Goal: Task Accomplishment & Management: Manage account settings

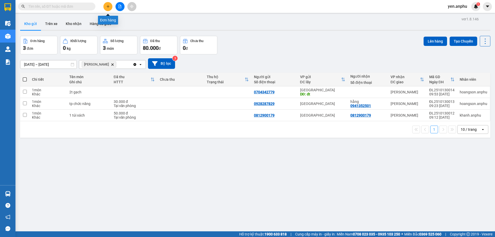
click at [106, 6] on icon "plus" at bounding box center [108, 7] width 4 height 4
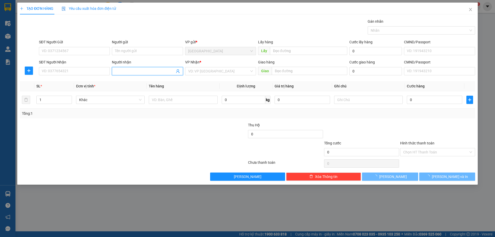
click at [139, 71] on input "Người nhận" at bounding box center [145, 71] width 60 height 6
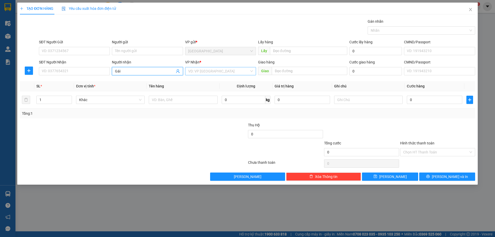
type input "Gái"
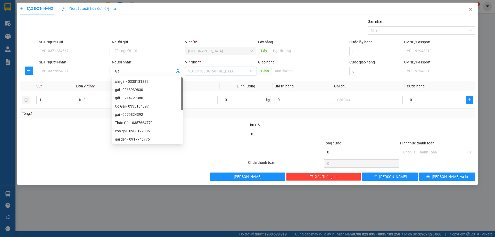
click at [218, 75] on input "search" at bounding box center [218, 71] width 61 height 8
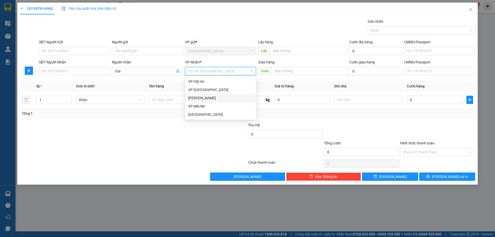
click at [201, 97] on div "Phan Thiết" at bounding box center [220, 98] width 65 height 6
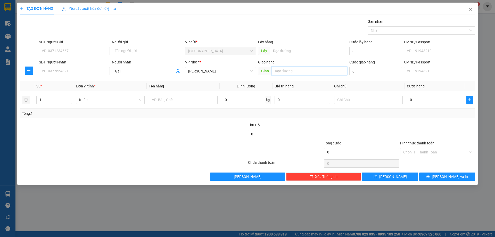
click at [290, 74] on input "text" at bounding box center [310, 71] width 76 height 8
type input "MN"
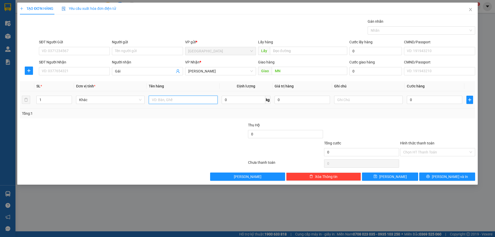
click at [168, 97] on input "text" at bounding box center [183, 100] width 69 height 8
type input "thùng bông"
click at [417, 97] on input "0" at bounding box center [434, 100] width 55 height 8
type input "1"
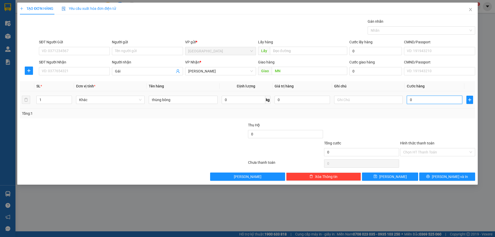
type input "1"
type input "13"
type input "130"
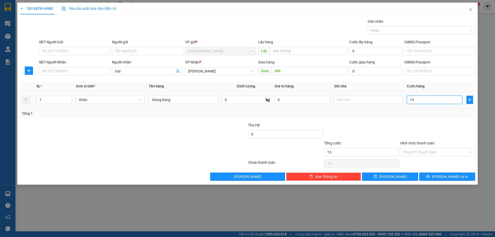
type input "130"
type input "130.000"
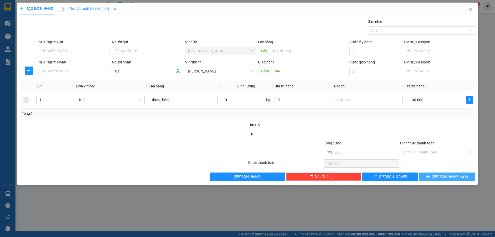
click at [437, 176] on button "[PERSON_NAME] và In" at bounding box center [447, 177] width 56 height 8
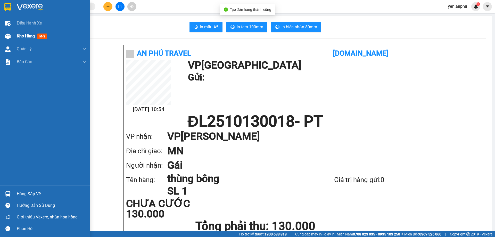
click at [15, 35] on div "Kho hàng mới" at bounding box center [45, 36] width 90 height 13
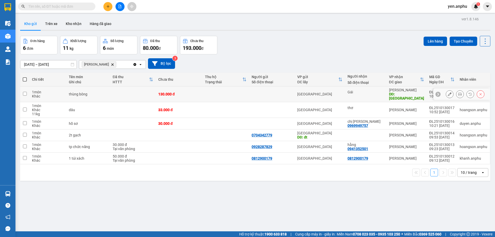
click at [456, 93] on button at bounding box center [459, 94] width 7 height 9
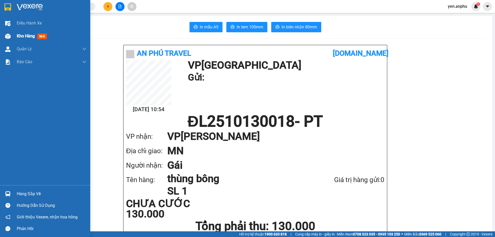
click at [15, 37] on div "Kho hàng mới" at bounding box center [45, 36] width 90 height 13
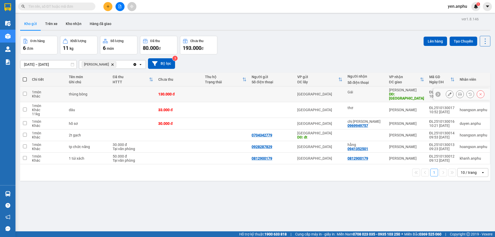
click at [447, 90] on button at bounding box center [449, 94] width 7 height 9
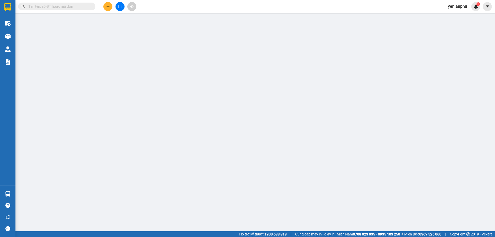
type input "Gái"
type input "MN"
type input "130.000"
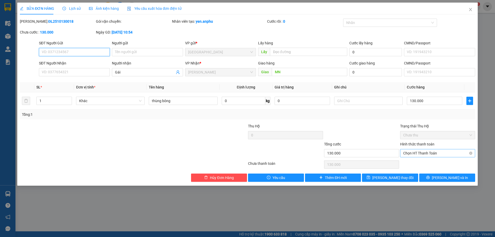
click at [426, 150] on span "Chọn HT Thanh Toán" at bounding box center [437, 153] width 69 height 8
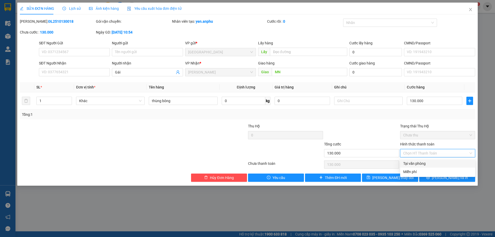
click at [417, 164] on div "Tại văn phòng" at bounding box center [437, 164] width 69 height 6
type input "0"
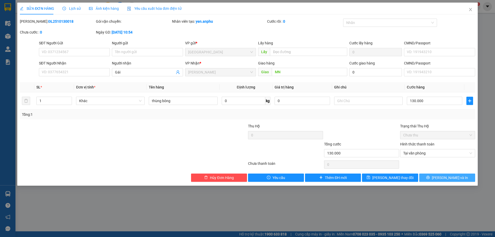
drag, startPoint x: 433, startPoint y: 178, endPoint x: 427, endPoint y: 178, distance: 6.2
click at [433, 178] on button "[PERSON_NAME] và In" at bounding box center [447, 178] width 56 height 8
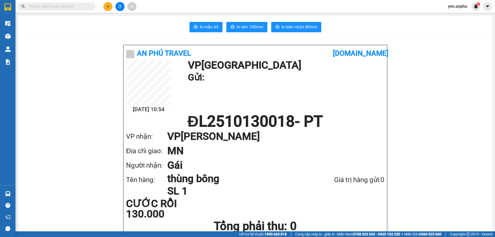
click at [58, 6] on input "text" at bounding box center [58, 7] width 61 height 6
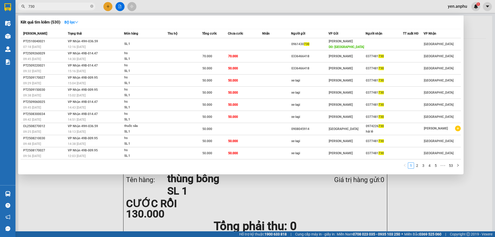
click at [59, 6] on input "730" at bounding box center [58, 7] width 61 height 6
click at [60, 6] on input "730" at bounding box center [58, 7] width 61 height 6
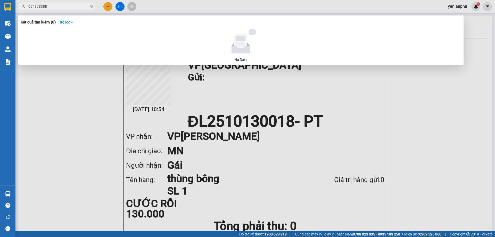
click at [34, 8] on input "094878388" at bounding box center [58, 7] width 61 height 6
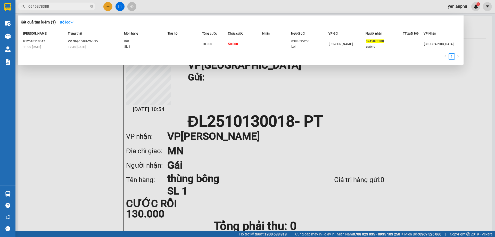
type input "0945878388"
click at [106, 9] on div at bounding box center [247, 118] width 495 height 237
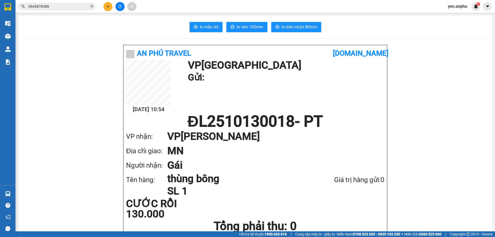
click at [106, 9] on button at bounding box center [107, 6] width 9 height 9
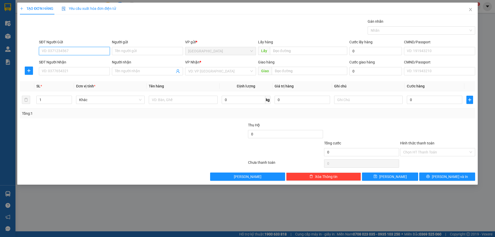
click at [74, 51] on input "SĐT Người Gửi" at bounding box center [74, 51] width 71 height 8
click at [69, 60] on div "0397253315" at bounding box center [74, 62] width 65 height 6
type input "0397253315"
type input "quán Miền Trung - qua nhà chờ [PERSON_NAME] finom 1 tí"
type input "0964516507"
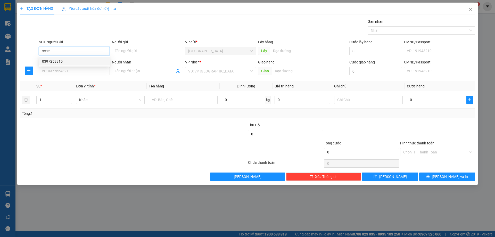
type input "Thảo dâu"
type input "[PERSON_NAME]"
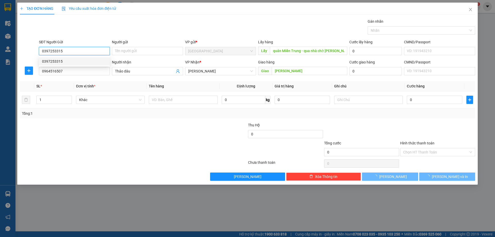
type input "40.000"
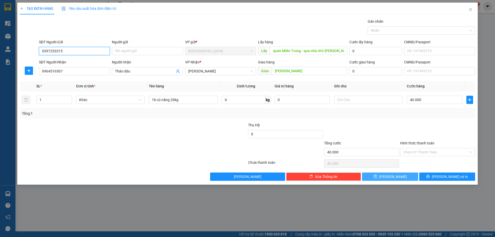
type input "0397253315"
click at [373, 176] on button "Lưu" at bounding box center [390, 177] width 56 height 8
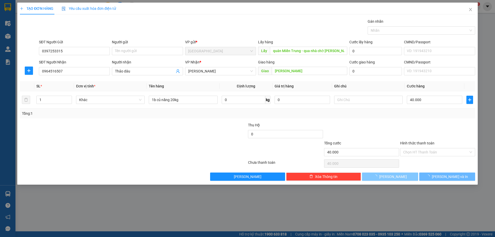
type input "0"
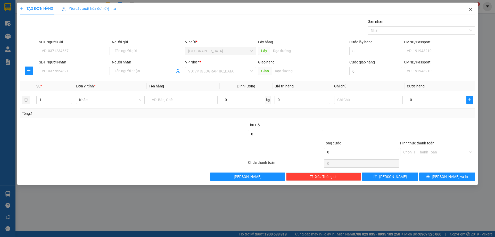
click at [469, 10] on icon "close" at bounding box center [471, 9] width 4 height 4
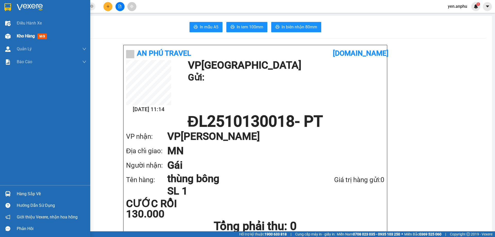
click at [13, 35] on div "Kho hàng mới" at bounding box center [45, 36] width 90 height 13
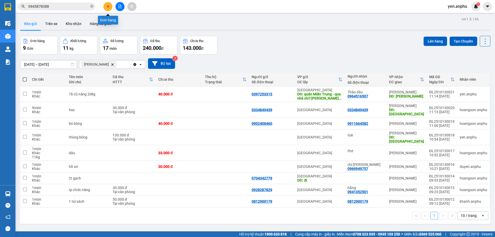
click at [107, 4] on button at bounding box center [107, 6] width 9 height 9
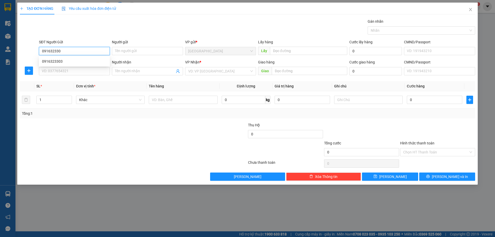
type input "0916323303"
click at [63, 61] on div "0916323303" at bounding box center [74, 62] width 65 height 6
type input "LIÊN KHƯƠNG"
type input "NINH LOAN"
type input "0916323303"
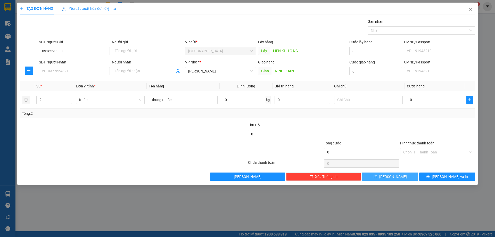
click at [380, 175] on button "Lưu" at bounding box center [390, 177] width 56 height 8
click at [471, 8] on icon "close" at bounding box center [471, 9] width 4 height 4
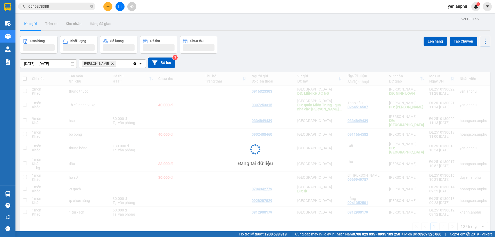
click at [122, 4] on button at bounding box center [120, 6] width 9 height 9
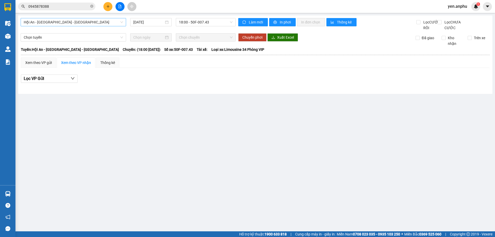
click at [53, 25] on span "Hội An - Nha Trang - Đà Lạt" at bounding box center [73, 22] width 99 height 8
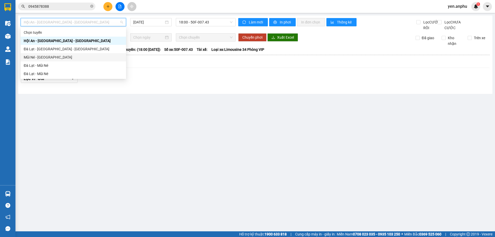
click at [45, 57] on div "Mũi Né - Đà Lạt" at bounding box center [73, 57] width 99 height 6
type input "13/10/2025"
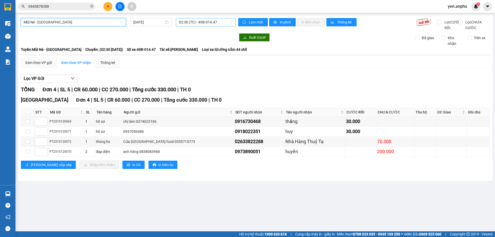
click at [207, 23] on span "02:30 (TC) - 49B-014.47" at bounding box center [206, 22] width 54 height 8
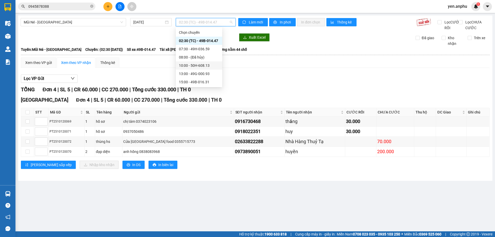
click at [200, 64] on div "10:00 - 50H-608.13" at bounding box center [199, 66] width 40 height 6
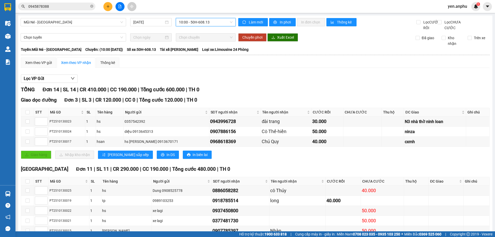
click at [191, 21] on span "10:00 - 50H-608.13" at bounding box center [206, 22] width 54 height 8
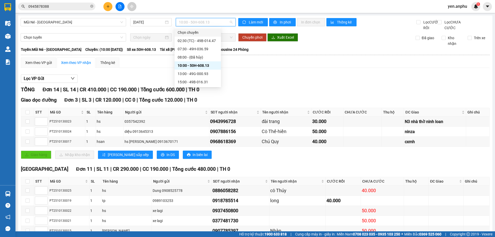
click at [186, 34] on div "Chọn chuyến" at bounding box center [198, 33] width 40 height 6
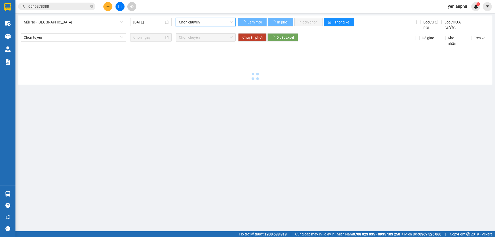
click at [191, 20] on span "Chọn chuyến" at bounding box center [206, 22] width 54 height 8
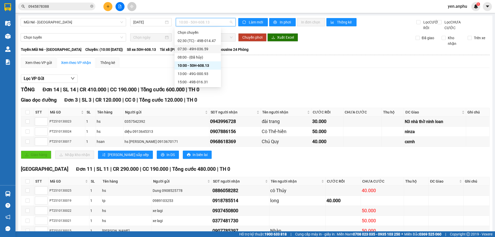
click at [193, 48] on div "07:30 - 49H-036.59" at bounding box center [198, 49] width 40 height 6
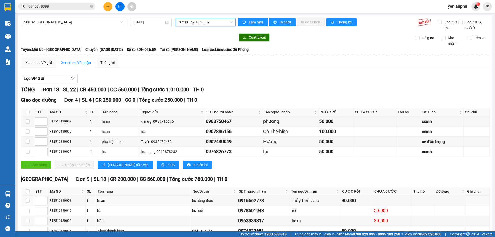
scroll to position [87, 0]
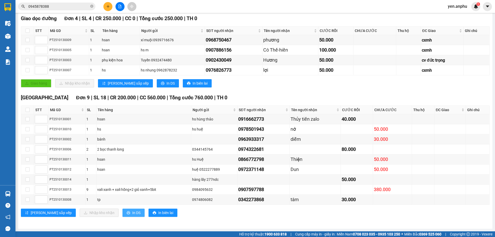
click at [123, 217] on button "In DS" at bounding box center [134, 213] width 22 height 8
click at [56, 5] on input "0945878388" at bounding box center [58, 7] width 61 height 6
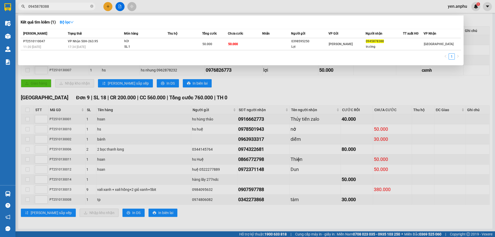
click at [56, 5] on input "0945878388" at bounding box center [58, 7] width 61 height 6
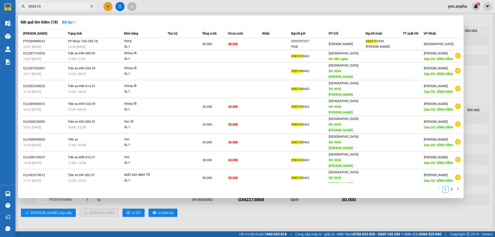
type input "098319"
click at [111, 5] on div at bounding box center [247, 118] width 495 height 237
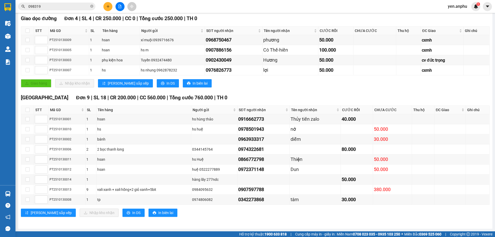
click at [111, 5] on button at bounding box center [107, 6] width 9 height 9
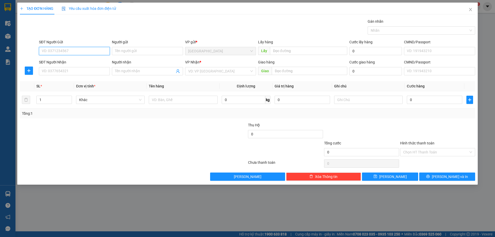
click at [74, 50] on input "SĐT Người Gửi" at bounding box center [74, 51] width 71 height 8
click at [75, 60] on div "0919033847 - Dũng" at bounding box center [74, 62] width 65 height 6
type input "0919033847"
type input "Dũng"
type input "0918442252"
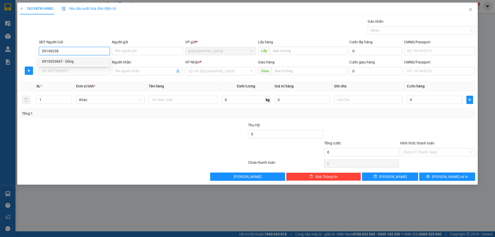
type input "Quang"
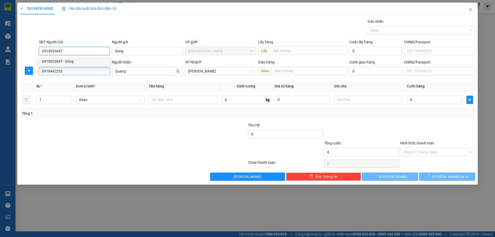
type input "50.000"
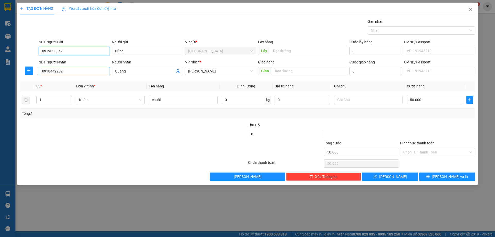
type input "0919033847"
click at [76, 73] on input "0918442252" at bounding box center [74, 71] width 71 height 8
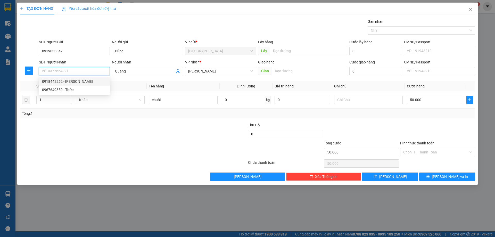
click at [93, 79] on div "0918442252 - Quang" at bounding box center [74, 82] width 65 height 6
type input "0918442252"
click at [197, 106] on td "chuối" at bounding box center [183, 99] width 73 height 17
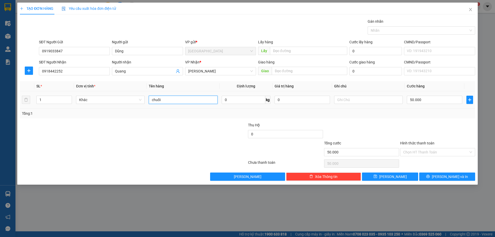
click at [193, 101] on input "chuối" at bounding box center [183, 100] width 69 height 8
type input "thùng xốp trái cây"
click at [433, 153] on input "Hình thức thanh toán" at bounding box center [435, 152] width 65 height 8
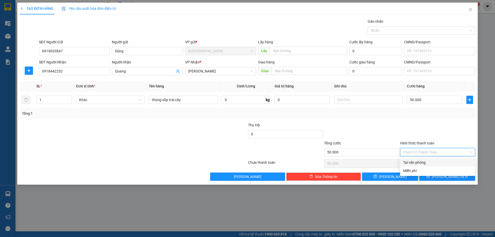
click at [430, 162] on div "Tại văn phòng" at bounding box center [437, 163] width 69 height 6
type input "0"
click at [466, 174] on button "[PERSON_NAME] và In" at bounding box center [447, 177] width 56 height 8
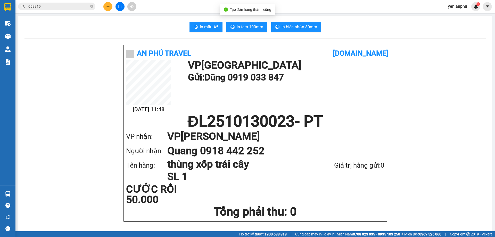
click at [246, 26] on span "In tem 100mm" at bounding box center [250, 27] width 27 height 6
click at [258, 25] on span "In tem 100mm" at bounding box center [250, 27] width 27 height 6
click at [246, 29] on span "In tem 100mm" at bounding box center [250, 27] width 27 height 6
click at [250, 31] on button "In tem 100mm" at bounding box center [246, 27] width 41 height 10
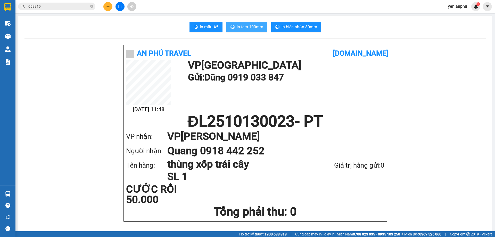
click at [240, 28] on span "In tem 100mm" at bounding box center [250, 27] width 27 height 6
click at [240, 31] on button "In tem 100mm" at bounding box center [246, 27] width 41 height 10
click at [109, 8] on icon "plus" at bounding box center [108, 7] width 4 height 4
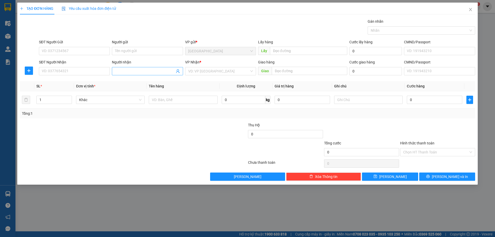
click at [142, 70] on input "Người nhận" at bounding box center [145, 71] width 60 height 6
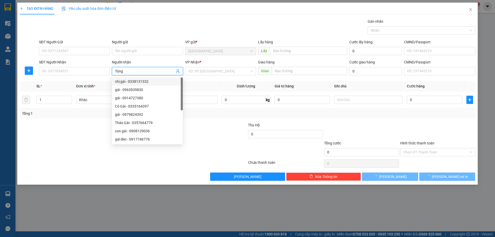
type input "Tùng"
click at [209, 66] on div "VP Nhận *" at bounding box center [220, 63] width 71 height 8
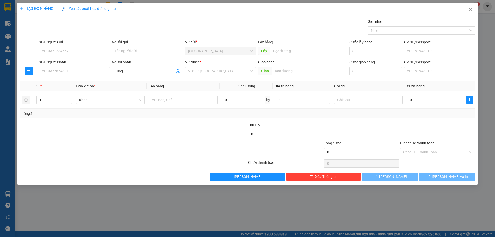
click at [202, 76] on div "VP Nhận * VD: VP Sài Gòn" at bounding box center [220, 68] width 71 height 18
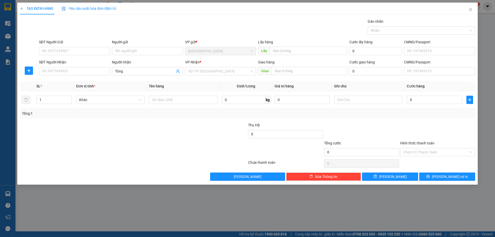
click at [206, 78] on div "Transit Pickup Surcharge Ids Transit Deliver Surcharge Ids Transit Deliver Surc…" at bounding box center [247, 100] width 455 height 162
click at [207, 68] on input "search" at bounding box center [218, 71] width 61 height 8
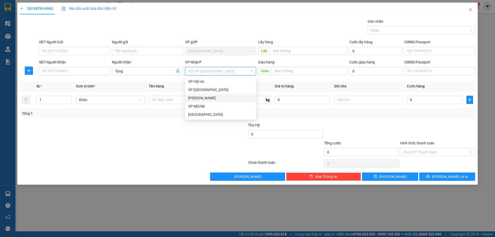
click at [197, 100] on div "[PERSON_NAME]" at bounding box center [220, 98] width 65 height 6
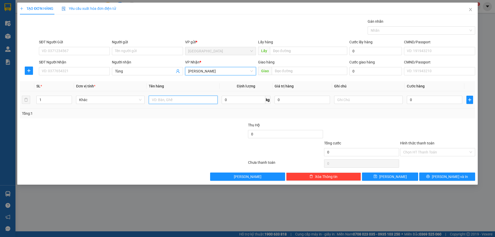
click at [188, 100] on input "text" at bounding box center [183, 100] width 69 height 8
type input "dâu"
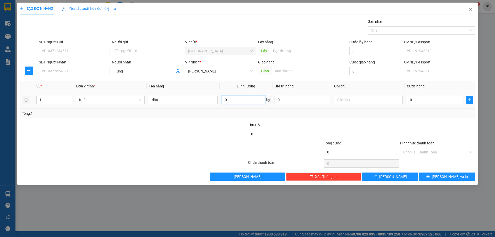
click at [250, 102] on input "0" at bounding box center [244, 100] width 44 height 8
type input "17"
click at [447, 99] on input "0" at bounding box center [434, 100] width 55 height 8
type input "5"
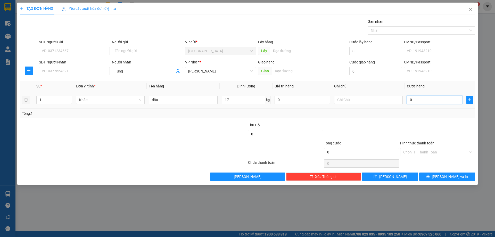
type input "5"
type input "51"
type input "51.000"
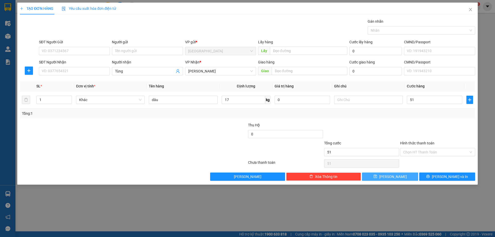
type input "51.000"
drag, startPoint x: 385, startPoint y: 177, endPoint x: 351, endPoint y: 158, distance: 38.9
click at [379, 176] on button "Lưu" at bounding box center [390, 177] width 56 height 8
type input "0"
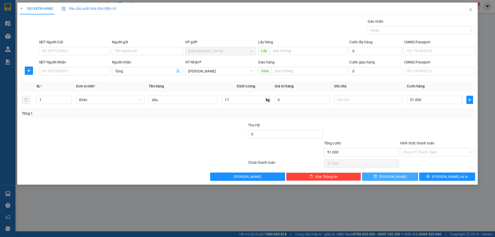
type input "0"
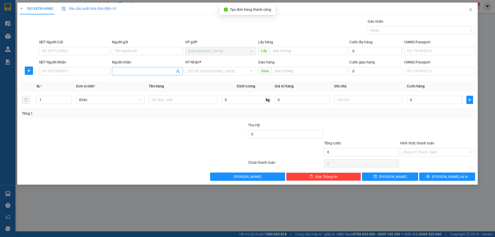
click at [157, 71] on input "Người nhận" at bounding box center [145, 71] width 60 height 6
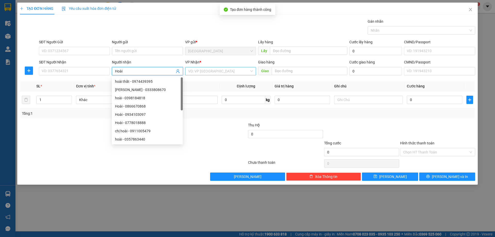
type input "Hoài"
click at [200, 68] on input "search" at bounding box center [218, 71] width 61 height 8
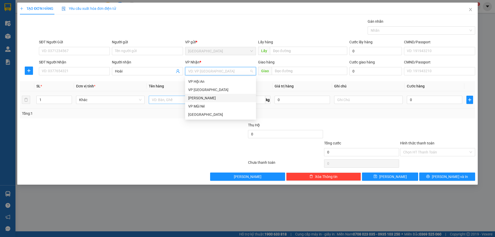
click at [197, 96] on div "[PERSON_NAME]" at bounding box center [220, 98] width 65 height 6
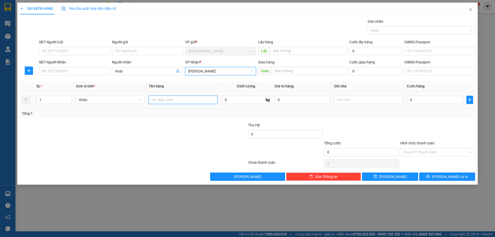
click at [190, 96] on input "text" at bounding box center [183, 100] width 69 height 8
type input "dâu"
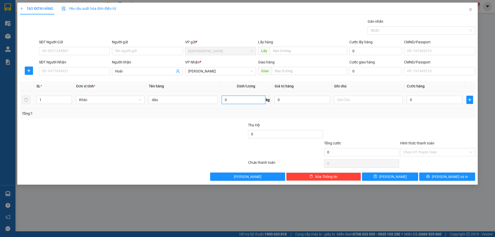
click at [228, 102] on input "0" at bounding box center [244, 100] width 44 height 8
type input "3"
click at [428, 101] on input "0" at bounding box center [434, 100] width 55 height 8
type input "1"
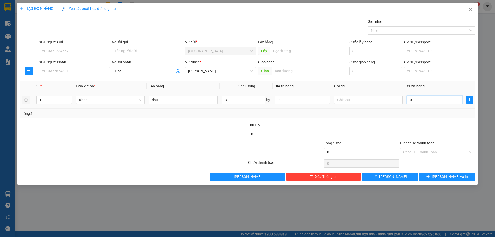
type input "1"
type input "10"
type input "10.000"
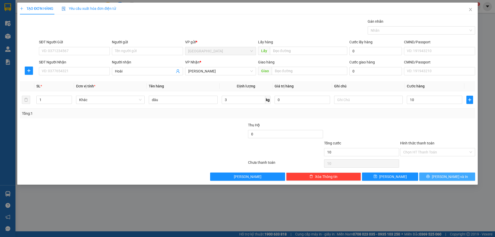
type input "10.000"
click at [447, 174] on span "Lưu và In" at bounding box center [450, 177] width 36 height 6
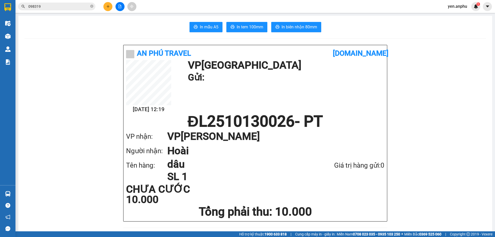
click at [108, 1] on div "Kết quả tìm kiếm ( 18 ) Bộ lọc Mã ĐH Trạng thái Món hàng Thu hộ Tổng cước Chưa …" at bounding box center [247, 6] width 495 height 13
click at [110, 7] on icon "plus" at bounding box center [108, 7] width 4 height 4
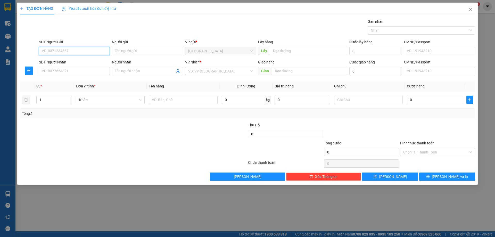
click at [67, 52] on input "SĐT Người Gửi" at bounding box center [74, 51] width 71 height 8
type input "0869264294"
click at [61, 64] on div "0869264294" at bounding box center [74, 62] width 65 height 6
type input "0868927287"
type input "nhung"
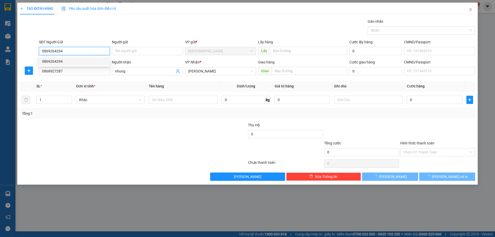
type input "40.000"
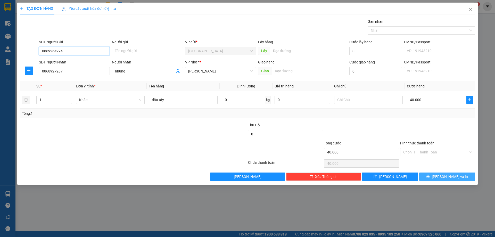
type input "0869264294"
click at [440, 174] on button "Lưu và In" at bounding box center [447, 177] width 56 height 8
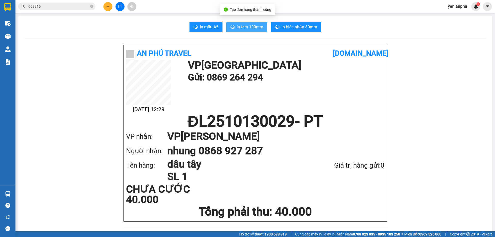
click at [249, 24] on span "In tem 100mm" at bounding box center [250, 27] width 27 height 6
click at [110, 7] on button at bounding box center [107, 6] width 9 height 9
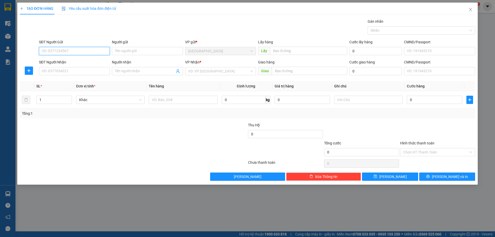
click at [66, 51] on input "SĐT Người Gửi" at bounding box center [74, 51] width 71 height 8
click at [74, 62] on div "0848614286" at bounding box center [74, 62] width 65 height 6
type input "0848614286"
type input "N3 Bồng Lai"
type input "0919527526"
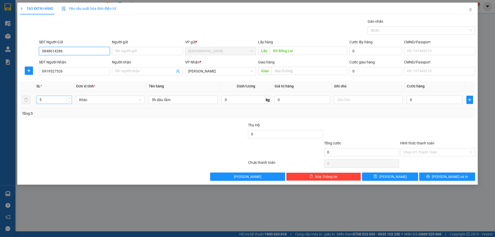
type input "0848614286"
click at [70, 101] on icon "down" at bounding box center [69, 102] width 2 height 2
type input "5"
click at [71, 96] on span "Increase Value" at bounding box center [69, 98] width 6 height 5
click at [402, 174] on button "Lưu" at bounding box center [390, 177] width 56 height 8
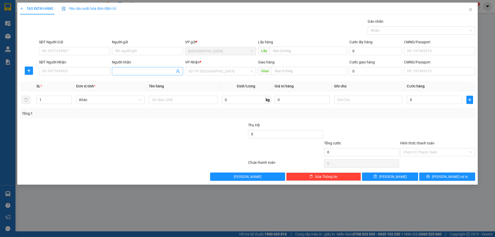
click at [124, 69] on input "Người nhận" at bounding box center [145, 71] width 60 height 6
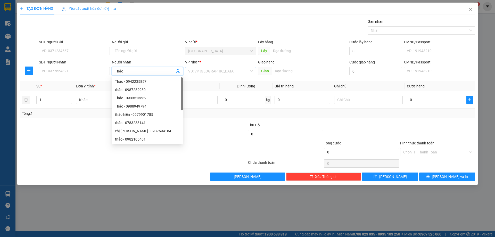
type input "Thảo"
click at [192, 71] on input "search" at bounding box center [218, 71] width 61 height 8
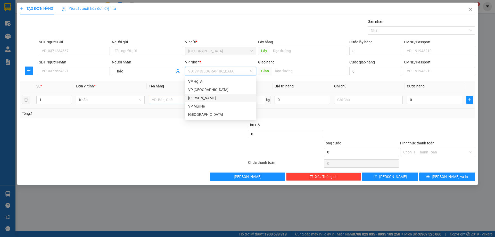
click at [191, 97] on div "[PERSON_NAME]" at bounding box center [220, 98] width 65 height 6
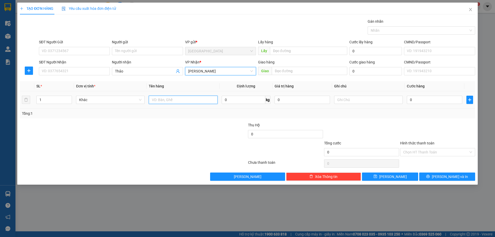
click at [184, 99] on input "text" at bounding box center [183, 100] width 69 height 8
type input "thùng xốp"
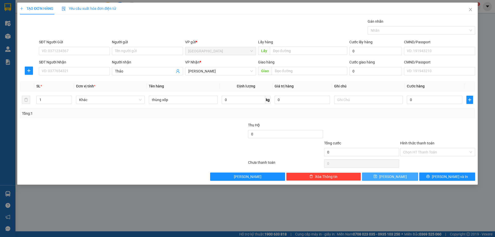
click at [377, 178] on span "save" at bounding box center [376, 177] width 4 height 4
click at [471, 9] on icon "close" at bounding box center [471, 9] width 4 height 4
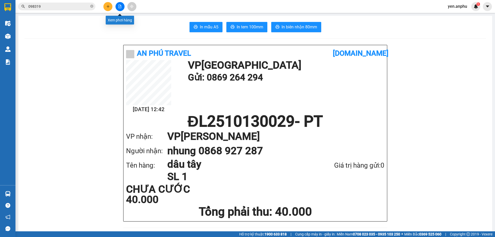
click at [119, 7] on icon "file-add" at bounding box center [120, 7] width 4 height 4
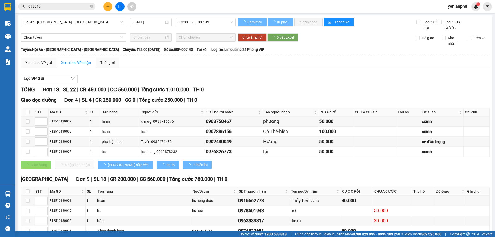
drag, startPoint x: 46, startPoint y: 29, endPoint x: 46, endPoint y: 25, distance: 3.9
click at [46, 28] on div "Hội An - Nha Trang - Đà Lạt 13/10/2025 18:00 - 50F-007.43" at bounding box center [128, 24] width 215 height 13
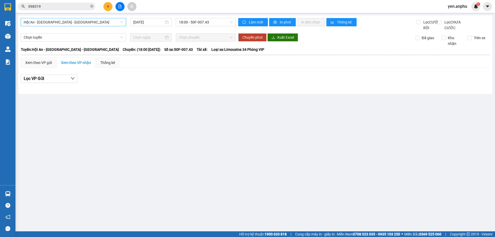
click at [48, 21] on span "Hội An - [GEOGRAPHIC_DATA] - [GEOGRAPHIC_DATA]" at bounding box center [73, 22] width 99 height 8
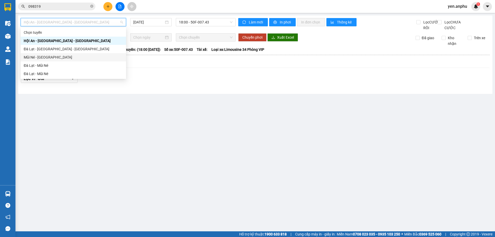
click at [46, 55] on div "Mũi Né - [GEOGRAPHIC_DATA]" at bounding box center [73, 57] width 99 height 6
type input "[DATE]"
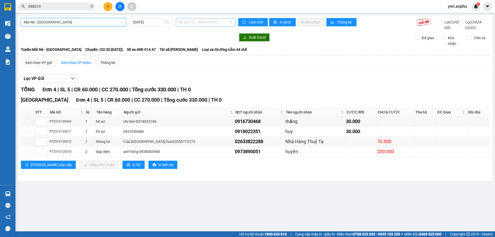
click at [205, 22] on span "02:30 (TC) - 49B-014.47" at bounding box center [206, 22] width 54 height 8
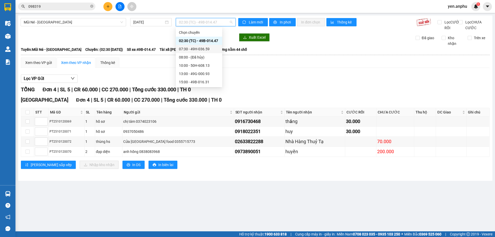
click at [189, 47] on div "07:30 - 49H-036.59" at bounding box center [199, 49] width 40 height 6
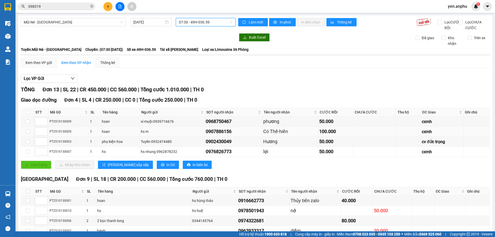
scroll to position [87, 0]
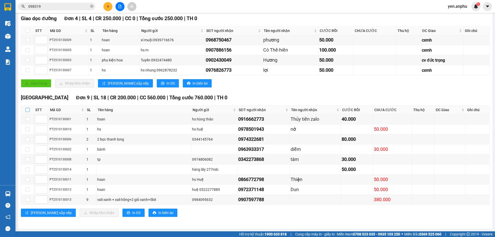
click at [27, 109] on input "checkbox" at bounding box center [28, 110] width 4 height 4
checkbox input "true"
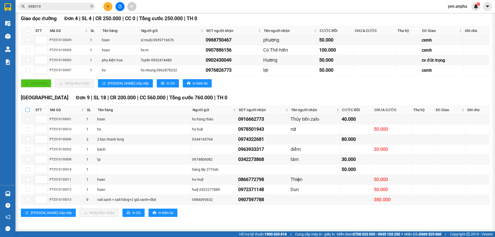
checkbox input "true"
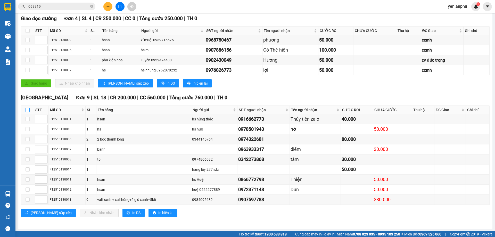
checkbox input "true"
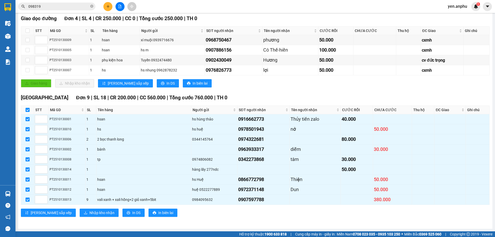
click at [274, 79] on div "Giao dọc đường Đơn 4 | SL 4 | CR 250.000 | CC 0 | Tổng cước 250.000 | TH 0 STT …" at bounding box center [255, 53] width 469 height 77
click at [27, 111] on input "checkbox" at bounding box center [28, 110] width 4 height 4
checkbox input "false"
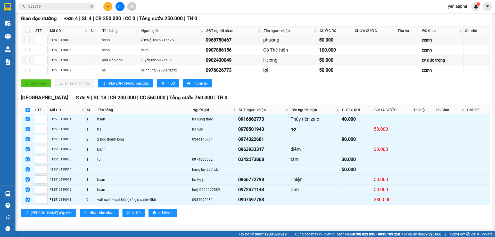
checkbox input "false"
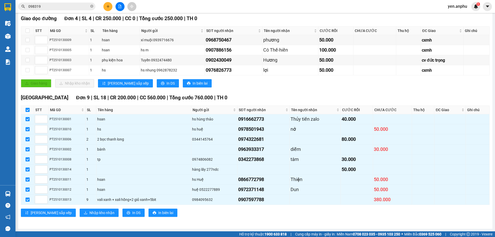
checkbox input "false"
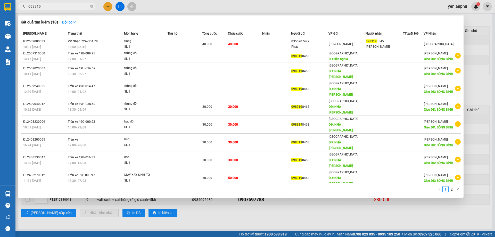
click at [47, 8] on input "098319" at bounding box center [58, 7] width 61 height 6
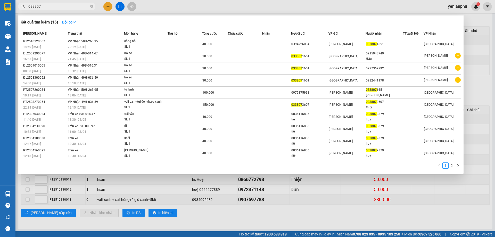
click at [54, 6] on input "033807" at bounding box center [58, 7] width 61 height 6
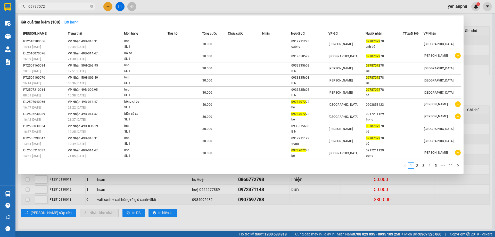
type input "09787072"
click at [113, 6] on div at bounding box center [247, 118] width 495 height 237
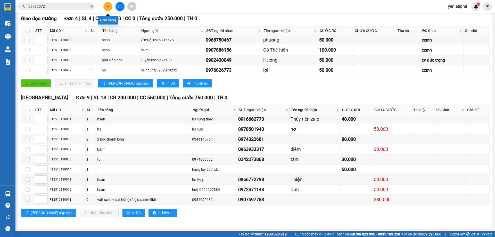
click at [108, 6] on icon "plus" at bounding box center [108, 7] width 4 height 4
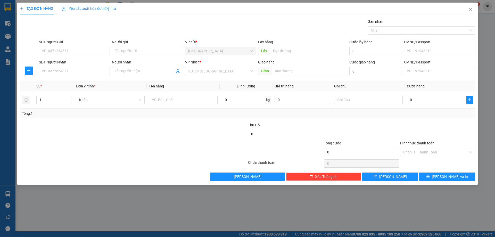
click at [136, 75] on div "Người nhận Tên người nhận" at bounding box center [147, 68] width 71 height 18
click at [137, 67] on div "Người nhận" at bounding box center [147, 63] width 71 height 8
click at [139, 69] on input "Người nhận" at bounding box center [145, 71] width 60 height 6
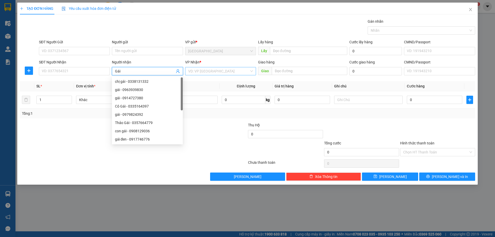
type input "Gái"
click at [222, 72] on input "search" at bounding box center [218, 71] width 61 height 8
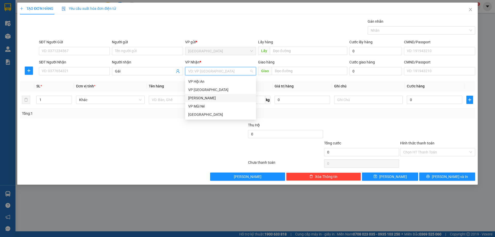
click at [201, 97] on div "Phan Thiết" at bounding box center [220, 98] width 65 height 6
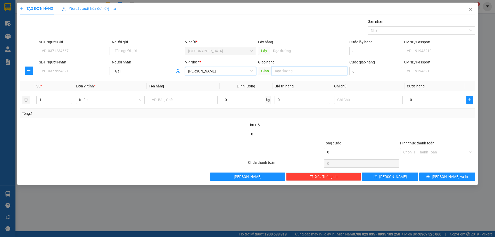
click at [297, 70] on input "text" at bounding box center [310, 71] width 76 height 8
type input "MN"
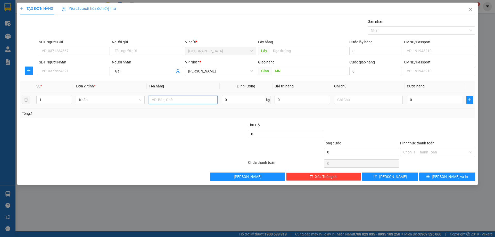
click at [176, 103] on input "text" at bounding box center [183, 100] width 69 height 8
type input "thùng bông"
click at [435, 101] on input "0" at bounding box center [434, 100] width 55 height 8
type input "1"
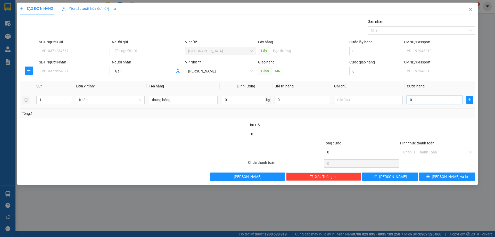
type input "1"
type input "13"
type input "130"
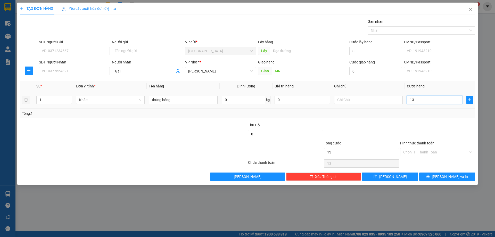
type input "130"
type input "130.000"
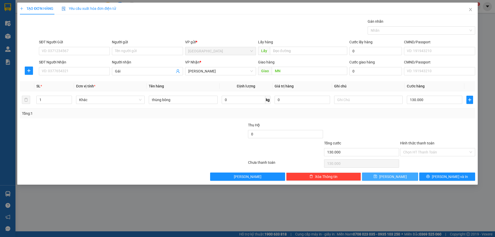
click at [402, 180] on button "Lưu" at bounding box center [390, 177] width 56 height 8
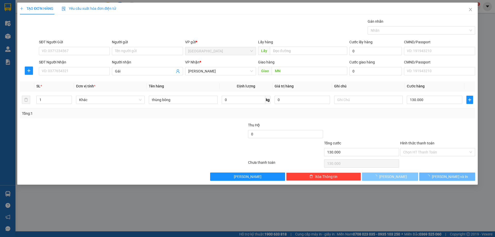
type input "0"
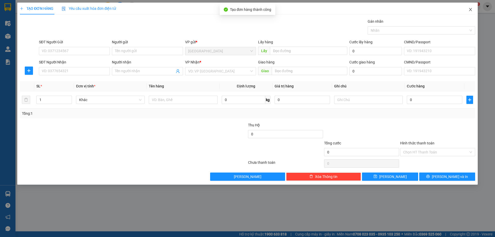
click at [470, 11] on icon "close" at bounding box center [471, 9] width 4 height 4
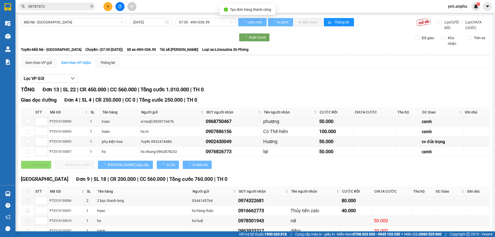
click at [47, 5] on input "09787072" at bounding box center [58, 7] width 61 height 6
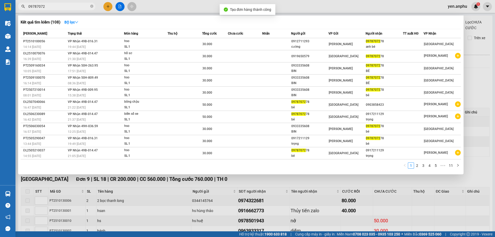
click at [47, 5] on input "09787072" at bounding box center [58, 7] width 61 height 6
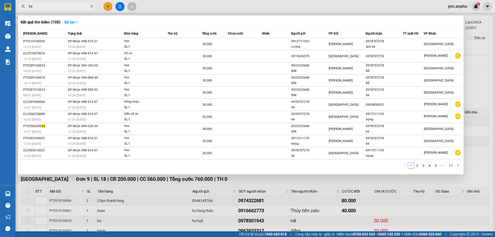
type input "5"
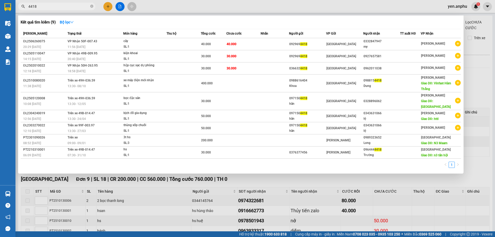
type input "4418"
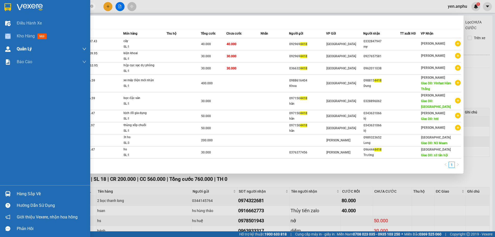
click at [11, 43] on div "Điều hành xe Kho hàng mới Quản Lý Quản lý chuyến Quản lý khách hàng Quản lý khá…" at bounding box center [45, 101] width 90 height 168
click at [15, 33] on div "Kho hàng mới" at bounding box center [45, 36] width 90 height 13
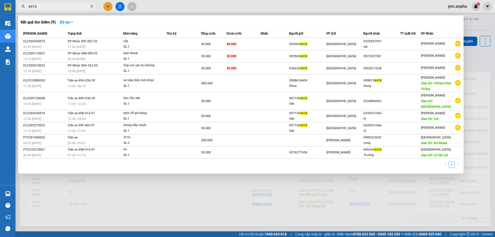
click at [477, 76] on div at bounding box center [247, 118] width 495 height 237
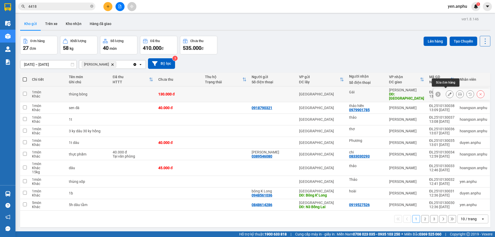
click at [446, 92] on button at bounding box center [449, 94] width 7 height 9
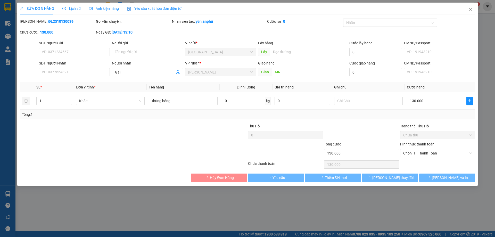
type input "Gái"
type input "MN"
type input "130.000"
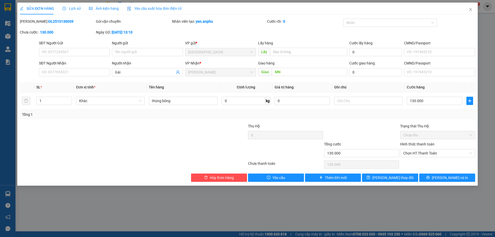
click at [431, 158] on div "Hình thức thanh toán Chọn HT Thanh Toán" at bounding box center [437, 150] width 75 height 18
click at [426, 155] on span "Chọn HT Thanh Toán" at bounding box center [437, 153] width 69 height 8
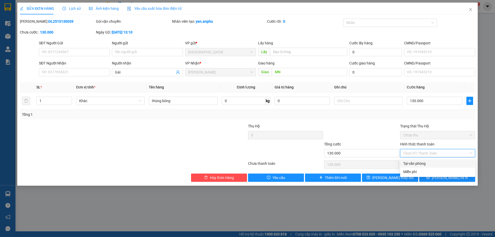
click at [421, 164] on div "Tại văn phòng" at bounding box center [437, 164] width 69 height 6
type input "0"
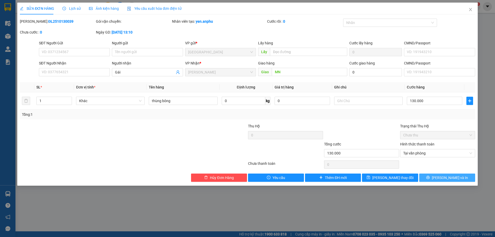
click at [442, 177] on button "[PERSON_NAME] và In" at bounding box center [447, 178] width 56 height 8
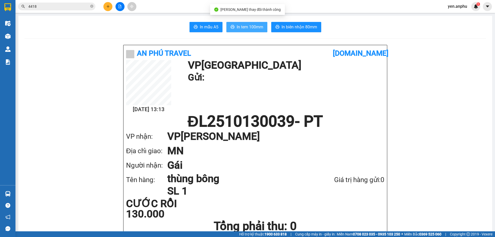
click at [252, 28] on span "In tem 100mm" at bounding box center [250, 27] width 27 height 6
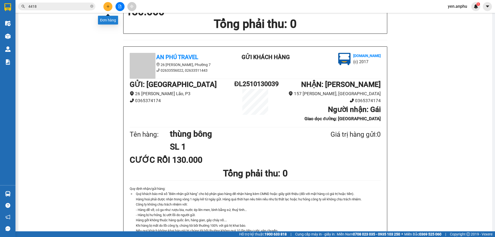
click at [111, 9] on button at bounding box center [107, 6] width 9 height 9
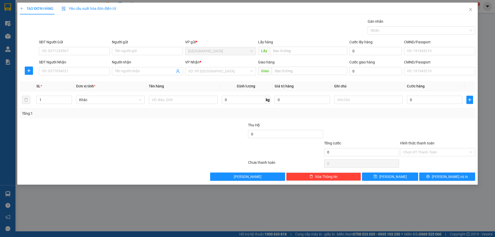
click at [83, 46] on div "SĐT Người Gửi" at bounding box center [74, 43] width 71 height 8
click at [86, 53] on input "SĐT Người Gửi" at bounding box center [74, 51] width 71 height 8
click at [82, 61] on div "0918071580" at bounding box center [74, 62] width 65 height 6
type input "0918071580"
type input "cf trang"
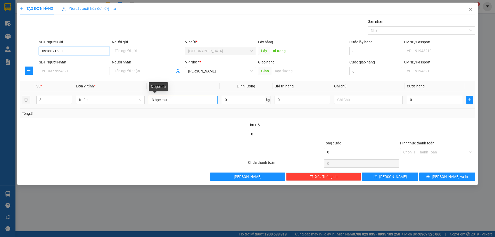
type input "0918071580"
click at [154, 100] on input "3 bọc rau" at bounding box center [183, 100] width 69 height 8
type input "2 bọc rau"
click at [59, 97] on input "3" at bounding box center [54, 100] width 35 height 8
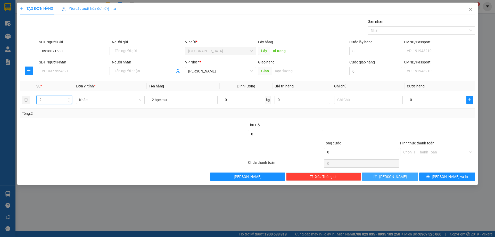
type input "2"
click at [403, 179] on button "[PERSON_NAME]" at bounding box center [390, 177] width 56 height 8
click at [136, 67] on div "Người nhận" at bounding box center [147, 63] width 71 height 8
click at [123, 71] on input "Người nhận" at bounding box center [145, 71] width 60 height 6
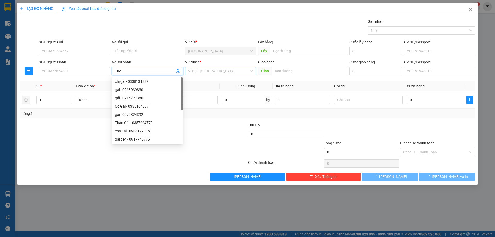
type input "Thơ"
click at [211, 74] on input "search" at bounding box center [218, 71] width 61 height 8
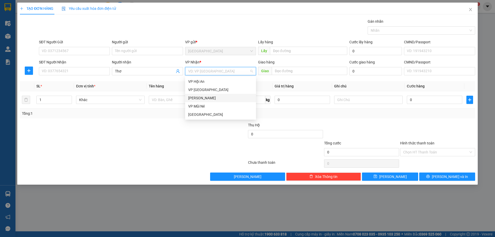
click at [198, 96] on div "[PERSON_NAME]" at bounding box center [220, 98] width 65 height 6
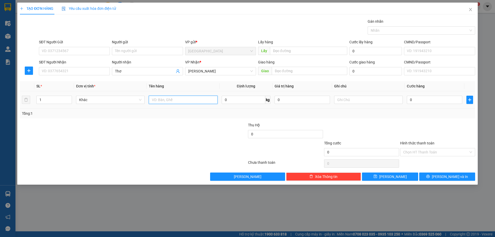
click at [185, 98] on input "text" at bounding box center [183, 100] width 69 height 8
type input "dâu"
click at [238, 101] on input "0" at bounding box center [244, 100] width 44 height 8
type input "24"
click at [436, 100] on input "0" at bounding box center [434, 100] width 55 height 8
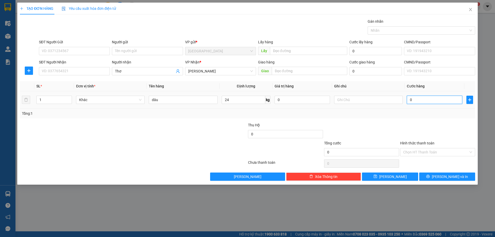
type input "7"
type input "72"
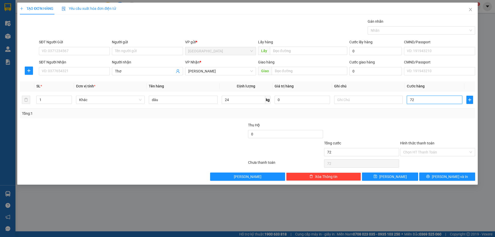
type input "72"
click at [385, 181] on div "TẠO ĐƠN HÀNG Yêu cầu xuất hóa đơn điện tử Transit Pickup Surcharge Ids Transit …" at bounding box center [247, 94] width 461 height 182
type input "72.000"
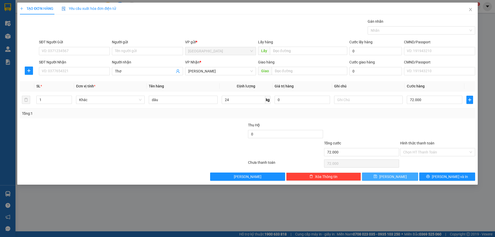
click at [377, 178] on icon "save" at bounding box center [375, 176] width 3 height 3
type input "0"
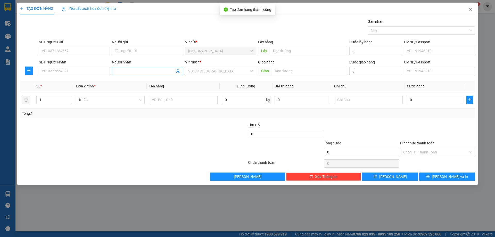
click at [147, 75] on span at bounding box center [147, 71] width 71 height 8
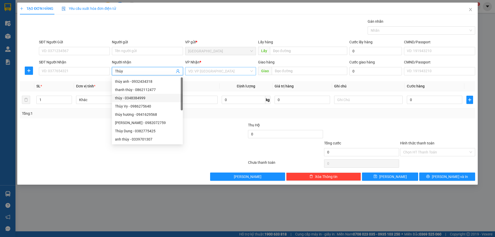
type input "Thùy"
drag, startPoint x: 220, startPoint y: 72, endPoint x: 212, endPoint y: 84, distance: 15.1
click at [220, 72] on input "search" at bounding box center [218, 71] width 61 height 8
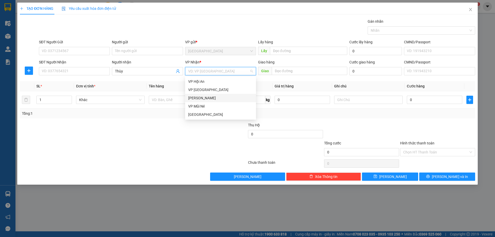
click at [199, 99] on div "[PERSON_NAME]" at bounding box center [220, 98] width 65 height 6
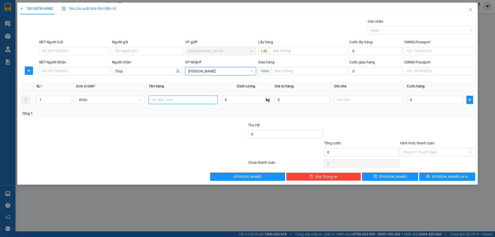
click at [191, 98] on input "text" at bounding box center [183, 100] width 69 height 8
type input "dâu"
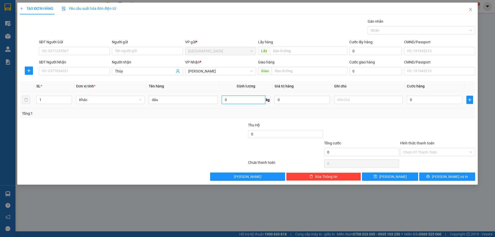
click at [241, 99] on input "0" at bounding box center [244, 100] width 44 height 8
type input "6"
click at [432, 99] on input "0" at bounding box center [434, 100] width 55 height 8
type input "1"
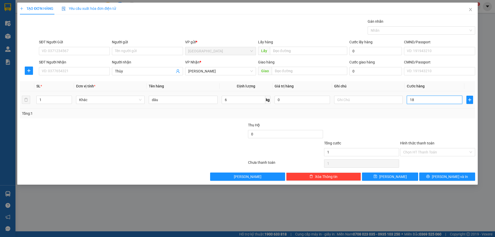
type input "185"
type input "18"
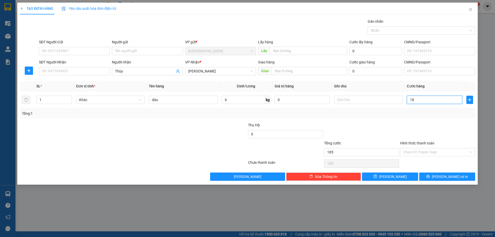
type input "18"
type input "18.000"
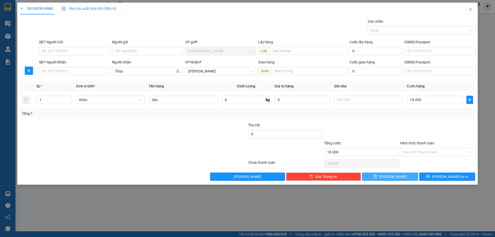
drag, startPoint x: 399, startPoint y: 177, endPoint x: 362, endPoint y: 124, distance: 64.4
click at [399, 177] on button "[PERSON_NAME]" at bounding box center [390, 177] width 56 height 8
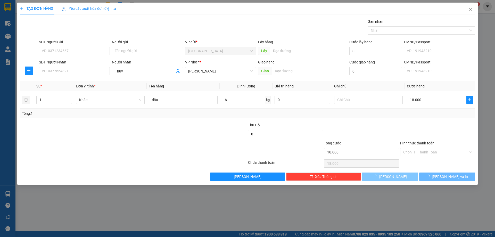
type input "0"
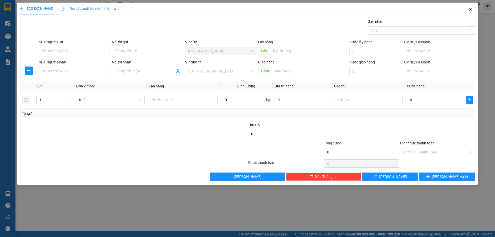
click at [474, 12] on span "Close" at bounding box center [470, 10] width 14 height 14
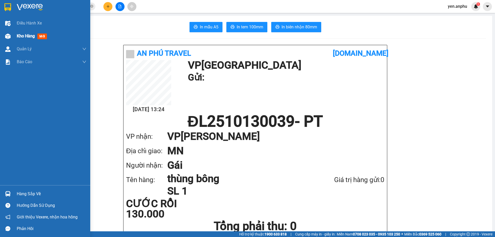
click at [10, 35] on img at bounding box center [7, 36] width 5 height 5
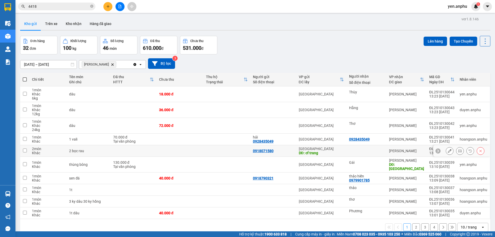
scroll to position [24, 0]
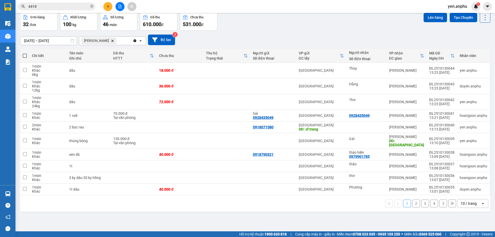
click at [474, 195] on div "1 2 3 4 10 / trang open" at bounding box center [255, 203] width 470 height 17
click at [473, 199] on div "10 / trang" at bounding box center [469, 203] width 23 height 8
click at [468, 186] on span "100 / trang" at bounding box center [467, 187] width 19 height 5
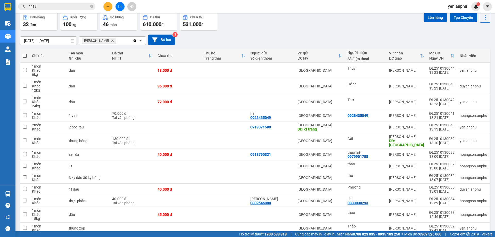
click at [26, 55] on span at bounding box center [25, 56] width 4 height 4
click at [25, 53] on input "checkbox" at bounding box center [25, 53] width 0 height 0
checkbox input "true"
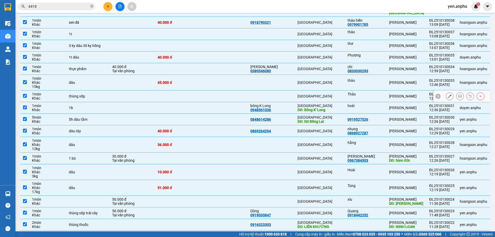
scroll to position [27, 0]
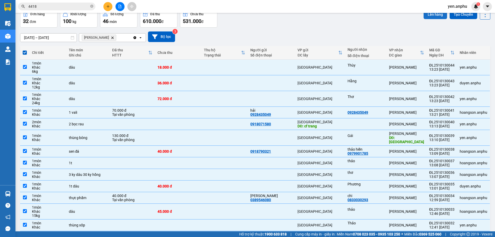
click at [432, 16] on button "Lên hàng" at bounding box center [435, 14] width 23 height 9
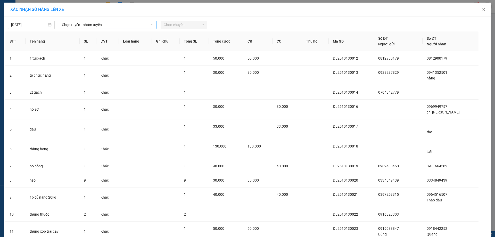
click at [94, 28] on span "Chọn tuyến - nhóm tuyến" at bounding box center [108, 25] width 92 height 8
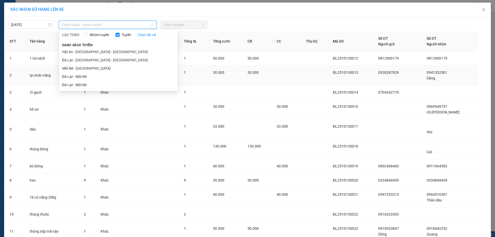
click at [77, 75] on li "Đà Lạt - Mũi Né" at bounding box center [118, 76] width 119 height 8
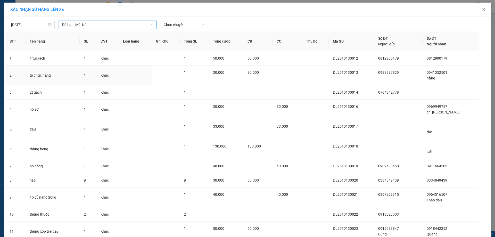
click at [192, 25] on span "Chọn chuyến" at bounding box center [184, 25] width 40 height 8
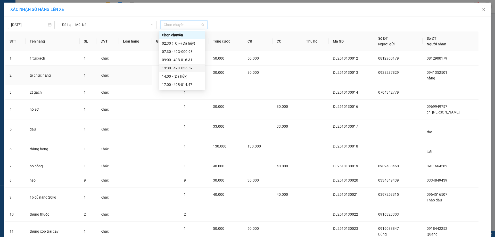
click at [181, 66] on div "13:30 - 49H-036.59" at bounding box center [182, 68] width 40 height 6
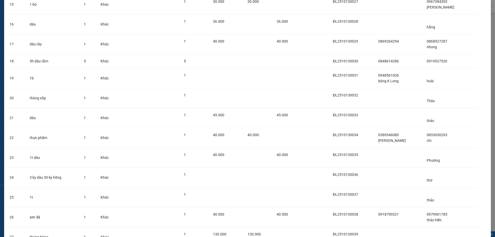
scroll to position [451, 0]
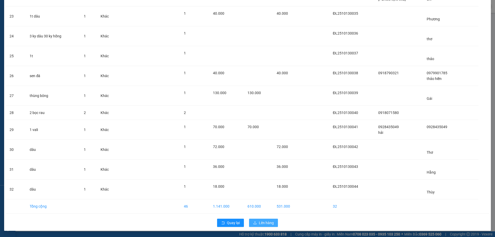
click at [258, 219] on button "Lên hàng" at bounding box center [263, 223] width 29 height 8
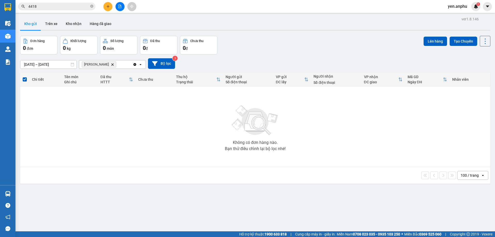
click at [111, 64] on icon "Delete" at bounding box center [112, 64] width 3 height 3
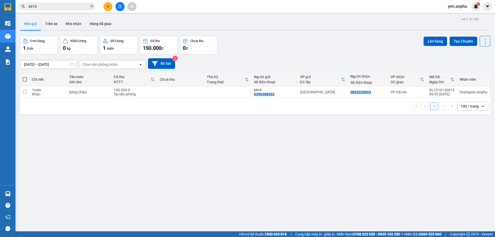
click at [118, 10] on button at bounding box center [120, 6] width 9 height 9
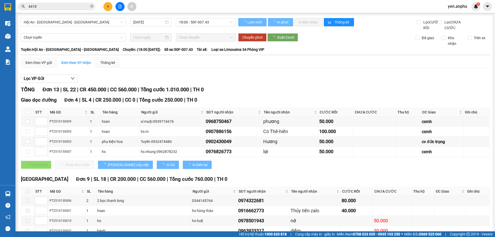
click at [18, 27] on main "Hội An - Nha Trang - Đà Lạt 13/10/2025 18:00 - 50F-007.43 Làm mới In phơi In đơ…" at bounding box center [247, 115] width 495 height 231
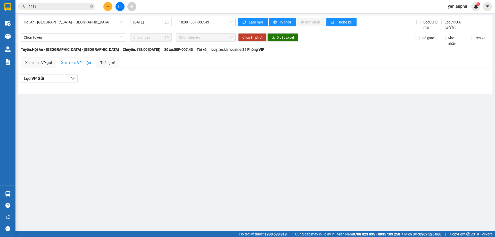
click at [33, 23] on span "Hội An - Nha Trang - Đà Lạt" at bounding box center [73, 22] width 99 height 8
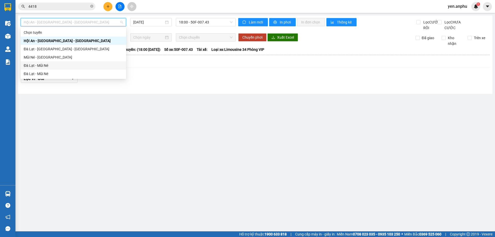
click at [39, 65] on div "Đà Lạt - Mũi Né" at bounding box center [73, 66] width 99 height 6
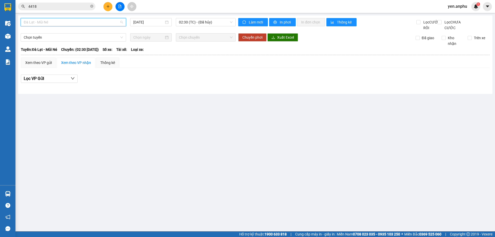
click at [46, 23] on span "Đà Lạt - Mũi Né" at bounding box center [73, 22] width 99 height 8
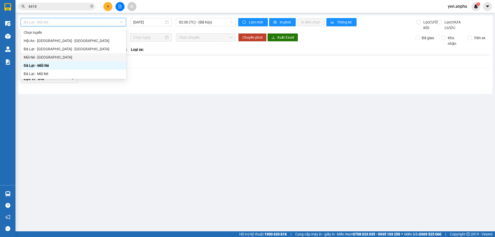
click at [40, 54] on div "Mũi Né - [GEOGRAPHIC_DATA]" at bounding box center [73, 57] width 99 height 6
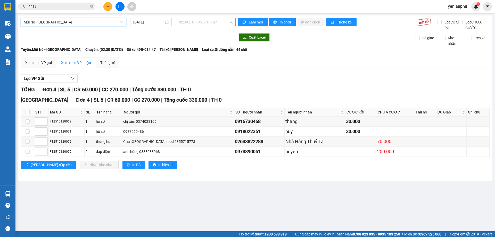
click at [192, 22] on span "02:30 (TC) - 49B-014.47" at bounding box center [206, 22] width 54 height 8
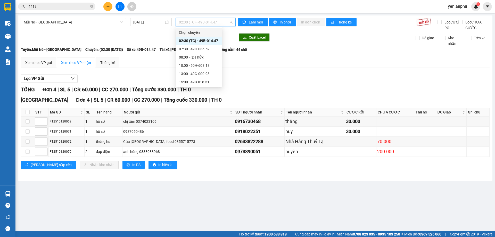
click at [63, 27] on div "Mũi Né - Đà Lạt 13/10/2025 02:30 (TC) - 49B-014.47" at bounding box center [128, 24] width 215 height 13
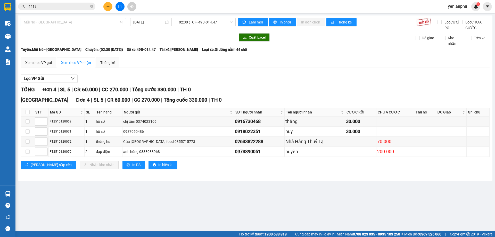
click at [63, 19] on span "Mũi Né - [GEOGRAPHIC_DATA]" at bounding box center [73, 22] width 99 height 8
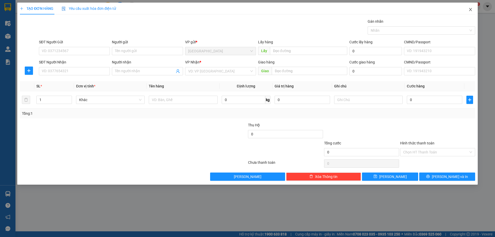
click at [473, 10] on span "Close" at bounding box center [470, 10] width 14 height 14
click at [468, 10] on span "Close" at bounding box center [470, 10] width 14 height 14
click at [472, 9] on icon "close" at bounding box center [471, 9] width 4 height 4
click at [9, 27] on div "TẠO ĐƠN HÀNG Yêu cầu xuất hóa đơn điện tử Transit Pickup Surcharge Ids Transit …" at bounding box center [247, 118] width 495 height 237
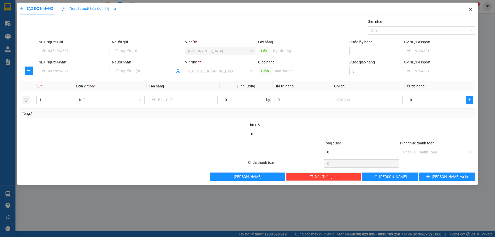
click at [469, 12] on span "Close" at bounding box center [470, 10] width 14 height 14
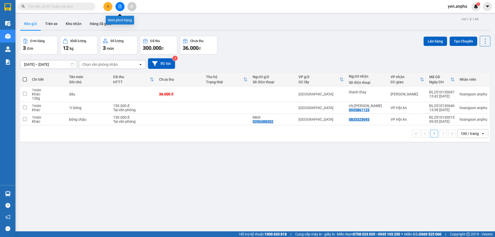
click at [124, 8] on button at bounding box center [120, 6] width 9 height 9
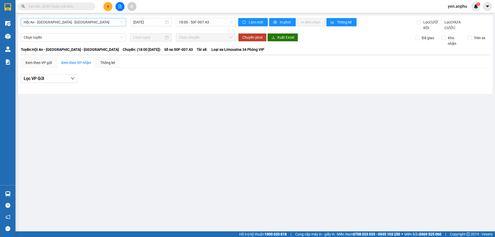
click at [31, 25] on span "Hội An - [GEOGRAPHIC_DATA] - [GEOGRAPHIC_DATA]" at bounding box center [73, 22] width 99 height 8
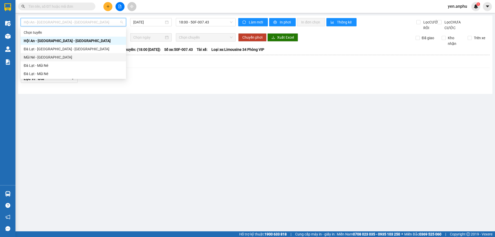
click at [38, 58] on div "Mũi Né - [GEOGRAPHIC_DATA]" at bounding box center [73, 57] width 99 height 6
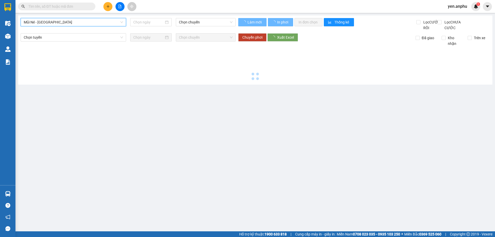
type input "[DATE]"
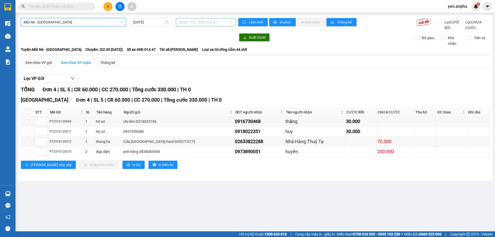
click at [189, 25] on span "02:30 (TC) - 49B-014.47" at bounding box center [206, 22] width 54 height 8
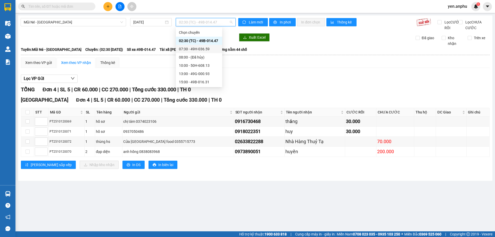
click at [198, 51] on div "07:30 - 49H-036.59" at bounding box center [199, 49] width 40 height 6
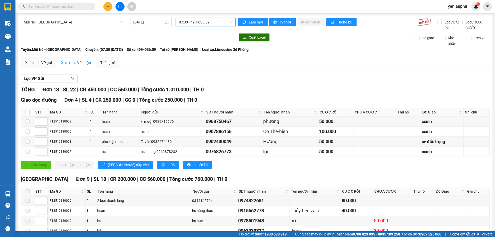
click at [222, 25] on span "07:30 - 49H-036.59" at bounding box center [206, 22] width 54 height 8
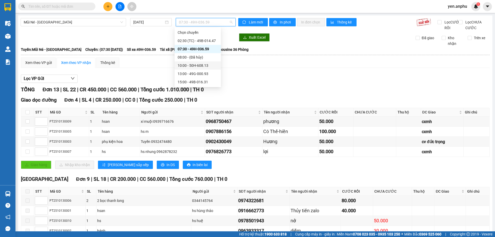
click at [198, 63] on div "10:00 - 50H-608.13" at bounding box center [198, 66] width 40 height 6
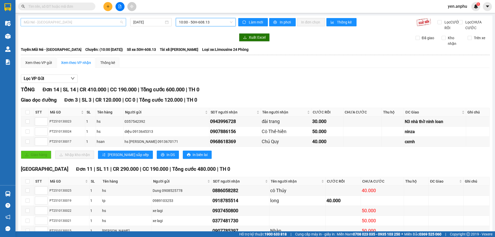
click at [71, 24] on span "Mũi Né - Đà Lạt" at bounding box center [73, 22] width 99 height 8
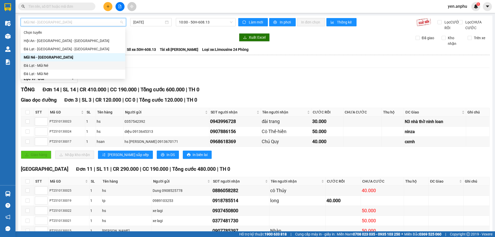
click at [42, 65] on div "Đà Lạt - Mũi Né" at bounding box center [73, 66] width 99 height 6
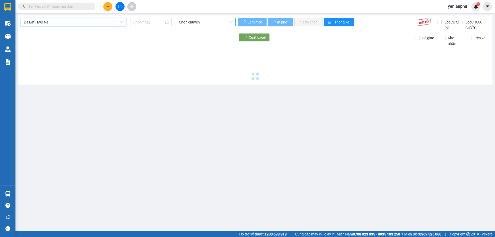
click at [194, 21] on span "Chọn chuyến" at bounding box center [206, 22] width 54 height 8
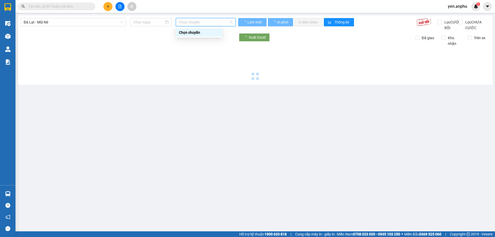
type input "13/10/2025"
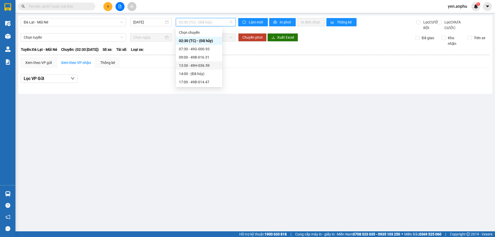
click at [189, 66] on div "13:30 - 49H-036.59" at bounding box center [199, 66] width 40 height 6
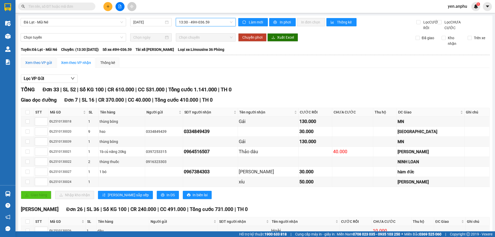
click at [43, 66] on div "Xem theo VP gửi" at bounding box center [38, 63] width 27 height 6
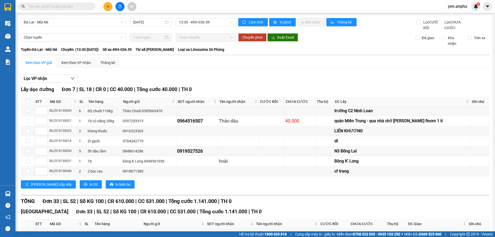
click at [59, 6] on input "text" at bounding box center [58, 7] width 61 height 6
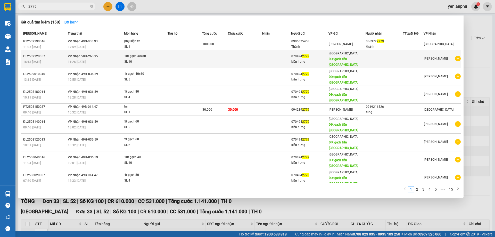
type input "2779"
click at [309, 54] on div "070494 2779" at bounding box center [309, 56] width 37 height 5
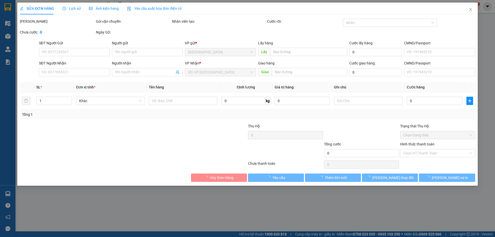
type input "0704942779"
type input "kiến hưng"
type input "gạch tiến hưng đt"
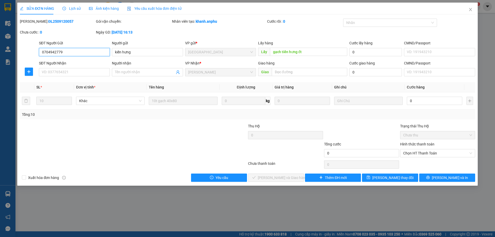
click at [92, 50] on input "0704942779" at bounding box center [74, 52] width 71 height 8
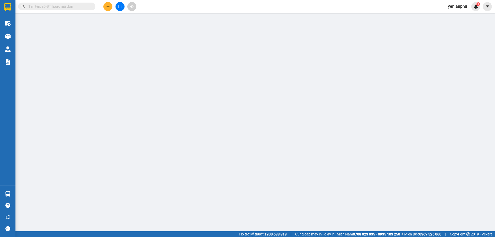
type input "0704942779"
type input "kiến hưng"
type input "gạch tiến hưng đt"
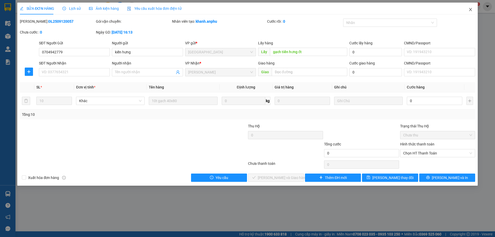
click at [475, 9] on span "Close" at bounding box center [470, 10] width 14 height 14
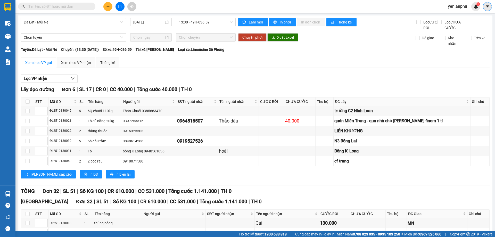
click at [486, 7] on icon "caret-down" at bounding box center [487, 6] width 5 height 5
click at [461, 5] on span "yen.anphu" at bounding box center [458, 6] width 28 height 6
click at [461, 14] on span "Đăng xuất" at bounding box center [463, 16] width 22 height 6
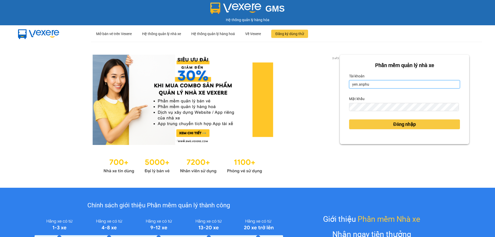
click at [401, 81] on input "yen.anphu" at bounding box center [404, 84] width 111 height 8
type input "khanh.anphu"
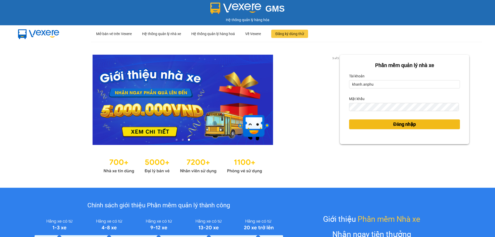
click at [397, 123] on span "Đăng nhập" at bounding box center [404, 124] width 23 height 7
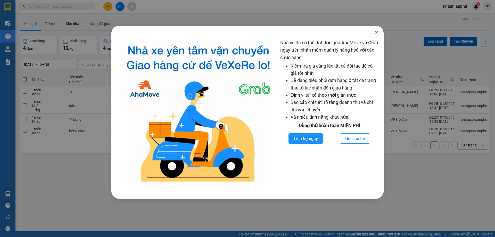
click at [376, 31] on span "Close" at bounding box center [376, 33] width 14 height 14
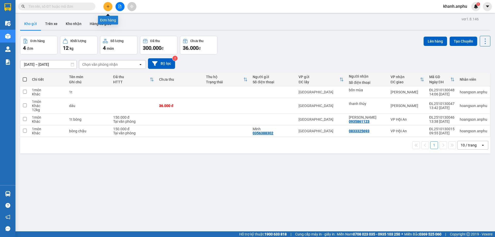
click at [107, 9] on button at bounding box center [107, 6] width 9 height 9
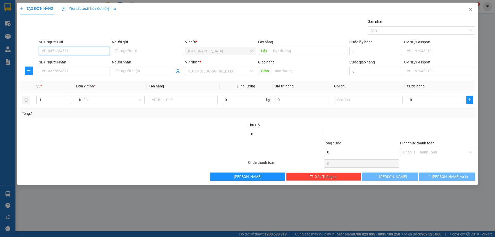
click at [76, 51] on input "SĐT Người Gửi" at bounding box center [74, 51] width 71 height 8
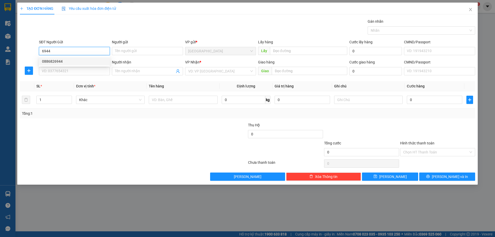
click at [58, 64] on div "0886826944" at bounding box center [74, 62] width 65 height 6
type input "0886826944"
type input "bí nụ ĐT"
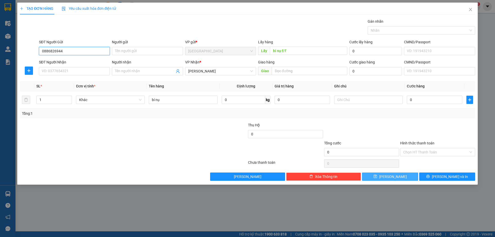
type input "0886826944"
click at [374, 174] on button "[PERSON_NAME]" at bounding box center [390, 177] width 56 height 8
click at [96, 154] on div at bounding box center [95, 149] width 152 height 18
click at [471, 11] on icon "close" at bounding box center [471, 9] width 4 height 4
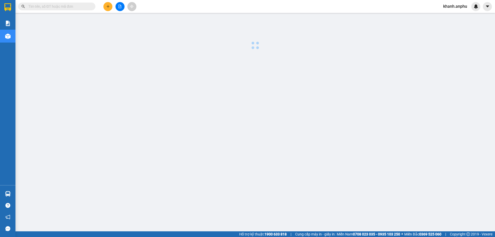
click at [102, 11] on div at bounding box center [120, 6] width 39 height 9
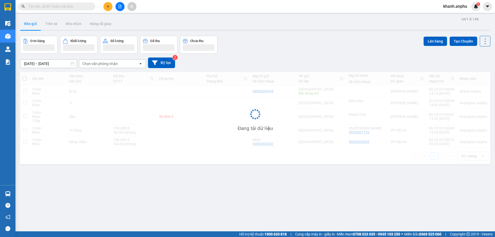
click at [120, 6] on icon "file-add" at bounding box center [120, 7] width 4 height 4
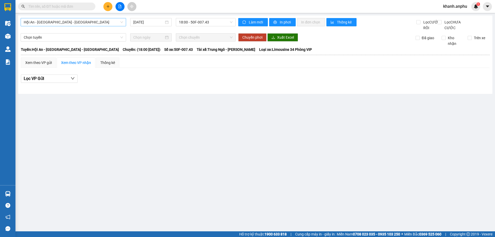
click at [47, 18] on span "Hội An - Nha Trang - Đà Lạt" at bounding box center [73, 22] width 99 height 8
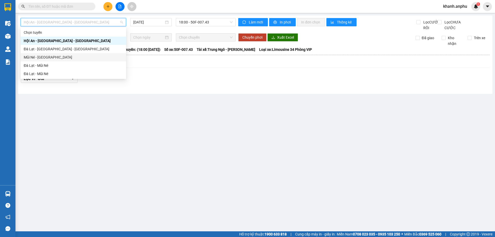
click at [48, 56] on div "Mũi Né - Đà Lạt" at bounding box center [73, 57] width 99 height 6
type input "13/10/2025"
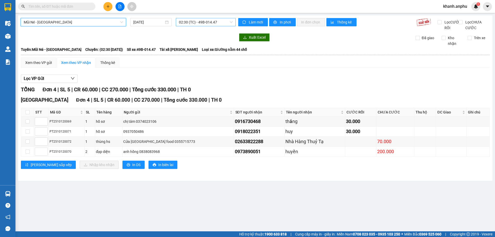
click at [202, 22] on span "02:30 (TC) - 49B-014.47" at bounding box center [206, 22] width 54 height 8
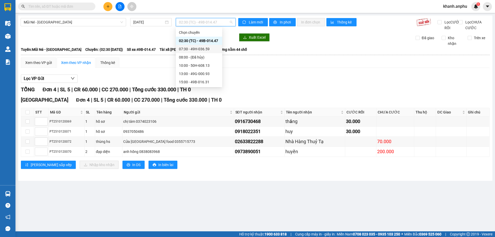
click at [201, 50] on div "07:30 - 49H-036.59" at bounding box center [199, 49] width 40 height 6
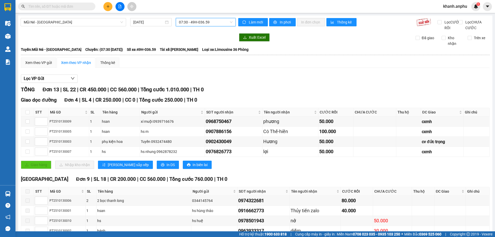
click at [203, 23] on span "07:30 - 49H-036.59" at bounding box center [206, 22] width 54 height 8
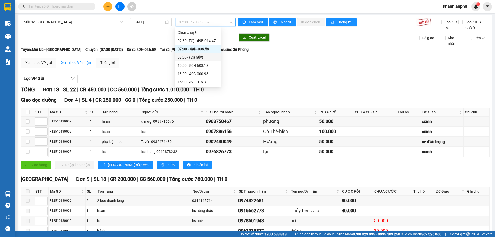
click at [200, 61] on div "08:00 - (Đã hủy)" at bounding box center [198, 57] width 46 height 8
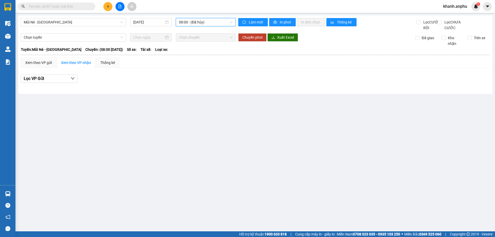
click at [197, 22] on span "08:00 - (Đã hủy)" at bounding box center [206, 22] width 54 height 8
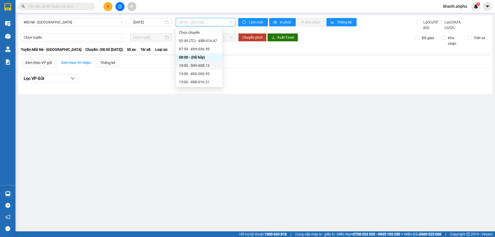
click at [199, 62] on div "10:00 - 50H-608.13" at bounding box center [199, 65] width 46 height 8
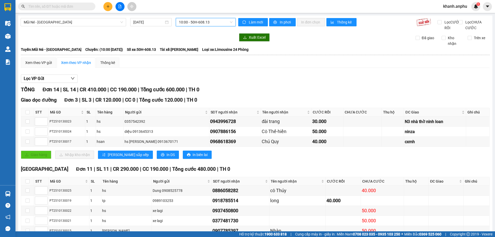
scroll to position [97, 0]
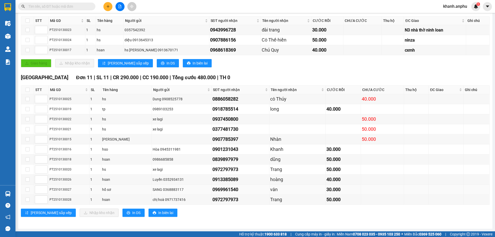
click at [219, 189] on div "0969961540" at bounding box center [241, 189] width 56 height 7
click at [105, 6] on button at bounding box center [107, 6] width 9 height 9
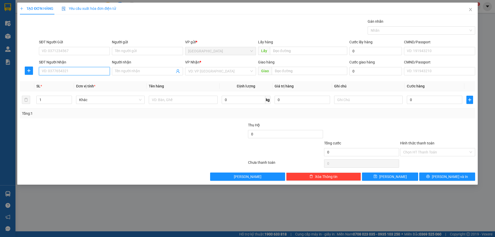
click at [73, 70] on input "SĐT Người Nhận" at bounding box center [74, 71] width 71 height 8
click at [69, 82] on div "0763182658" at bounding box center [74, 82] width 65 height 6
type input "0763182658"
type input "38 ndc"
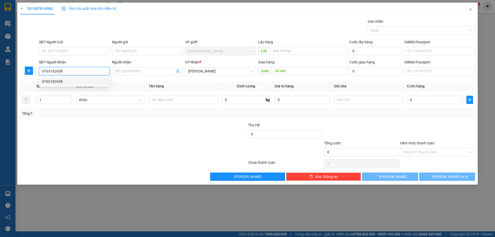
type input "50.000"
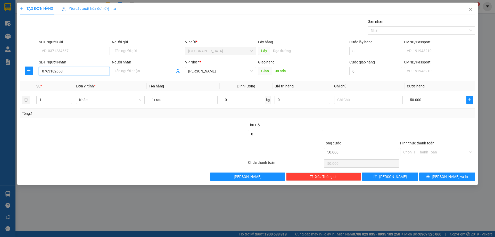
type input "0763182658"
click at [303, 71] on input "38 ndc" at bounding box center [310, 71] width 76 height 8
click at [431, 154] on input "Hình thức thanh toán" at bounding box center [435, 152] width 65 height 8
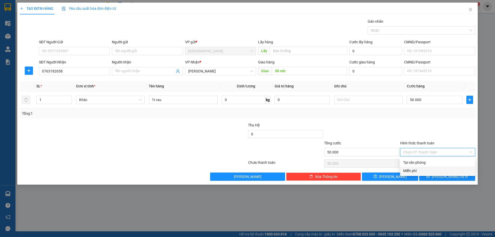
click at [423, 161] on div "Tại văn phòng" at bounding box center [437, 163] width 69 height 6
type input "0"
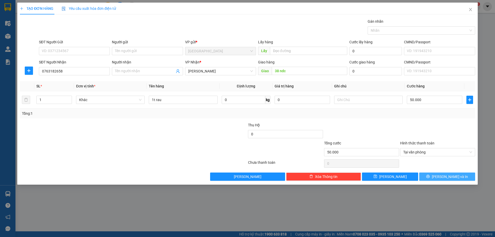
click at [441, 180] on button "Lưu và In" at bounding box center [447, 177] width 56 height 8
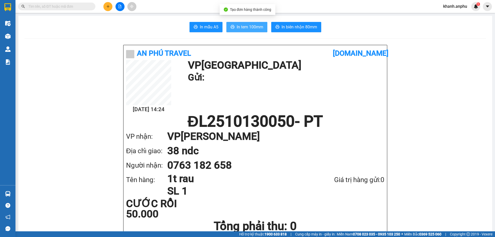
click at [238, 23] on button "In tem 100mm" at bounding box center [246, 27] width 41 height 10
click at [238, 25] on span "In tem 100mm" at bounding box center [250, 27] width 27 height 6
click at [237, 30] on span "In tem 100mm" at bounding box center [250, 27] width 27 height 6
click at [107, 7] on icon "plus" at bounding box center [108, 7] width 4 height 4
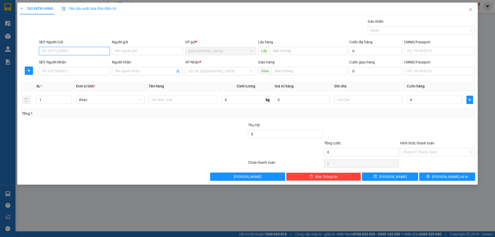
click at [73, 53] on input "SĐT Người Gửi" at bounding box center [74, 51] width 71 height 8
click at [69, 73] on input "SĐT Người Nhận" at bounding box center [74, 71] width 71 height 8
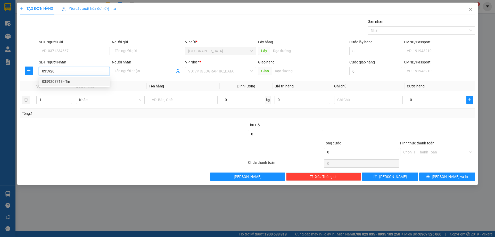
click at [81, 80] on div "0359208718 - Tín" at bounding box center [74, 82] width 65 height 6
type input "0359208718"
type input "Tín"
type input "VĨNH ĐIỆN"
type input "0359208718"
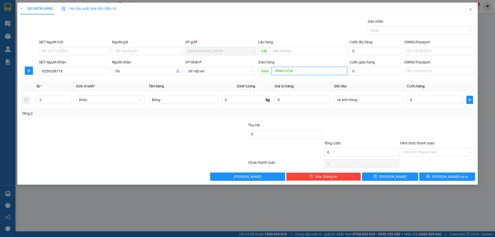
click at [273, 68] on input "VĨNH ĐIỆN" at bounding box center [310, 71] width 76 height 8
click at [271, 57] on form "SĐT Người Gửi VD: 0371234567 Người gửi Tên người gửi VP gửi * Đà Lạt Lấy hàng L…" at bounding box center [247, 58] width 455 height 38
click at [273, 70] on input "VĨNH ĐIỆN" at bounding box center [310, 71] width 76 height 8
type input "D"
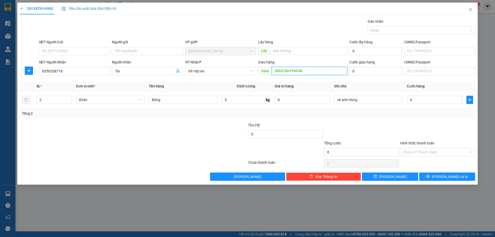
click at [303, 72] on input "DDUCSW PHOOR" at bounding box center [310, 71] width 76 height 8
type input "D"
type input "ĐỨC PHỔ"
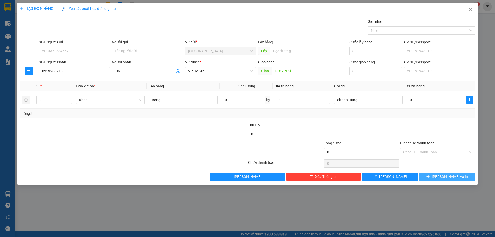
click at [436, 175] on button "Lưu và In" at bounding box center [447, 177] width 56 height 8
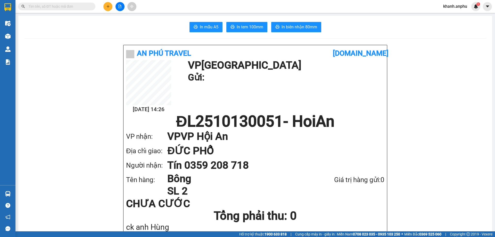
click at [124, 162] on div "An Phú Travel vexere.com 13/10 14:26 VP Đà Lạt Gửi: ĐL2510130051 - HoiAn VP nhậ…" at bounding box center [256, 139] width 264 height 189
click at [73, 6] on input "text" at bounding box center [58, 7] width 61 height 6
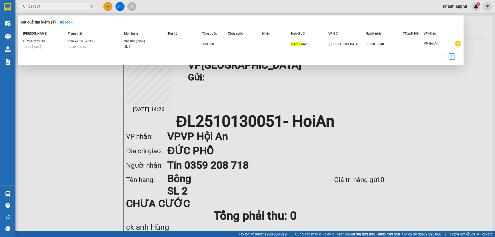
type input "037691"
click at [249, 137] on div at bounding box center [247, 118] width 495 height 237
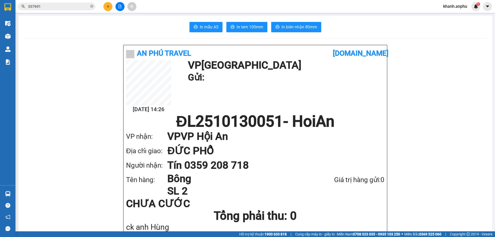
click at [121, 6] on icon "file-add" at bounding box center [120, 7] width 4 height 4
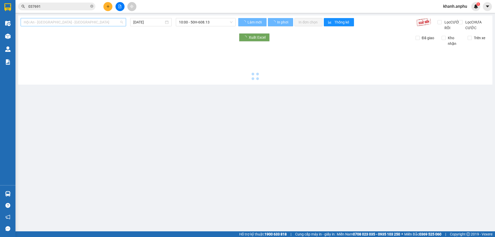
click at [61, 20] on span "Hội An - [GEOGRAPHIC_DATA] - [GEOGRAPHIC_DATA]" at bounding box center [73, 22] width 99 height 8
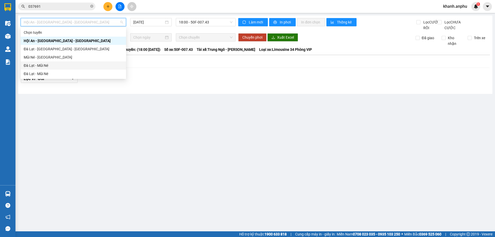
click at [44, 67] on div "Đà Lạt - Mũi Né" at bounding box center [73, 66] width 99 height 6
type input "[DATE]"
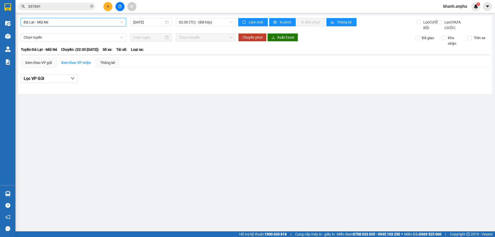
click at [219, 46] on div "Chọn tuyến Chọn chuyến Chuyển phơi Xuất Excel Đã giao Kho nhận Trên xe" at bounding box center [255, 39] width 469 height 13
click at [203, 20] on span "02:30 (TC) - (Đã hủy)" at bounding box center [206, 22] width 54 height 8
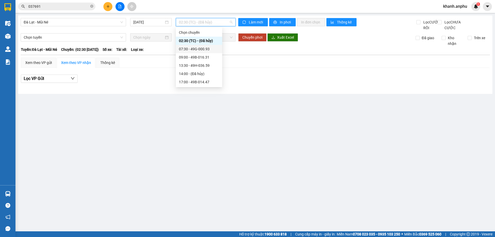
click at [197, 50] on div "07:30 - 49G-000.93" at bounding box center [199, 49] width 40 height 6
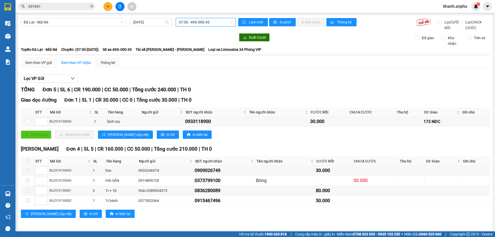
click at [209, 22] on span "07:30 - 49G-000.93" at bounding box center [206, 22] width 54 height 8
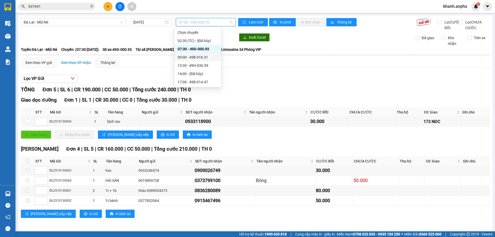
click at [190, 59] on div "09:00 - 49B-016.31" at bounding box center [198, 57] width 40 height 6
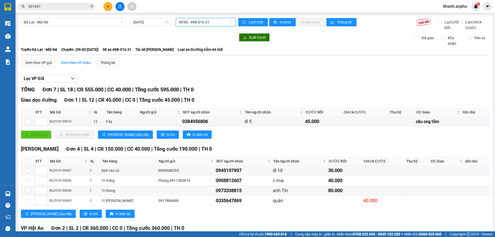
click at [197, 22] on span "09:00 - 49B-016.31" at bounding box center [206, 22] width 54 height 8
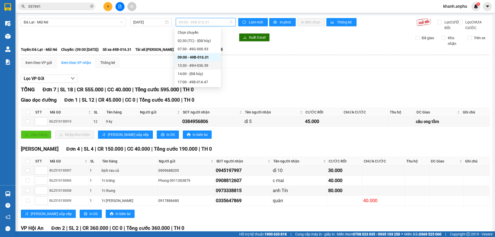
click at [185, 63] on div "13:30 - 49H-036.59" at bounding box center [198, 66] width 40 height 6
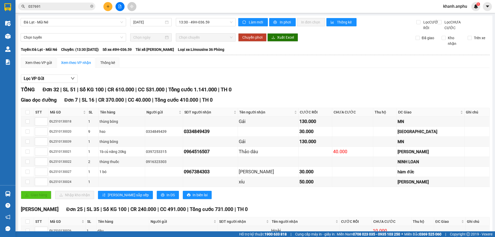
click at [109, 6] on icon "plus" at bounding box center [108, 7] width 4 height 4
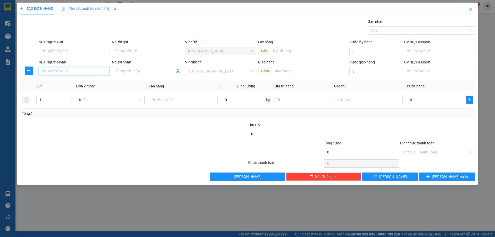
click at [47, 71] on input "SĐT Người Nhận" at bounding box center [74, 71] width 71 height 8
click at [141, 74] on span at bounding box center [147, 71] width 71 height 8
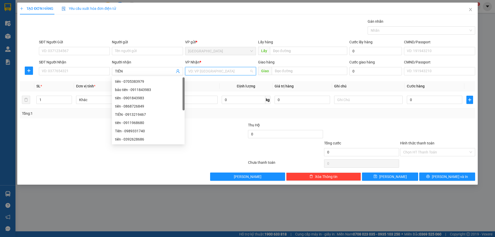
click at [203, 71] on input "search" at bounding box center [218, 71] width 61 height 8
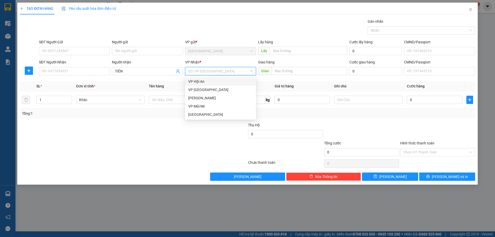
click at [197, 78] on div "VP Hội An" at bounding box center [220, 81] width 71 height 8
click at [143, 73] on input "TIÊN" at bounding box center [145, 71] width 60 height 6
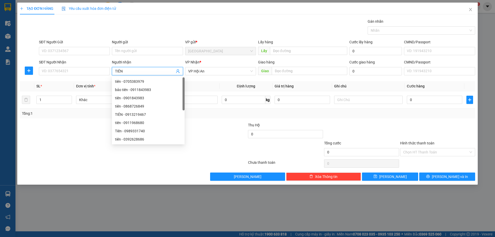
type input "TIÊN Q"
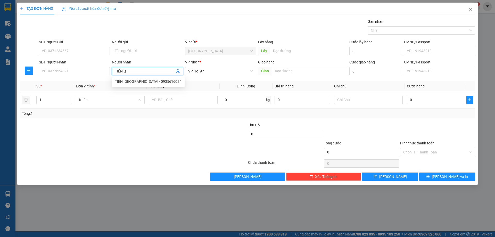
click at [142, 82] on div "TIÊN QUẢNG NAM - 0935616024" at bounding box center [148, 82] width 67 height 6
type input "0935616024"
type input "TIÊN QUẢNG NAM"
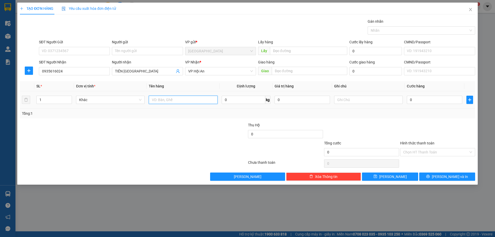
click at [173, 97] on input "text" at bounding box center [183, 100] width 69 height 8
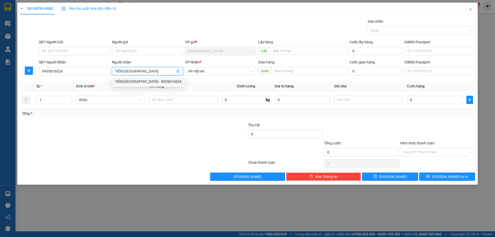
drag, startPoint x: 146, startPoint y: 71, endPoint x: 124, endPoint y: 68, distance: 22.1
click at [124, 68] on span "TIÊN QUẢNG NAM" at bounding box center [147, 71] width 71 height 8
click at [303, 68] on input "text" at bounding box center [310, 71] width 76 height 8
paste input "QUẢNG NAM"
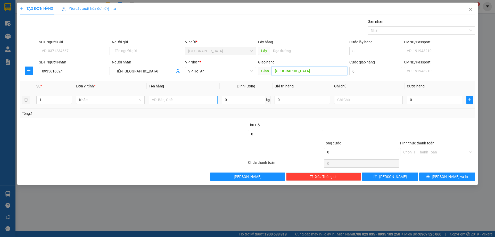
type input "QUẢNG NAM"
click at [192, 99] on input "text" at bounding box center [183, 100] width 69 height 8
type input "BÔNG"
click at [421, 103] on input "0" at bounding box center [434, 100] width 55 height 8
type input "1"
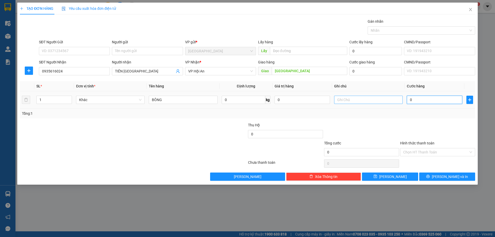
type input "1"
type input "15"
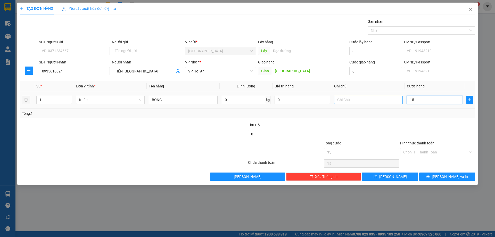
type input "150"
type input "15"
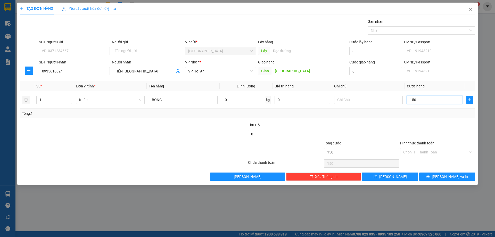
type input "15"
type input "1"
type input "0"
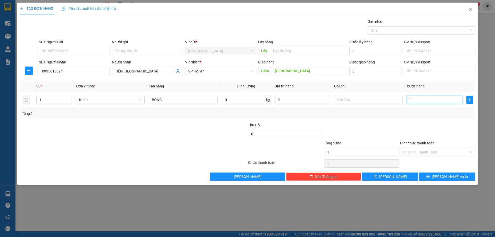
type input "0"
click at [345, 101] on input "text" at bounding box center [368, 100] width 69 height 8
type input "CK ANH hÙNG"
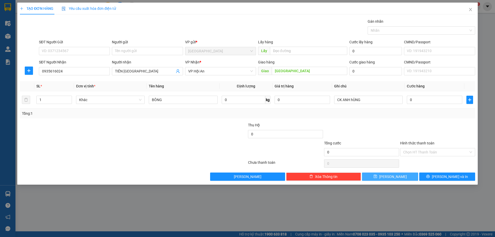
click at [399, 178] on button "[PERSON_NAME]" at bounding box center [390, 177] width 56 height 8
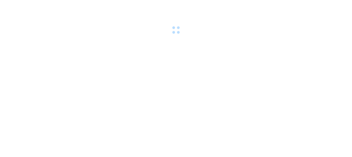
click at [41, 6] on div at bounding box center [176, 18] width 352 height 36
click at [53, 17] on div at bounding box center [176, 18] width 352 height 36
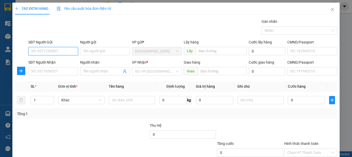
click at [45, 7] on div "TẠO ĐƠN HÀNG Yêu cầu xuất hóa đơn điện tử Transit Pickup Surcharge Ids Transit …" at bounding box center [176, 78] width 352 height 157
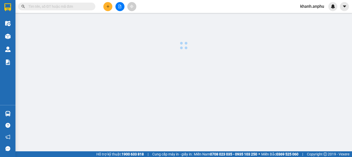
click at [33, 4] on input "text" at bounding box center [58, 7] width 61 height 6
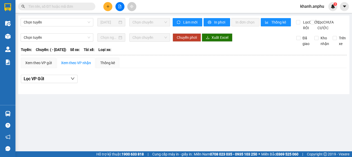
click at [33, 7] on input "text" at bounding box center [58, 7] width 61 height 6
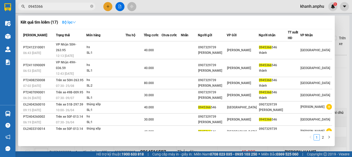
type input "0945366"
click at [69, 21] on strong "Bộ lọc" at bounding box center [69, 22] width 14 height 4
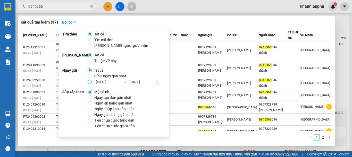
click at [90, 83] on input "13/10/2025 13/10/2025" at bounding box center [90, 82] width 4 height 4
radio input "true"
radio input "false"
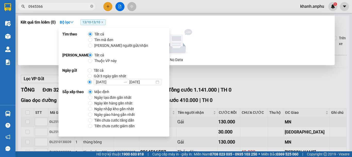
click at [187, 24] on div "Kết quả tìm kiếm ( 0 ) Bộ lọc 13/10 - 13/10" at bounding box center [177, 22] width 312 height 8
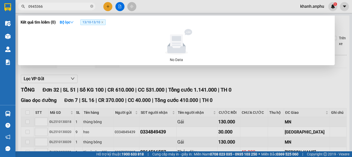
click at [59, 5] on input "0945366" at bounding box center [58, 7] width 61 height 6
type input "0"
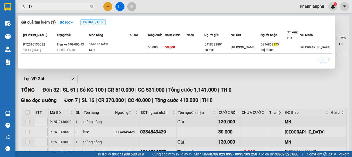
type input "1"
type input "03422"
click at [104, 8] on div at bounding box center [176, 78] width 352 height 157
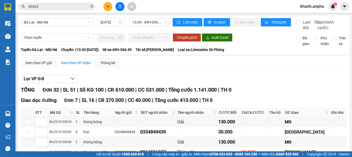
click at [106, 7] on icon "plus" at bounding box center [108, 7] width 4 height 4
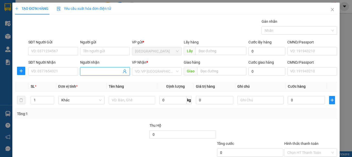
click at [96, 72] on input "Người nhận" at bounding box center [102, 71] width 38 height 6
type input "DUNG"
click at [156, 69] on input "search" at bounding box center [155, 71] width 40 height 8
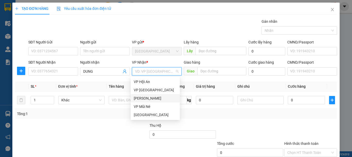
click at [153, 98] on div "[PERSON_NAME]" at bounding box center [155, 98] width 43 height 6
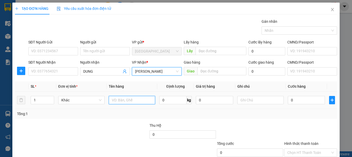
click at [116, 97] on input "text" at bounding box center [132, 100] width 46 height 8
type input "RAU"
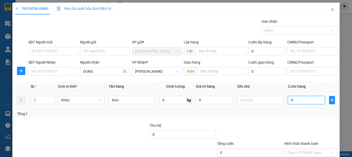
click at [307, 97] on input "0" at bounding box center [306, 100] width 37 height 8
type input "4"
type input "40"
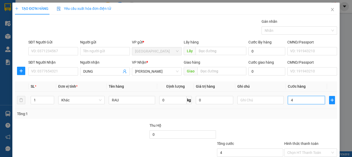
type input "40"
click at [304, 125] on div at bounding box center [311, 131] width 54 height 18
type input "40.000"
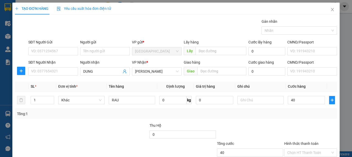
type input "40.000"
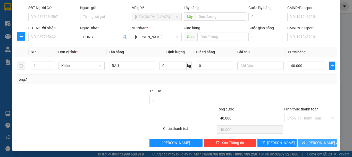
click at [319, 141] on span "Lưu và In" at bounding box center [326, 143] width 36 height 6
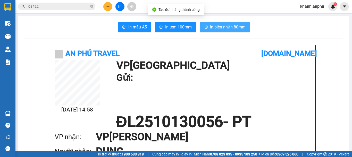
click at [213, 28] on span "In biên nhận 80mm" at bounding box center [228, 27] width 36 height 6
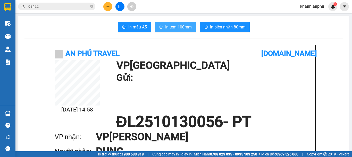
click at [160, 29] on icon "printer" at bounding box center [161, 27] width 4 height 4
click at [197, 72] on h1 "Gửi:" at bounding box center [214, 77] width 194 height 14
drag, startPoint x: 197, startPoint y: 72, endPoint x: 331, endPoint y: 26, distance: 142.1
click at [331, 26] on div "In mẫu A5 In tem 100mm In biên nhận 80mm" at bounding box center [184, 27] width 319 height 10
click at [105, 7] on button at bounding box center [107, 6] width 9 height 9
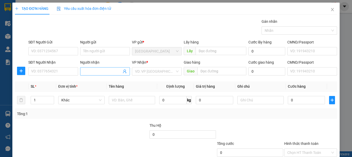
click at [97, 68] on span at bounding box center [105, 71] width 50 height 8
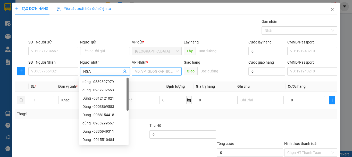
type input "NGA"
click at [141, 71] on input "search" at bounding box center [155, 71] width 40 height 8
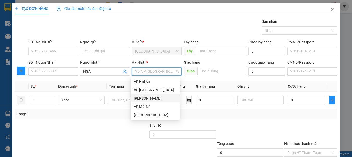
click at [144, 98] on div "Phan Thiết" at bounding box center [155, 98] width 43 height 6
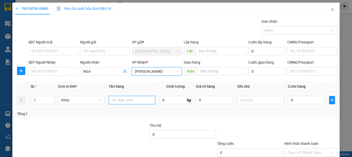
click at [123, 98] on input "text" at bounding box center [132, 100] width 46 height 8
click at [148, 71] on span "[PERSON_NAME]" at bounding box center [157, 71] width 44 height 8
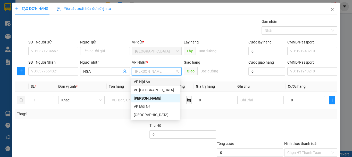
click at [144, 83] on div "VP Hội An" at bounding box center [155, 82] width 43 height 6
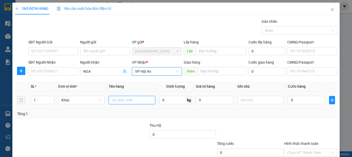
click at [118, 96] on input "text" at bounding box center [132, 100] width 46 height 8
type input "B"
click at [125, 94] on td at bounding box center [132, 99] width 51 height 17
click at [121, 98] on input "text" at bounding box center [132, 100] width 46 height 8
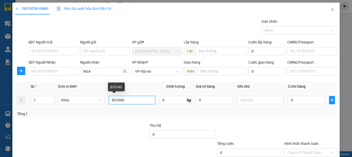
click at [121, 101] on input "BOONG" at bounding box center [132, 100] width 46 height 8
type input "BÔNG"
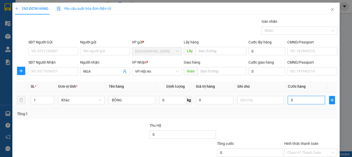
click at [302, 102] on input "0" at bounding box center [306, 100] width 37 height 8
type input "1"
type input "10"
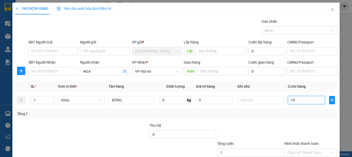
type input "10"
type input "100"
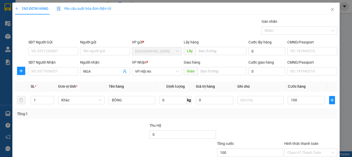
type input "100.000"
click at [306, 121] on div "Transit Pickup Surcharge Ids Transit Deliver Surcharge Ids Transit Deliver Surc…" at bounding box center [176, 100] width 322 height 162
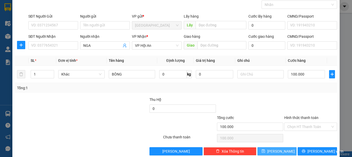
drag, startPoint x: 291, startPoint y: 147, endPoint x: 293, endPoint y: 145, distance: 2.7
click at [292, 147] on button "[PERSON_NAME]" at bounding box center [277, 151] width 39 height 8
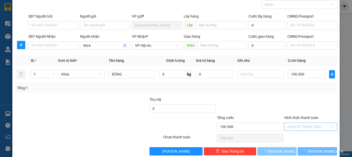
type input "0"
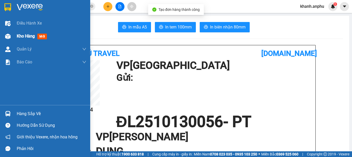
click at [10, 36] on img at bounding box center [7, 36] width 5 height 5
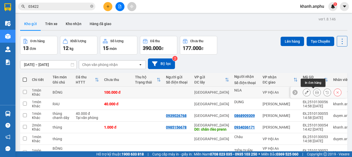
click at [315, 92] on icon at bounding box center [317, 92] width 4 height 4
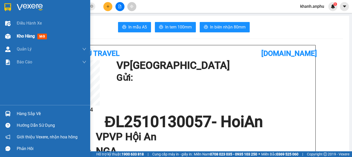
click at [11, 35] on div at bounding box center [7, 36] width 9 height 9
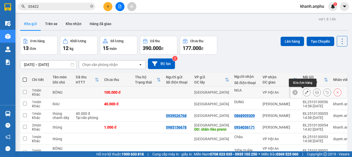
click at [305, 92] on icon at bounding box center [307, 92] width 4 height 4
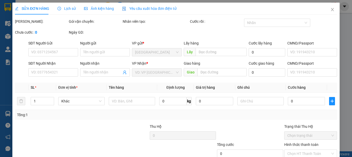
type input "NGA"
type input "100.000"
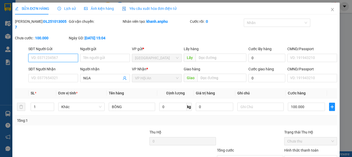
scroll to position [35, 0]
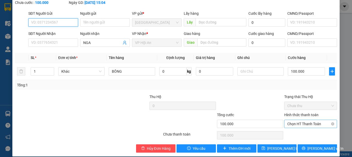
click at [304, 120] on span "Chọn HT Thanh Toán" at bounding box center [311, 124] width 47 height 8
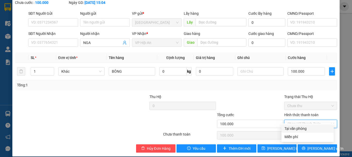
click at [301, 127] on div "Tại văn phòng" at bounding box center [308, 128] width 46 height 6
type input "0"
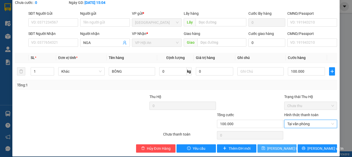
click at [287, 145] on span "[PERSON_NAME] thay đổi" at bounding box center [287, 148] width 41 height 6
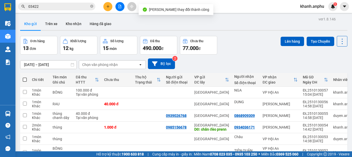
click at [241, 47] on div "Đơn hàng 13 đơn Khối lượng 12 kg Số lượng 15 món Đã thu 490.000 đ Chưa thu 77.0…" at bounding box center [184, 45] width 328 height 19
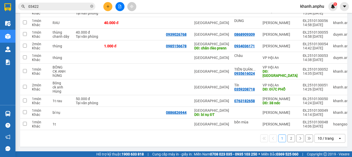
click at [316, 133] on div "1 2 10 / trang open" at bounding box center [184, 138] width 328 height 17
click at [319, 138] on div "10 / trang" at bounding box center [326, 137] width 16 height 5
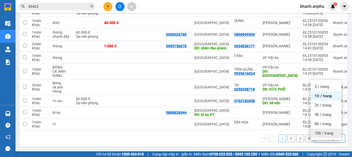
click at [326, 130] on span "100 / trang" at bounding box center [324, 132] width 19 height 5
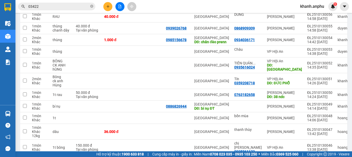
click at [38, 6] on input "03422" at bounding box center [58, 7] width 61 height 6
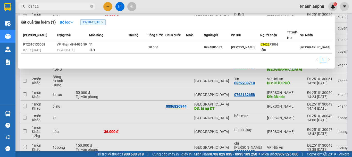
click at [38, 6] on input "03422" at bounding box center [58, 7] width 61 height 6
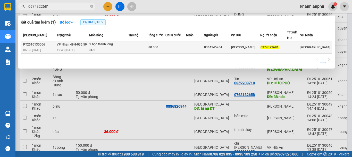
type input "0974322681"
click at [97, 42] on div "2 bọc thanh long" at bounding box center [108, 45] width 39 height 6
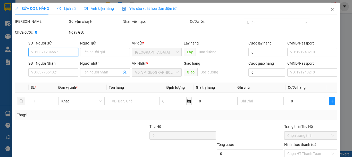
type input "0344145764"
type input "0974322681"
type input "80.000"
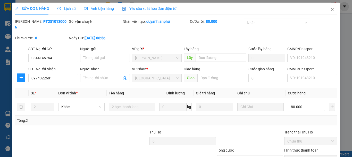
click at [335, 38] on div "SỬA ĐƠN HÀNG Lịch sử Ảnh kiện hàng Yêu cầu xuất hóa đơn điện tử Total Paid Fee …" at bounding box center [176, 97] width 328 height 189
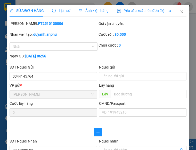
click at [18, 40] on div "Nhân viên tạo: duyanh.anphu" at bounding box center [53, 36] width 89 height 11
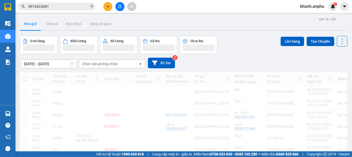
click at [107, 8] on icon "plus" at bounding box center [108, 7] width 4 height 4
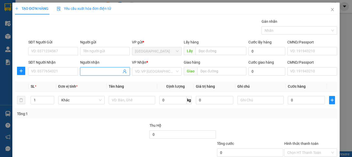
click at [95, 71] on input "Người nhận" at bounding box center [102, 71] width 38 height 6
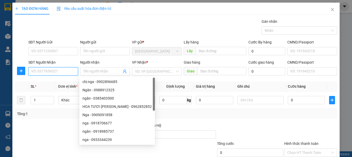
click at [53, 71] on input "SĐT Người Nhận" at bounding box center [53, 71] width 50 height 8
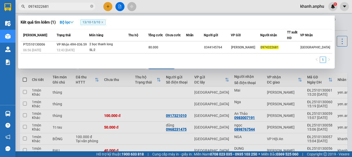
click at [54, 7] on input "0974322681" at bounding box center [58, 7] width 61 height 6
click at [55, 7] on input "0974322681" at bounding box center [58, 7] width 61 height 6
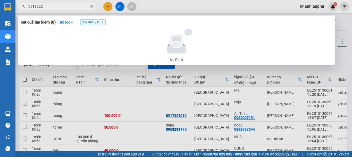
type input "0918022"
click at [102, 22] on span "13/10 - 13/10" at bounding box center [92, 22] width 25 height 6
click at [104, 22] on icon "close" at bounding box center [102, 22] width 3 height 3
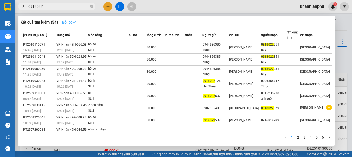
click at [72, 22] on strong "Bộ lọc" at bounding box center [69, 22] width 14 height 4
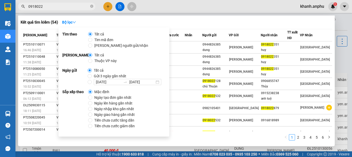
click at [93, 75] on span "Gửi 3 ngày gần nhất" at bounding box center [110, 76] width 37 height 6
click at [92, 75] on input "Gửi 3 ngày gần nhất" at bounding box center [90, 76] width 4 height 4
radio input "true"
radio input "false"
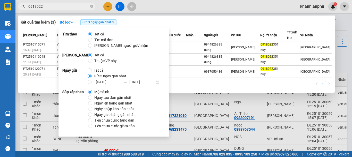
click at [215, 28] on div "Kết quả tìm kiếm ( 3 ) Bộ lọc Gửi 3 ngày gần nhất Mã ĐH Trạng thái Món hàng Thu…" at bounding box center [176, 53] width 317 height 77
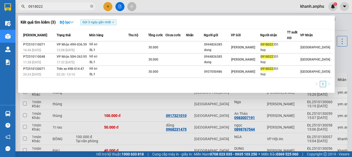
click at [136, 100] on div at bounding box center [176, 78] width 352 height 157
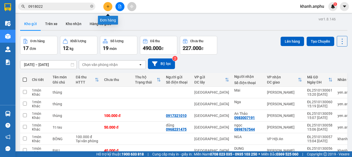
click at [110, 5] on button at bounding box center [107, 6] width 9 height 9
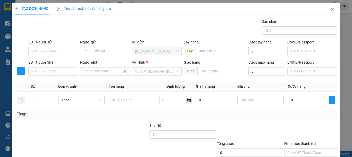
click at [32, 67] on div "SĐT Người Nhận" at bounding box center [53, 63] width 50 height 8
click at [39, 74] on input "SĐT Người Nhận" at bounding box center [53, 71] width 50 height 8
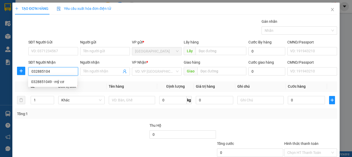
type input "0328851049"
click at [46, 85] on div "0328851049 - mỹ cơ" at bounding box center [52, 81] width 49 height 8
type input "mỹ cơ"
type input "n3 Hồng sơn"
type input "100.000"
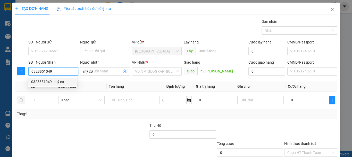
type input "100.000"
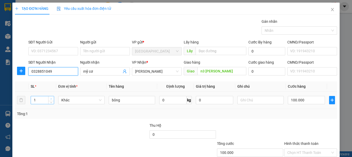
type input "0328851049"
type input "2"
click at [51, 98] on icon "up" at bounding box center [52, 98] width 2 height 1
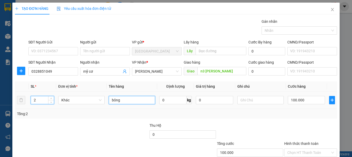
click at [127, 102] on input "bông" at bounding box center [132, 100] width 46 height 8
type input "b"
type input "x"
type input "sen đá"
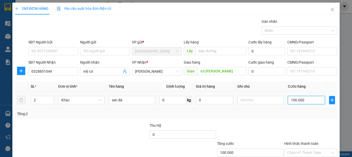
click at [300, 101] on input "100.000" at bounding box center [306, 100] width 37 height 8
type input "2"
type input "20"
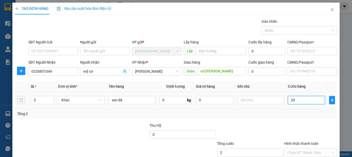
type input "20"
type input "200"
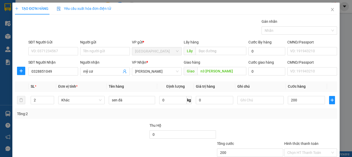
type input "200.000"
click at [295, 121] on div "Transit Pickup Surcharge Ids Transit Deliver Surcharge Ids Transit Deliver Surc…" at bounding box center [176, 100] width 322 height 162
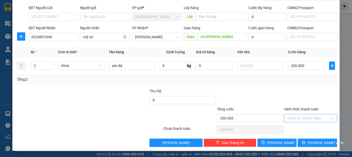
click at [296, 115] on input "Hình thức thanh toán" at bounding box center [309, 118] width 43 height 8
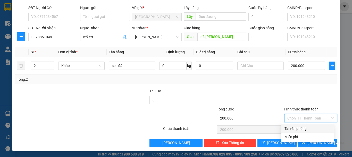
click at [291, 129] on div "Tại văn phòng" at bounding box center [308, 128] width 46 height 6
type input "0"
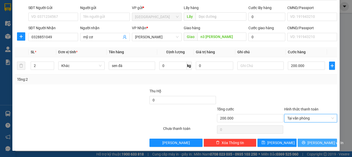
click at [311, 141] on span "[PERSON_NAME] và In" at bounding box center [326, 143] width 36 height 6
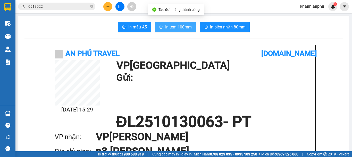
click at [181, 24] on span "In tem 100mm" at bounding box center [178, 27] width 27 height 6
click at [181, 25] on span "In tem 100mm" at bounding box center [178, 27] width 27 height 6
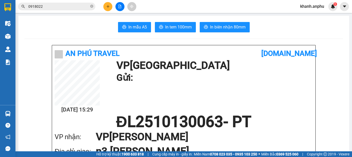
click at [110, 4] on button at bounding box center [107, 6] width 9 height 9
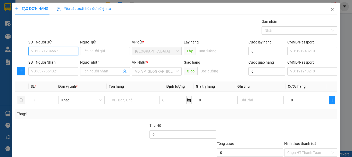
click at [64, 53] on input "SĐT Người Gửi" at bounding box center [53, 51] width 50 height 8
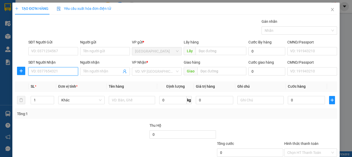
click at [65, 70] on input "SĐT Người Nhận" at bounding box center [53, 71] width 50 height 8
click at [57, 74] on input "SĐT Người Nhận" at bounding box center [53, 71] width 50 height 8
click at [83, 70] on input "Người nhận" at bounding box center [102, 71] width 38 height 6
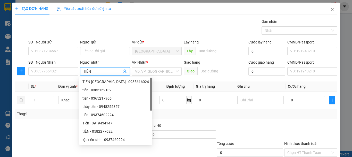
type input "TIÊN Q"
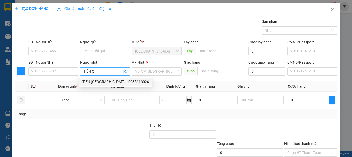
click at [106, 83] on div "TIÊN QUẢNG NAM - 0935616024" at bounding box center [116, 82] width 67 height 6
type input "0935616024"
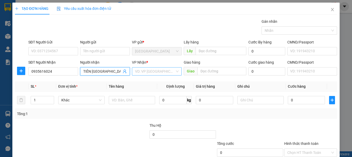
type input "TIÊN QUẢNG NAM"
click at [167, 71] on input "search" at bounding box center [155, 71] width 40 height 8
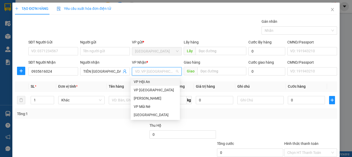
click at [152, 80] on div "VP Hội An" at bounding box center [155, 82] width 43 height 6
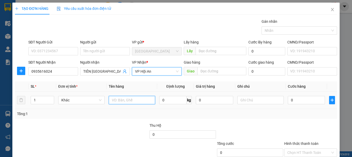
click at [126, 101] on input "text" at bounding box center [132, 100] width 46 height 8
type input "BÔNG"
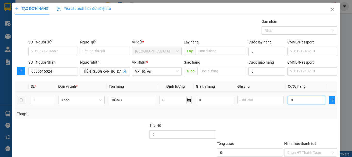
click at [297, 99] on input "0" at bounding box center [306, 100] width 37 height 8
type input "1"
type input "15"
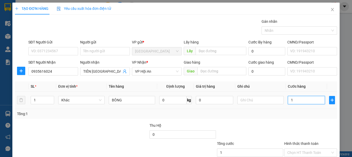
type input "15"
type input "150"
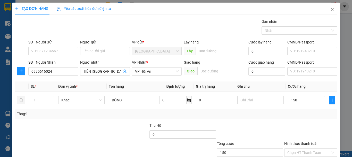
type input "150.000"
click at [320, 141] on div "Hình thức thanh toán" at bounding box center [310, 144] width 53 height 8
click at [309, 153] on input "Hình thức thanh toán" at bounding box center [309, 152] width 43 height 8
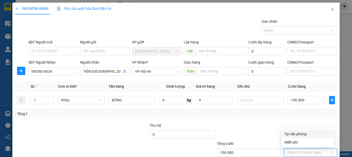
click at [304, 133] on div "Tại văn phòng" at bounding box center [308, 134] width 46 height 6
type input "0"
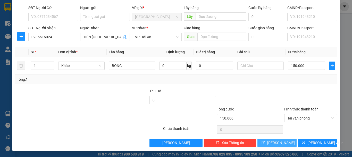
click at [279, 141] on span "[PERSON_NAME]" at bounding box center [281, 143] width 28 height 6
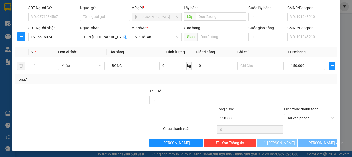
type input "0"
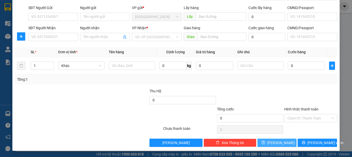
scroll to position [0, 0]
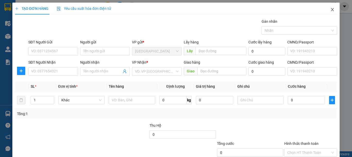
click at [331, 10] on icon "close" at bounding box center [332, 9] width 3 height 3
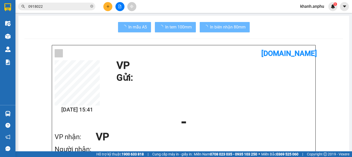
scroll to position [103, 0]
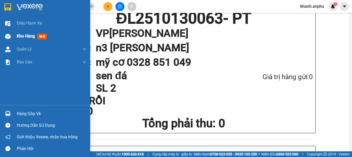
click at [9, 35] on img at bounding box center [7, 36] width 5 height 5
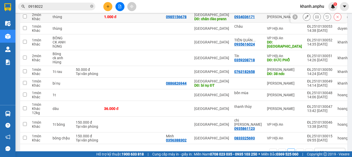
scroll to position [219, 0]
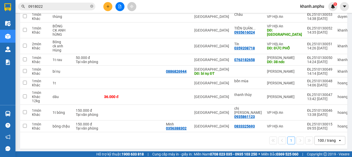
click at [331, 140] on div "100 / trang" at bounding box center [327, 139] width 18 height 5
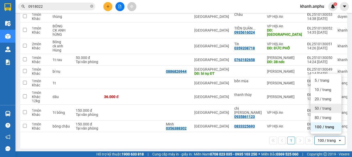
click at [106, 7] on icon "plus" at bounding box center [108, 7] width 4 height 4
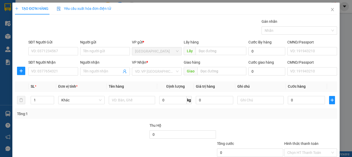
click at [322, 36] on div "Gán nhãn Nhãn" at bounding box center [300, 28] width 76 height 18
click at [39, 71] on input "SĐT Người Nhận" at bounding box center [53, 71] width 50 height 8
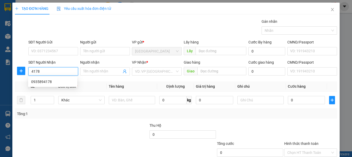
click at [55, 67] on input "4178" at bounding box center [53, 71] width 50 height 8
click at [51, 83] on div "0935894178" at bounding box center [52, 82] width 43 height 6
type input "0935894178"
type input "CV PHÚ TÀI, QUY NHƠN"
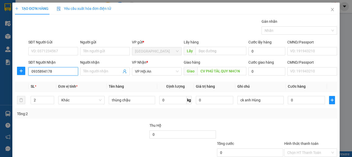
scroll to position [34, 0]
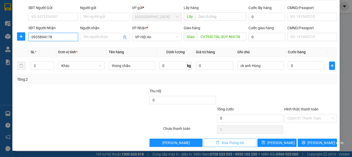
type input "0935894178"
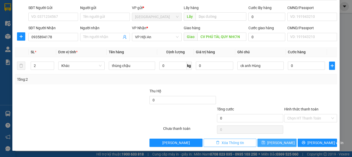
click at [265, 142] on button "[PERSON_NAME]" at bounding box center [277, 142] width 39 height 8
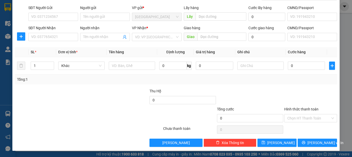
click at [327, 77] on div "Tổng: 1" at bounding box center [176, 79] width 318 height 6
click at [53, 37] on input "SĐT Người Nhận" at bounding box center [53, 37] width 50 height 8
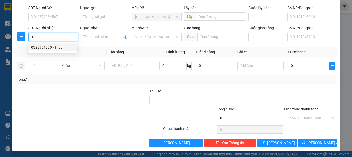
click at [53, 48] on div "0328991830 - Thuỳ" at bounding box center [52, 47] width 43 height 6
type input "0328991830"
type input "Thuỳ"
type input "Hoài Nhơn"
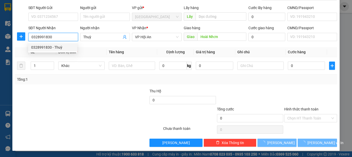
type input "100.000"
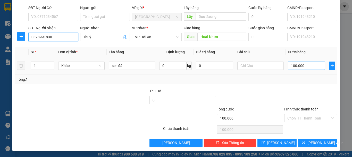
type input "0328991830"
click at [302, 66] on input "100.000" at bounding box center [306, 65] width 37 height 8
type input "0\"
type input "0"
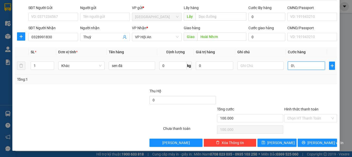
type input "0"
click at [258, 70] on div at bounding box center [261, 65] width 46 height 10
type input "0"
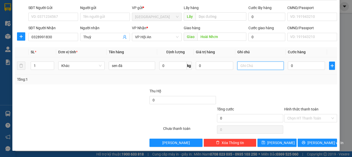
click at [258, 67] on input "text" at bounding box center [261, 65] width 46 height 8
type input "CK ANH HÙNG"
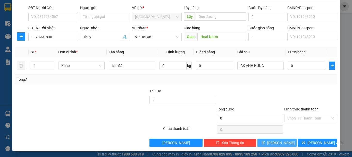
click at [265, 143] on icon "save" at bounding box center [263, 142] width 3 height 3
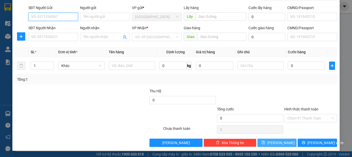
click at [49, 20] on input "SĐT Người Gửi" at bounding box center [53, 17] width 50 height 8
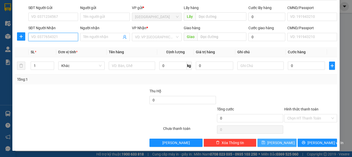
click at [41, 36] on input "SĐT Người Nhận" at bounding box center [53, 37] width 50 height 8
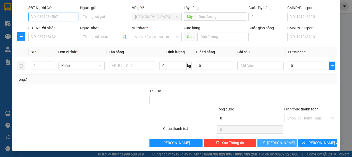
click at [42, 19] on input "SĐT Người Gửi" at bounding box center [53, 17] width 50 height 8
type input "0823482660"
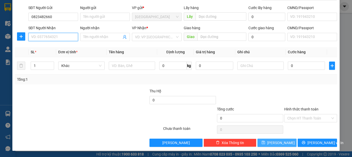
click at [51, 38] on input "SĐT Người Nhận" at bounding box center [53, 37] width 50 height 8
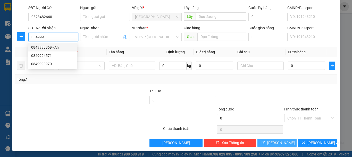
click at [61, 47] on div "0849998869 - An" at bounding box center [52, 47] width 43 height 6
type input "0849998869"
type input "An"
type input "30.000"
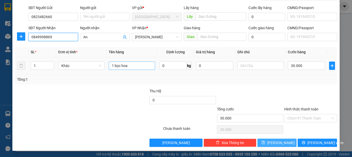
type input "0849998869"
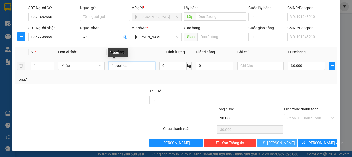
click at [143, 65] on input "1 bọc hoa" at bounding box center [132, 65] width 46 height 8
click at [141, 68] on input "1 bọc hoa" at bounding box center [132, 65] width 46 height 8
type input "1 bọc rau"
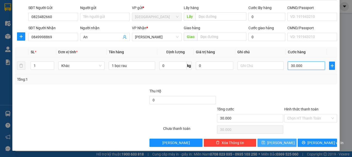
click at [309, 67] on input "30.000" at bounding box center [306, 65] width 37 height 8
click at [310, 143] on span "[PERSON_NAME] và In" at bounding box center [326, 143] width 36 height 6
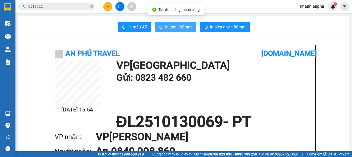
click at [174, 27] on span "In tem 100mm" at bounding box center [178, 27] width 27 height 6
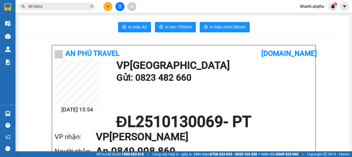
click at [108, 6] on icon "plus" at bounding box center [108, 7] width 4 height 4
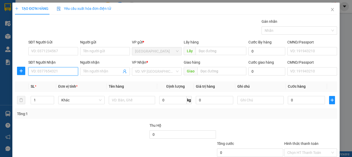
click at [35, 72] on input "SĐT Người Nhận" at bounding box center [53, 71] width 50 height 8
click at [52, 69] on input "9715" at bounding box center [53, 71] width 50 height 8
click at [47, 80] on div "0528609715 - Uyên" at bounding box center [52, 82] width 43 height 6
type input "0528609715"
type input "Uyên"
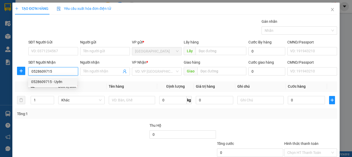
type input "N3 Gộp"
type input "30.000"
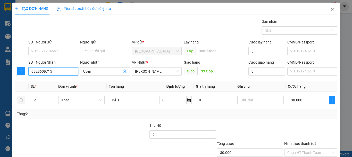
scroll to position [34, 0]
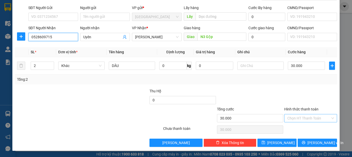
type input "0528609715"
click at [298, 118] on input "Hình thức thanh toán" at bounding box center [309, 118] width 43 height 8
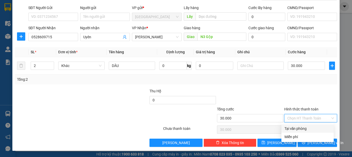
click at [294, 125] on div "Tại văn phòng" at bounding box center [308, 128] width 52 height 8
type input "0"
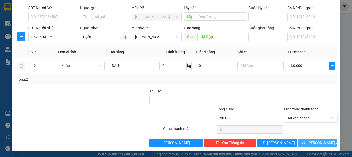
click at [308, 145] on button "[PERSON_NAME] và In" at bounding box center [317, 142] width 39 height 8
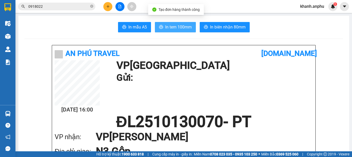
click at [181, 25] on span "In tem 100mm" at bounding box center [178, 27] width 27 height 6
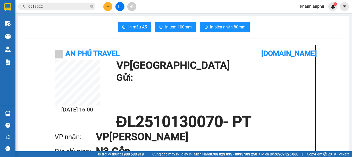
click at [105, 8] on button at bounding box center [107, 6] width 9 height 9
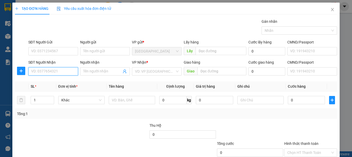
click at [56, 68] on input "SĐT Người Nhận" at bounding box center [53, 71] width 50 height 8
type input "0"
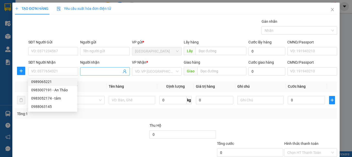
click at [91, 70] on input "Người nhận" at bounding box center [102, 71] width 38 height 6
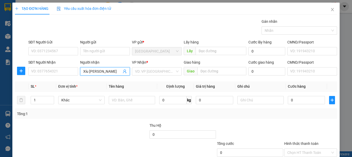
drag, startPoint x: 87, startPoint y: 71, endPoint x: 111, endPoint y: 73, distance: 24.1
click at [111, 73] on input "Xíu Lương Sơn" at bounding box center [102, 71] width 38 height 6
type input "Xíu Lương Sơn"
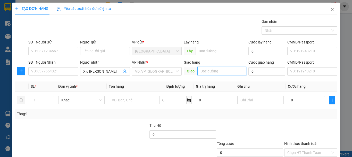
click at [202, 72] on input "text" at bounding box center [222, 71] width 49 height 8
paste input "Lương Sơn"
type input "Lương Sơn"
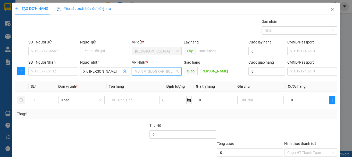
click at [150, 71] on input "search" at bounding box center [155, 71] width 40 height 8
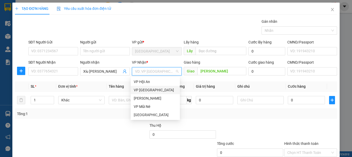
click at [145, 89] on div "VP [GEOGRAPHIC_DATA]" at bounding box center [155, 90] width 43 height 6
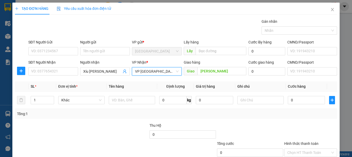
click at [146, 74] on span "VP [GEOGRAPHIC_DATA]" at bounding box center [157, 71] width 44 height 8
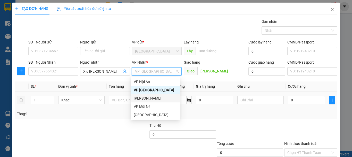
click at [150, 97] on div "[PERSON_NAME]" at bounding box center [155, 98] width 43 height 6
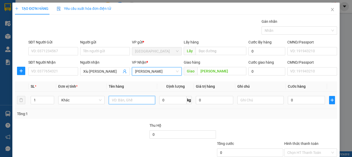
click at [126, 100] on input "text" at bounding box center [132, 100] width 46 height 8
type input "tép bông"
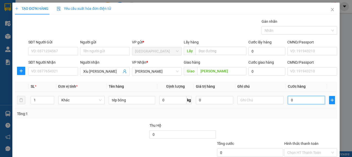
click at [288, 102] on input "0" at bounding box center [306, 100] width 37 height 8
type input "5"
type input "50"
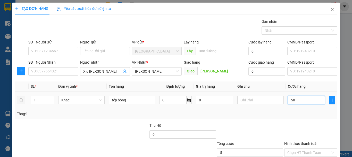
type input "50"
type input "50.000"
click at [286, 117] on div "Tổng: 1" at bounding box center [176, 114] width 322 height 10
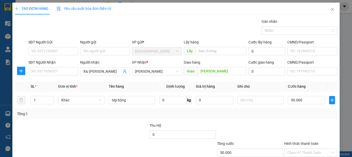
scroll to position [34, 0]
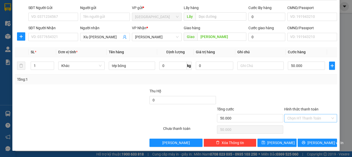
click at [296, 120] on input "Hình thức thanh toán" at bounding box center [309, 118] width 43 height 8
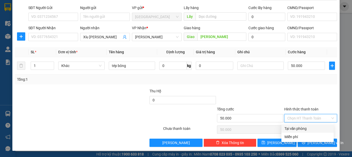
click at [295, 127] on div "Tại văn phòng" at bounding box center [308, 128] width 46 height 6
type input "0"
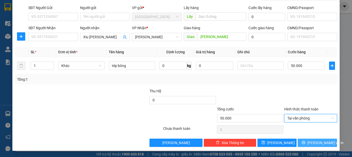
click at [310, 140] on span "[PERSON_NAME] và In" at bounding box center [326, 143] width 36 height 6
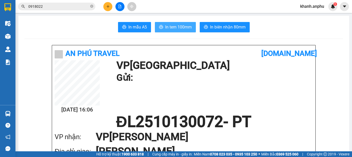
click at [165, 22] on button "In tem 100mm" at bounding box center [175, 27] width 41 height 10
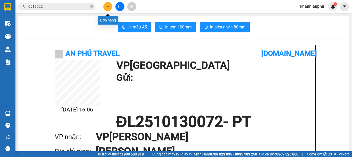
click at [109, 7] on icon "plus" at bounding box center [108, 7] width 4 height 4
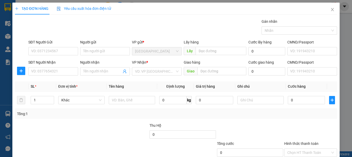
click at [86, 63] on div "Người nhận" at bounding box center [105, 62] width 50 height 6
click at [86, 68] on input "Người nhận" at bounding box center [102, 71] width 38 height 6
click at [88, 76] on div "Người nhận Tên người nhận" at bounding box center [105, 68] width 50 height 18
click at [85, 68] on input "Người nhận" at bounding box center [102, 71] width 38 height 6
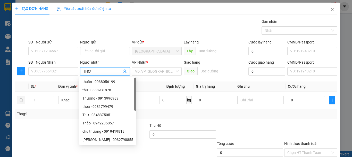
type input "THƠ"
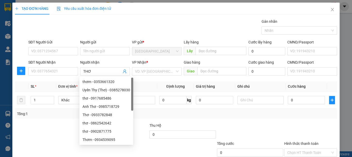
click at [143, 75] on div "VP Nhận * VD: VP Sài Gòn" at bounding box center [157, 68] width 50 height 18
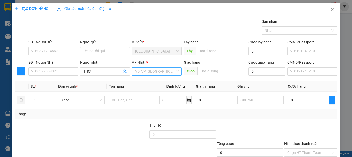
click at [144, 73] on input "search" at bounding box center [155, 71] width 40 height 8
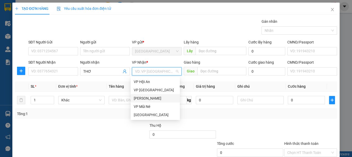
click at [145, 98] on div "[PERSON_NAME]" at bounding box center [155, 98] width 43 height 6
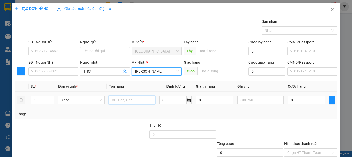
click at [126, 102] on input "text" at bounding box center [132, 100] width 46 height 8
type input "1"
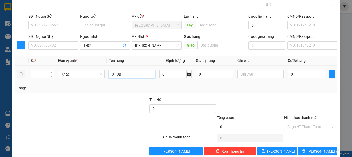
type input "3T 3B"
click at [39, 71] on input "1" at bounding box center [42, 74] width 23 height 8
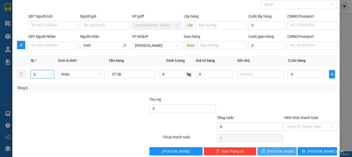
type input "6"
click at [282, 154] on button "[PERSON_NAME]" at bounding box center [277, 151] width 39 height 8
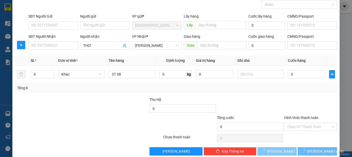
type input "1"
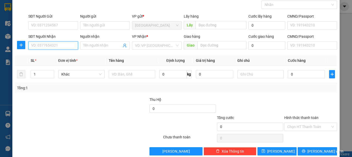
click at [60, 49] on input "SĐT Người Nhận" at bounding box center [53, 45] width 50 height 8
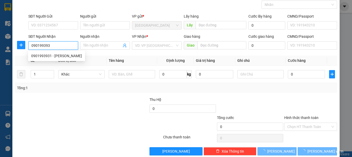
type input "0901993931"
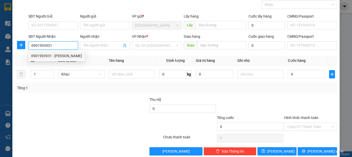
click at [43, 56] on div "0901993931 - Châu" at bounding box center [56, 56] width 51 height 6
type input "Châu"
type input "200.000"
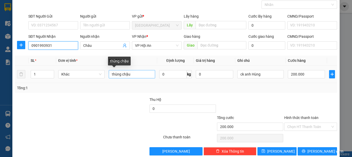
type input "0901993931"
click at [119, 76] on input "thùng chậu" at bounding box center [132, 74] width 46 height 8
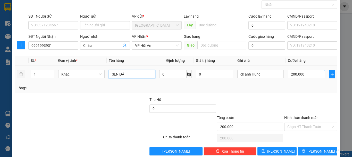
type input "SEN ĐÁ"
click at [292, 75] on input "200.000" at bounding box center [306, 74] width 37 height 8
type input "1"
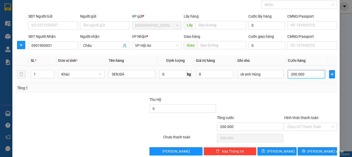
type input "1"
type input "12"
type input "120"
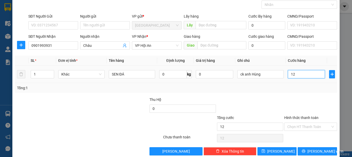
type input "120"
type input "12"
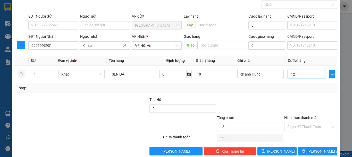
type input "1"
type input "12"
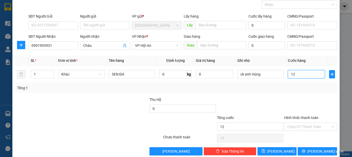
type input "120"
click at [247, 105] on div at bounding box center [250, 105] width 67 height 18
type input "120.000"
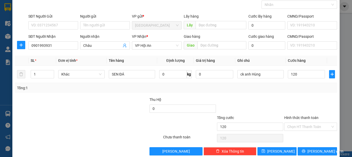
type input "120.000"
click at [312, 128] on input "Hình thức thanh toán" at bounding box center [309, 127] width 43 height 8
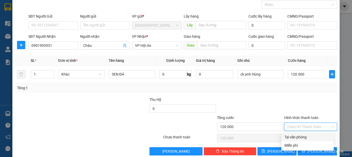
click at [307, 135] on div "Tại văn phòng" at bounding box center [308, 137] width 46 height 6
type input "0"
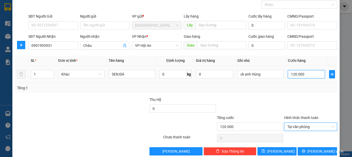
click at [316, 73] on input "120.000" at bounding box center [306, 74] width 37 height 8
type input "0"
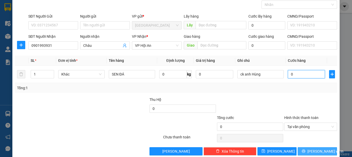
type input "0"
click at [300, 150] on button "[PERSON_NAME] và In" at bounding box center [317, 151] width 39 height 8
click at [300, 127] on span "Tại văn phòng" at bounding box center [311, 127] width 47 height 8
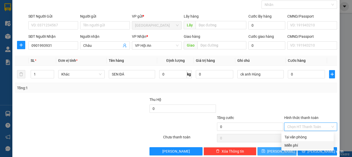
click at [275, 151] on span "[PERSON_NAME]" at bounding box center [281, 151] width 28 height 6
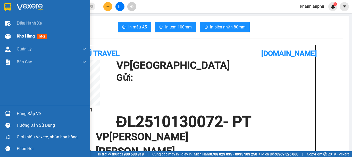
click at [12, 32] on div at bounding box center [7, 36] width 9 height 9
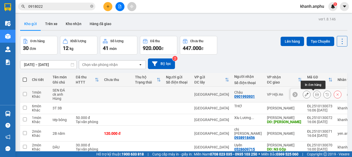
click at [315, 94] on icon at bounding box center [317, 94] width 4 height 4
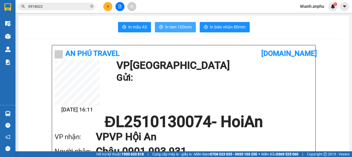
click at [186, 30] on span "In tem 100mm" at bounding box center [178, 27] width 27 height 6
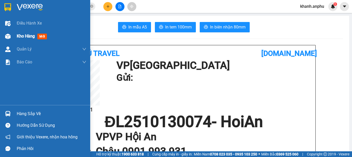
click at [11, 36] on div at bounding box center [7, 36] width 9 height 9
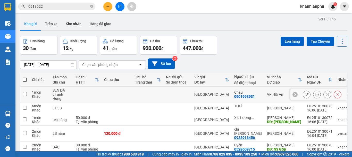
click at [306, 93] on button at bounding box center [306, 94] width 7 height 9
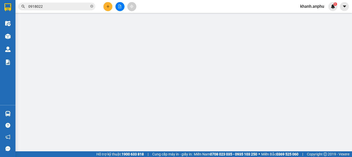
type input "0901993931"
type input "Châu"
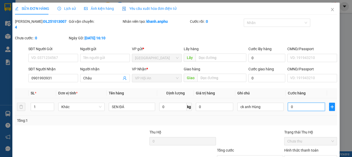
click at [297, 102] on input "0" at bounding box center [306, 106] width 37 height 8
type input "1"
type input "12"
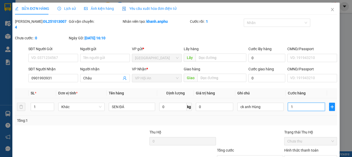
type input "12"
type input "120"
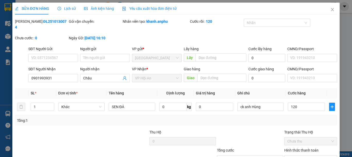
type input "120.000"
click at [313, 88] on th "Cước hàng" at bounding box center [306, 93] width 41 height 10
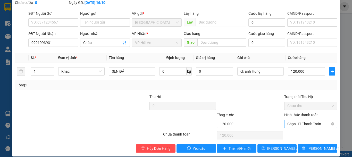
click at [298, 122] on div "Chọn HT Thanh Toán" at bounding box center [310, 123] width 53 height 8
click at [298, 120] on span "Chọn HT Thanh Toán" at bounding box center [311, 124] width 47 height 8
click at [297, 127] on div "Tại văn phòng" at bounding box center [308, 128] width 46 height 6
type input "0"
click at [309, 144] on button "[PERSON_NAME] và In" at bounding box center [317, 148] width 39 height 8
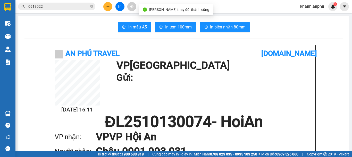
click at [268, 30] on div "In mẫu A5 In tem 100mm In biên nhận 80mm" at bounding box center [184, 27] width 319 height 10
click at [170, 70] on h1 "Gửi:" at bounding box center [214, 77] width 194 height 14
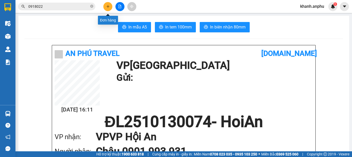
click at [109, 7] on icon "plus" at bounding box center [108, 7] width 4 height 4
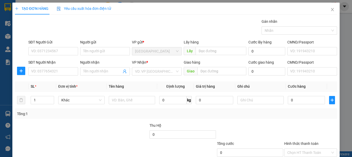
click at [68, 55] on div "SĐT Người Gửi VD: 0371234567" at bounding box center [53, 48] width 50 height 18
click at [66, 53] on input "SĐT Người Gửi" at bounding box center [53, 51] width 50 height 8
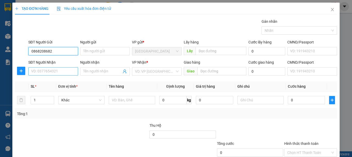
type input "0868208682"
click at [61, 71] on input "SĐT Người Nhận" at bounding box center [53, 71] width 50 height 8
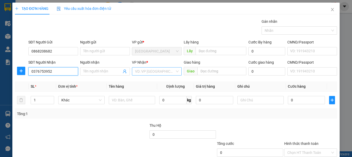
type input "0376753952"
drag, startPoint x: 152, startPoint y: 68, endPoint x: 154, endPoint y: 72, distance: 3.9
click at [153, 68] on input "search" at bounding box center [155, 71] width 40 height 8
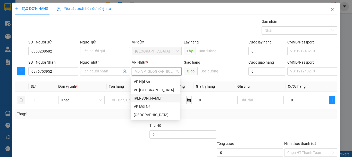
click at [148, 98] on div "[PERSON_NAME]" at bounding box center [155, 98] width 43 height 6
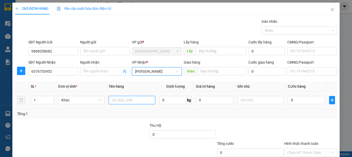
click at [127, 99] on input "text" at bounding box center [132, 100] width 46 height 8
type input "HSO"
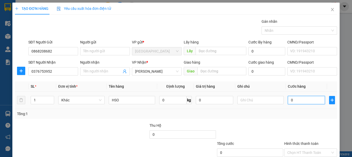
click at [295, 100] on input "0" at bounding box center [306, 100] width 37 height 8
type input "3"
click at [306, 120] on div "Transit Pickup Surcharge Ids Transit Deliver Surcharge Ids Transit Deliver Surc…" at bounding box center [176, 100] width 322 height 162
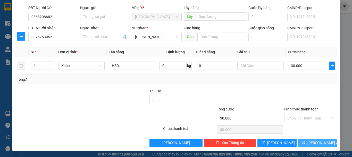
click at [310, 142] on span "[PERSON_NAME] và In" at bounding box center [326, 143] width 36 height 6
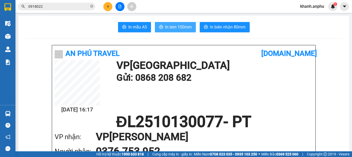
click at [165, 23] on button "In tem 100mm" at bounding box center [175, 27] width 41 height 10
click at [52, 4] on input "0918022" at bounding box center [58, 7] width 61 height 6
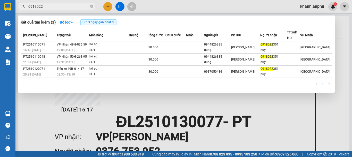
click at [107, 7] on div at bounding box center [176, 78] width 352 height 157
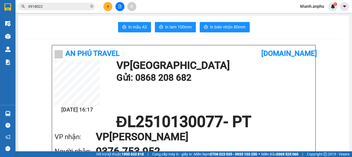
click at [109, 7] on icon "plus" at bounding box center [108, 7] width 4 height 4
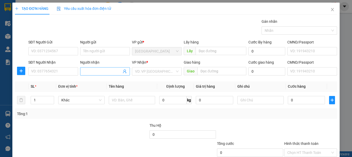
click at [104, 69] on input "Người nhận" at bounding box center [102, 71] width 38 height 6
click at [94, 50] on input "Người gửi" at bounding box center [105, 51] width 50 height 8
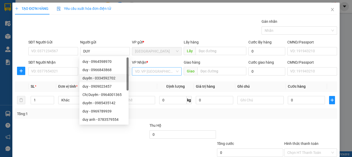
click at [141, 72] on input "search" at bounding box center [155, 71] width 40 height 8
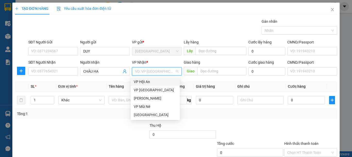
click at [141, 83] on div "VP Hội An" at bounding box center [155, 82] width 43 height 6
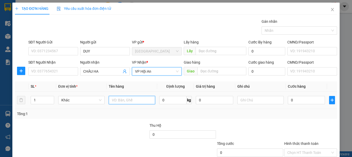
click at [126, 100] on input "text" at bounding box center [132, 100] width 46 height 8
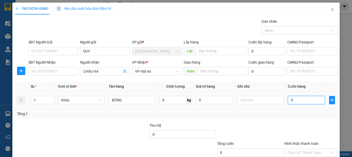
click at [296, 104] on input "0" at bounding box center [306, 100] width 37 height 8
click at [292, 114] on div "Tổng: 1" at bounding box center [176, 114] width 318 height 6
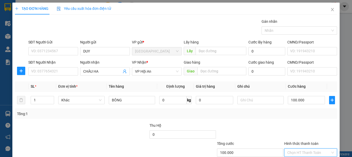
click at [294, 148] on input "Hình thức thanh toán" at bounding box center [309, 152] width 43 height 8
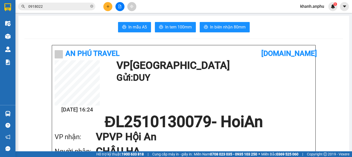
click at [107, 6] on icon "plus" at bounding box center [108, 6] width 3 height 0
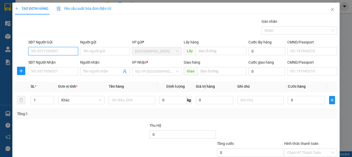
click at [35, 54] on input "SĐT Người Gửi" at bounding box center [53, 51] width 50 height 8
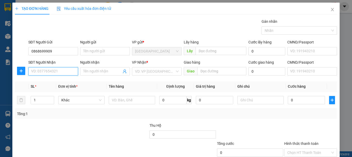
click at [39, 73] on input "SĐT Người Nhận" at bounding box center [53, 71] width 50 height 8
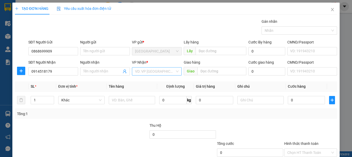
click at [157, 72] on input "search" at bounding box center [155, 71] width 40 height 8
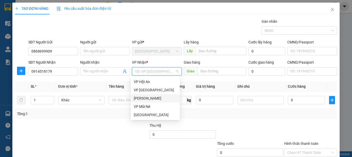
click at [146, 99] on div "[PERSON_NAME]" at bounding box center [155, 98] width 43 height 6
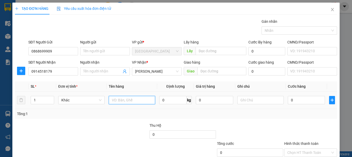
click at [131, 100] on input "text" at bounding box center [132, 100] width 46 height 8
click at [293, 104] on div "0" at bounding box center [306, 100] width 37 height 10
click at [291, 99] on input "0" at bounding box center [306, 100] width 37 height 8
click at [294, 109] on div "Tổng: 1" at bounding box center [176, 114] width 322 height 10
click at [297, 148] on input "Hình thức thanh toán" at bounding box center [309, 152] width 43 height 8
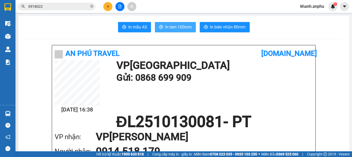
click at [167, 29] on span "In tem 100mm" at bounding box center [178, 27] width 27 height 6
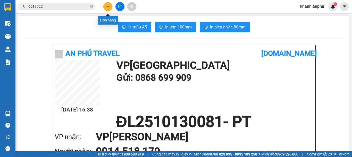
click at [109, 9] on button at bounding box center [107, 6] width 9 height 9
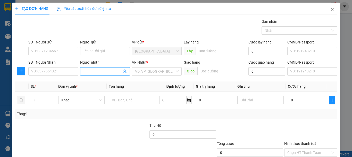
click at [98, 71] on input "Người nhận" at bounding box center [102, 71] width 38 height 6
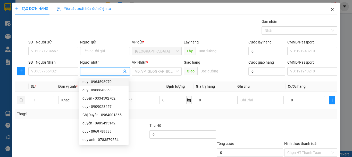
click at [331, 10] on icon "close" at bounding box center [333, 9] width 4 height 4
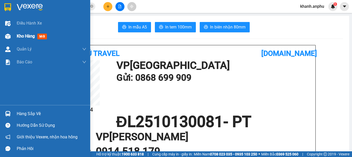
click at [9, 37] on img at bounding box center [7, 36] width 5 height 5
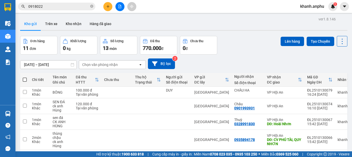
click at [244, 44] on div "Đơn hàng 11 đơn Khối lượng 0 kg Số lượng 13 món Đã thu 770.000 đ Chưa thu 0 đ L…" at bounding box center [184, 45] width 328 height 19
click at [25, 78] on span at bounding box center [25, 79] width 4 height 4
click at [25, 77] on input "checkbox" at bounding box center [25, 77] width 0 height 0
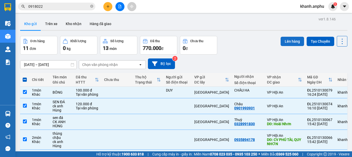
click at [289, 37] on button "Lên hàng" at bounding box center [292, 41] width 23 height 9
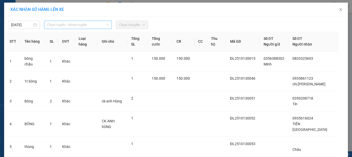
click at [98, 25] on span "Chọn tuyến - nhóm tuyến" at bounding box center [78, 25] width 62 height 8
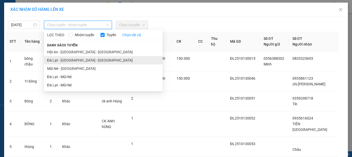
click at [80, 58] on li "Đà Lạt - Nha Trang - Hội An" at bounding box center [103, 60] width 119 height 8
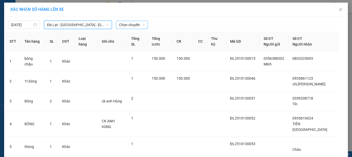
click at [125, 28] on span "Chọn chuyến" at bounding box center [132, 25] width 26 height 8
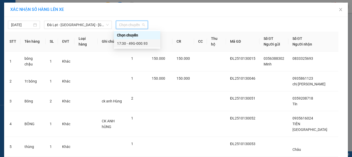
click at [134, 43] on div "17:30 - 49G-000.93" at bounding box center [137, 43] width 40 height 6
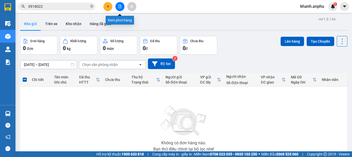
click at [118, 5] on button at bounding box center [120, 6] width 9 height 9
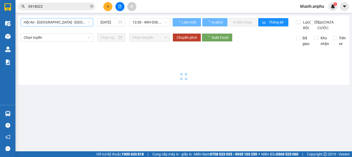
click at [71, 24] on span "Hội An - Nha Trang - Đà Lạt" at bounding box center [57, 22] width 67 height 8
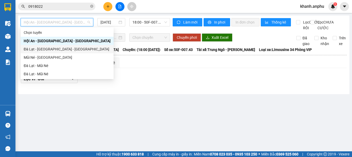
click at [50, 50] on div "Đà Lạt - Nha Trang - Hội An" at bounding box center [67, 49] width 87 height 6
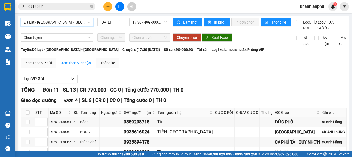
click at [98, 149] on div "sen đá" at bounding box center [89, 152] width 19 height 6
click at [54, 10] on div "Kết quả tìm kiếm ( 3 ) Bộ lọc Gửi 3 ngày gần nhất Mã ĐH Trạng thái Món hàng Thu…" at bounding box center [50, 6] width 101 height 9
click at [49, 19] on div "Đà Lạt - Nha Trang - Hội An 13/10/2025 17:30 - 49G-000.93 Làm mới In phơi In đơ…" at bounding box center [184, 152] width 332 height 275
click at [47, 34] on span "Chọn tuyến" at bounding box center [57, 38] width 67 height 8
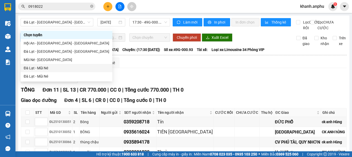
click at [41, 66] on div "Đà Lạt - Mũi Né" at bounding box center [67, 68] width 86 height 6
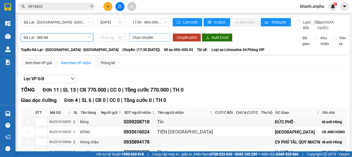
click at [150, 34] on span "Chọn chuyến" at bounding box center [150, 38] width 35 height 8
click at [66, 34] on span "Đà Lạt - Mũi Né" at bounding box center [57, 38] width 67 height 8
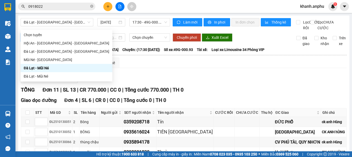
click at [46, 67] on div "Đà Lạt - Mũi Né" at bounding box center [67, 68] width 86 height 6
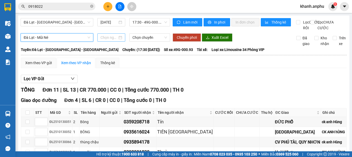
click at [108, 35] on input at bounding box center [109, 38] width 17 height 6
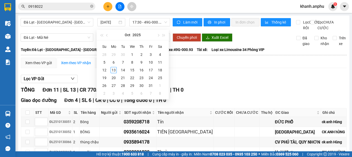
click at [113, 71] on div "13" at bounding box center [114, 70] width 6 height 6
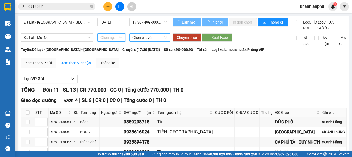
click at [151, 34] on span "Chọn chuyến" at bounding box center [150, 38] width 35 height 8
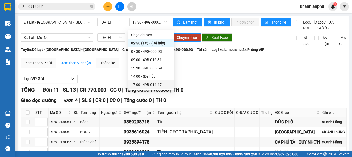
click at [150, 83] on div "17:00 - 49B-014.47" at bounding box center [151, 84] width 40 height 6
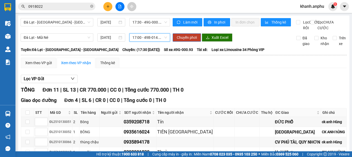
click at [26, 18] on span "Đà Lạt - Nha Trang - Hội An" at bounding box center [57, 22] width 67 height 8
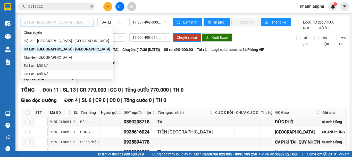
click at [35, 64] on div "Đà Lạt - Mũi Né" at bounding box center [67, 66] width 87 height 6
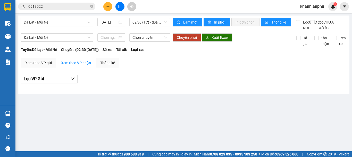
click at [145, 27] on div "Đà Lạt - Mũi Né 13/10/2025 02:30 (TC) - (Đã hủy)" at bounding box center [96, 24] width 150 height 13
click at [147, 20] on span "02:30 (TC) - (Đã hủy)" at bounding box center [150, 22] width 35 height 8
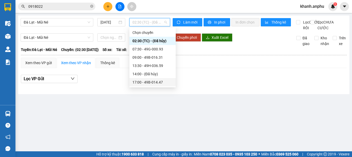
click at [153, 83] on div "17:00 - 49B-014.47" at bounding box center [153, 82] width 40 height 6
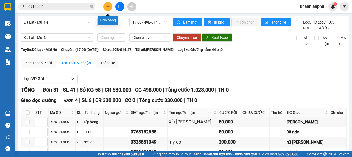
click at [106, 6] on icon "plus" at bounding box center [108, 7] width 4 height 4
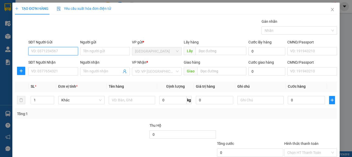
click at [59, 47] on input "SĐT Người Gửi" at bounding box center [53, 51] width 50 height 8
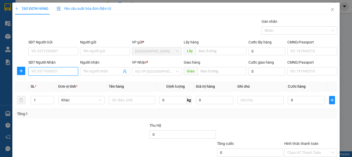
click at [46, 73] on input "SĐT Người Nhận" at bounding box center [53, 71] width 50 height 8
click at [161, 67] on div "VP Nhận *" at bounding box center [157, 63] width 50 height 8
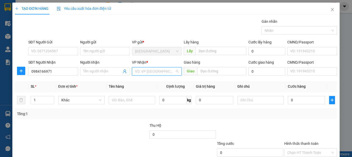
click at [160, 68] on input "search" at bounding box center [155, 71] width 40 height 8
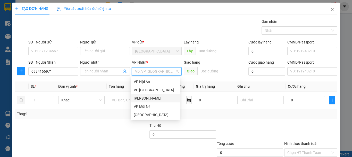
click at [151, 97] on div "[PERSON_NAME]" at bounding box center [155, 98] width 43 height 6
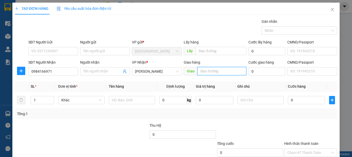
click at [214, 73] on input "text" at bounding box center [222, 71] width 49 height 8
click at [168, 83] on th "Định lượng" at bounding box center [175, 86] width 37 height 10
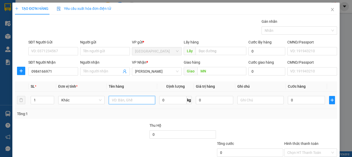
click at [117, 100] on input "text" at bounding box center [132, 100] width 46 height 8
click at [288, 95] on div "0" at bounding box center [306, 100] width 37 height 10
click at [289, 97] on input "0" at bounding box center [306, 100] width 37 height 8
click at [319, 148] on input "Hình thức thanh toán" at bounding box center [309, 152] width 43 height 8
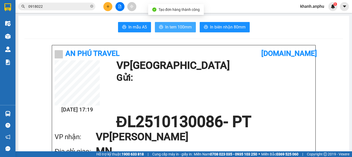
click at [174, 30] on span "In tem 100mm" at bounding box center [178, 27] width 27 height 6
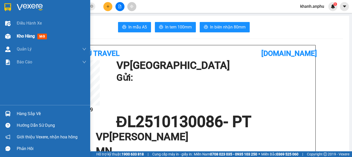
click at [3, 37] on div at bounding box center [7, 36] width 9 height 9
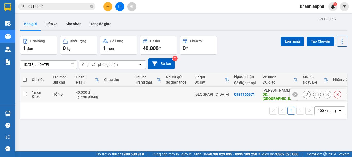
click at [38, 95] on div "Khác" at bounding box center [39, 96] width 15 height 4
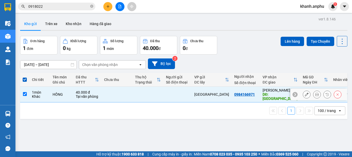
click at [305, 93] on icon at bounding box center [307, 94] width 4 height 4
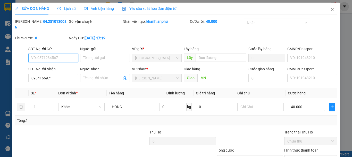
click at [61, 54] on input "SĐT Người Gửi" at bounding box center [53, 58] width 50 height 8
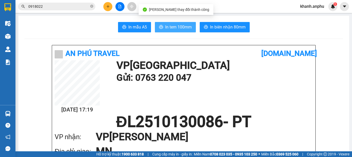
click at [174, 23] on button "In tem 100mm" at bounding box center [175, 27] width 41 height 10
click at [182, 24] on span "In tem 100mm" at bounding box center [178, 27] width 27 height 6
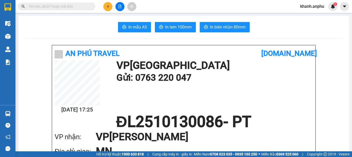
click at [58, 9] on input "text" at bounding box center [58, 7] width 61 height 6
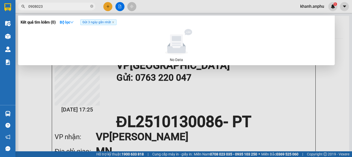
click at [65, 6] on input "0908023" at bounding box center [58, 7] width 61 height 6
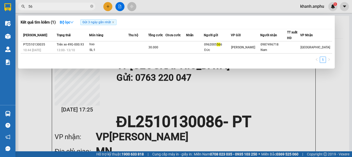
type input "5"
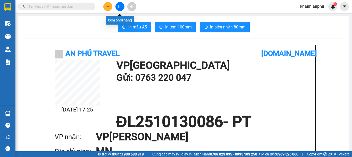
click at [119, 7] on icon "file-add" at bounding box center [120, 7] width 4 height 4
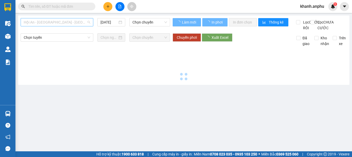
click at [48, 22] on span "Hội An - [GEOGRAPHIC_DATA] - [GEOGRAPHIC_DATA]" at bounding box center [57, 22] width 67 height 8
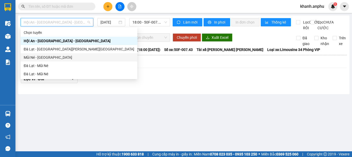
click at [36, 66] on div "Đà Lạt - Mũi Né" at bounding box center [79, 66] width 111 height 6
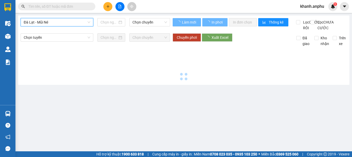
type input "[DATE]"
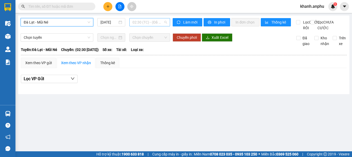
click at [142, 25] on span "02:30 (TC) - (Đã hủy)" at bounding box center [150, 22] width 35 height 8
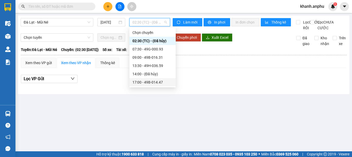
click at [145, 80] on div "17:00 - 49B-014.47" at bounding box center [153, 82] width 40 height 6
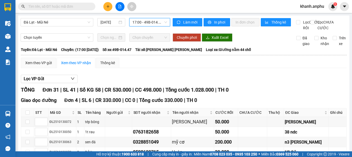
click at [156, 27] on div "Đà Lạt - Mũi Né [DATE] 17:00 17:00 - 49B-014.47" at bounding box center [96, 24] width 150 height 13
click at [156, 23] on span "17:00 - 49B-014.47" at bounding box center [150, 22] width 35 height 8
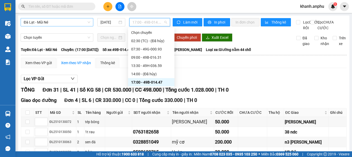
click at [51, 25] on span "Đà Lạt - Mũi Né" at bounding box center [57, 22] width 67 height 8
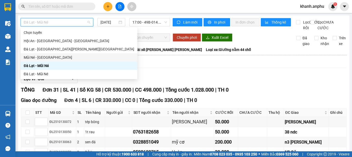
click at [44, 56] on div "Mũi Né - [GEOGRAPHIC_DATA]" at bounding box center [79, 57] width 111 height 6
type input "[DATE]"
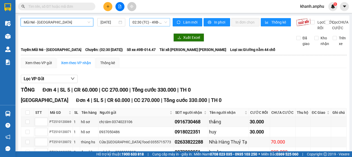
click at [148, 23] on span "02:30 (TC) - 49B-014.47" at bounding box center [150, 22] width 35 height 8
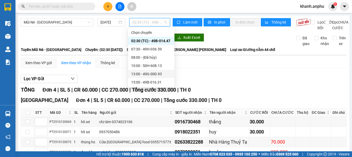
click at [150, 71] on div "13:00 - 49G-000.93" at bounding box center [151, 74] width 40 height 6
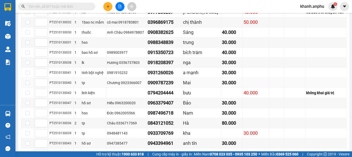
scroll to position [258, 0]
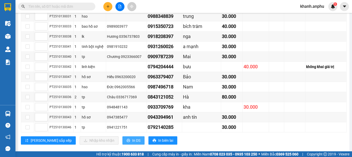
click at [127, 138] on icon "printer" at bounding box center [128, 139] width 3 height 3
click at [127, 138] on icon "printer" at bounding box center [129, 140] width 4 height 4
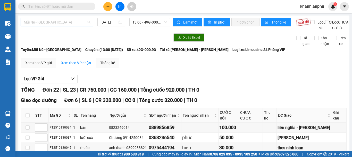
click at [66, 23] on span "Mũi Né - [GEOGRAPHIC_DATA]" at bounding box center [57, 22] width 67 height 8
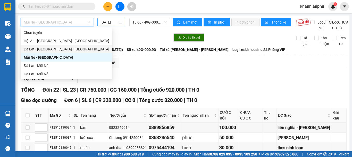
click at [106, 21] on input "[DATE]" at bounding box center [109, 22] width 17 height 6
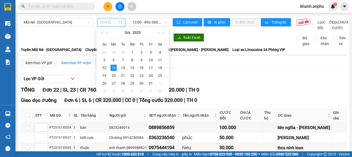
click at [105, 70] on div "12" at bounding box center [104, 67] width 6 height 6
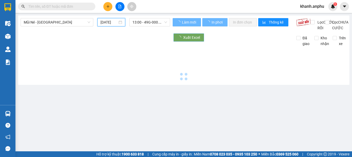
type input "[DATE]"
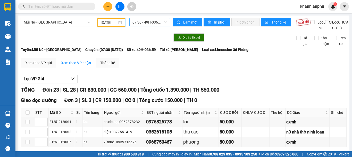
click at [157, 24] on span "07:30 - 49H-036.59" at bounding box center [150, 22] width 35 height 8
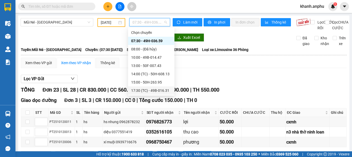
click at [142, 89] on div "17:30 (TC) - 49B-016.31" at bounding box center [151, 90] width 40 height 6
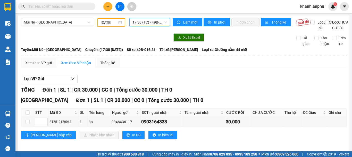
click at [146, 20] on span "17:30 (TC) - 49B-016.31" at bounding box center [150, 22] width 35 height 8
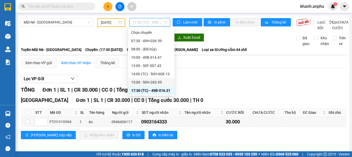
click at [142, 83] on div "15:00 - 50H-263.95" at bounding box center [151, 82] width 40 height 6
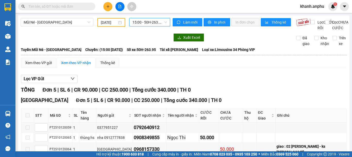
scroll to position [48, 0]
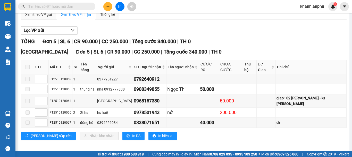
click at [251, 35] on div "Lọc VP Gửi" at bounding box center [184, 30] width 326 height 9
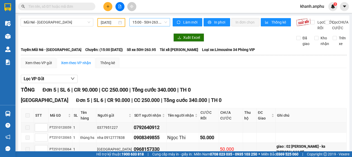
click at [156, 24] on span "15:00 - 50H-263.95" at bounding box center [150, 22] width 35 height 8
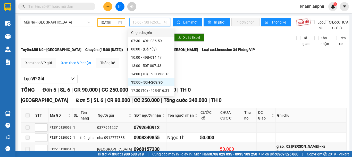
click at [104, 19] on div "[DATE]" at bounding box center [111, 22] width 28 height 9
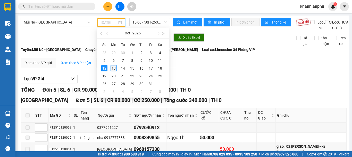
drag, startPoint x: 112, startPoint y: 69, endPoint x: 159, endPoint y: 19, distance: 68.6
click at [112, 69] on div "13" at bounding box center [114, 68] width 6 height 6
type input "[DATE]"
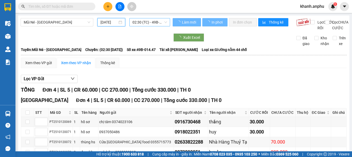
click at [152, 22] on span "02:30 (TC) - 49B-014.47" at bounding box center [150, 22] width 35 height 8
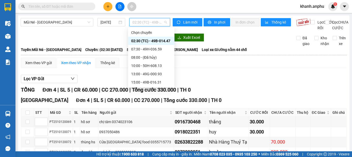
click at [145, 38] on div "02:30 (TC) - 49B-014.47" at bounding box center [151, 41] width 40 height 6
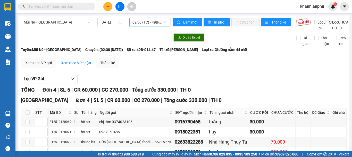
scroll to position [38, 0]
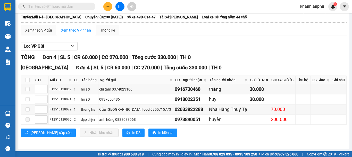
drag, startPoint x: 252, startPoint y: 32, endPoint x: 245, endPoint y: 35, distance: 7.4
click at [252, 32] on div "Xem theo VP gửi Xem theo VP nhận Thống kê" at bounding box center [184, 30] width 326 height 10
click at [107, 6] on icon "plus" at bounding box center [108, 6] width 3 height 0
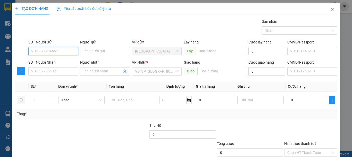
scroll to position [26, 0]
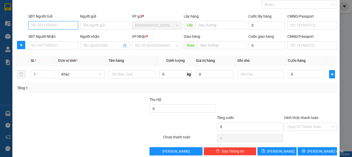
click at [56, 28] on input "SĐT Người Gửi" at bounding box center [53, 25] width 50 height 8
type input "0338815290"
drag, startPoint x: 43, startPoint y: 36, endPoint x: 42, endPoint y: 55, distance: 19.9
click at [44, 36] on div "0338815290 - ngọc" at bounding box center [52, 36] width 43 height 6
type input "ngọc"
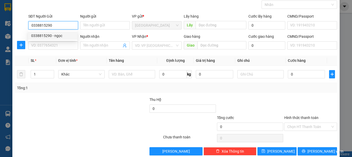
type input "0964598970"
type input "duy"
type input "30.000"
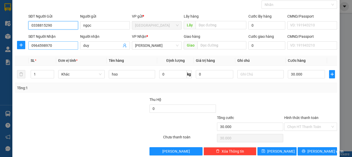
type input "0338815290"
click at [43, 47] on input "0964598970" at bounding box center [53, 45] width 50 height 8
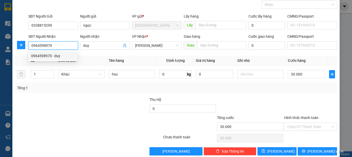
click at [43, 47] on input "0964598970" at bounding box center [53, 45] width 50 height 8
click at [292, 124] on input "Hình thức thanh toán" at bounding box center [309, 127] width 43 height 8
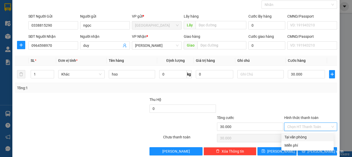
click at [288, 136] on div "Tại văn phòng" at bounding box center [308, 137] width 46 height 6
type input "0"
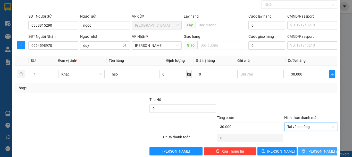
click at [319, 151] on span "[PERSON_NAME] và In" at bounding box center [326, 151] width 36 height 6
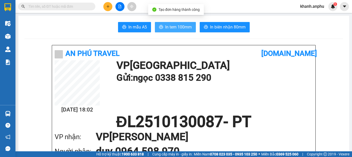
click at [172, 25] on span "In tem 100mm" at bounding box center [178, 27] width 27 height 6
click at [175, 25] on span "In tem 100mm" at bounding box center [178, 27] width 27 height 6
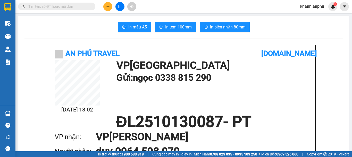
click at [47, 9] on span at bounding box center [56, 7] width 77 height 8
click at [108, 7] on icon "plus" at bounding box center [108, 6] width 0 height 3
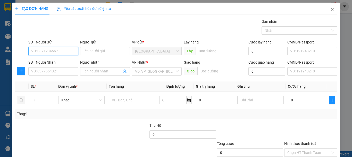
click at [45, 51] on input "SĐT Người Gửi" at bounding box center [53, 51] width 50 height 8
type input "0365767751"
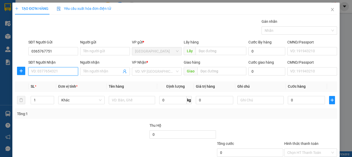
click at [39, 69] on input "SĐT Người Nhận" at bounding box center [53, 71] width 50 height 8
click at [40, 71] on input "SĐT Người Nhận" at bounding box center [53, 71] width 50 height 8
type input "0799080195"
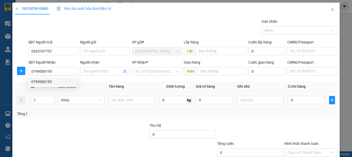
click at [25, 111] on div "TẠO ĐƠN HÀNG Yêu cầu xuất hóa đơn điện tử Transit Pickup Surcharge Ids Transit …" at bounding box center [176, 78] width 352 height 157
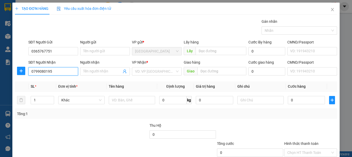
click at [63, 70] on input "0799080195" at bounding box center [53, 71] width 50 height 8
click at [53, 80] on div "0799080195" at bounding box center [52, 82] width 43 height 6
type input "40.000"
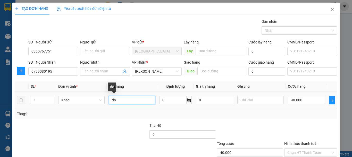
click at [133, 101] on input "đồ" at bounding box center [132, 100] width 46 height 8
click at [136, 104] on div "đồ" at bounding box center [132, 100] width 46 height 10
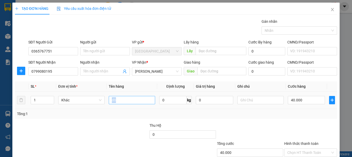
click at [133, 100] on input "đồ" at bounding box center [132, 100] width 46 height 8
click at [123, 101] on input "đồ" at bounding box center [132, 100] width 46 height 8
type input "đ"
type input "Giay"
click at [299, 99] on input "40.000" at bounding box center [306, 100] width 37 height 8
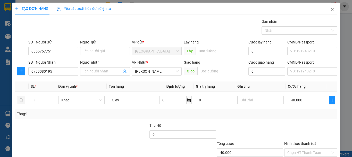
click at [290, 122] on div "Transit Pickup Surcharge Ids Transit Deliver Surcharge Ids Transit Deliver Surc…" at bounding box center [176, 100] width 322 height 162
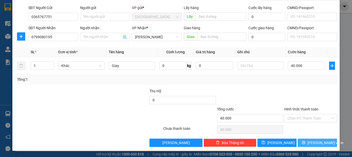
click at [316, 143] on span "[PERSON_NAME] và In" at bounding box center [326, 143] width 36 height 6
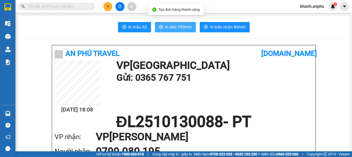
click at [176, 28] on span "In tem 100mm" at bounding box center [178, 27] width 27 height 6
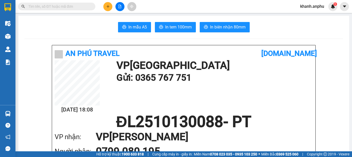
click at [52, 6] on input "text" at bounding box center [58, 7] width 61 height 6
click at [110, 4] on button at bounding box center [107, 6] width 9 height 9
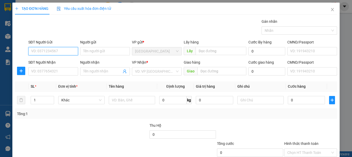
click at [47, 50] on input "SĐT Người Gửi" at bounding box center [53, 51] width 50 height 8
type input "0974017070"
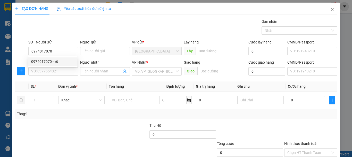
click at [49, 78] on div "Transit Pickup Surcharge Ids Transit Deliver Surcharge Ids Transit Deliver Surc…" at bounding box center [176, 100] width 322 height 162
click at [49, 70] on input "SĐT Người Nhận" at bounding box center [53, 71] width 50 height 8
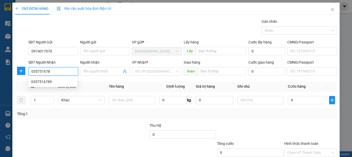
type input "0357516789"
click at [45, 82] on div "0357516789" at bounding box center [52, 82] width 43 height 6
type input "50.000"
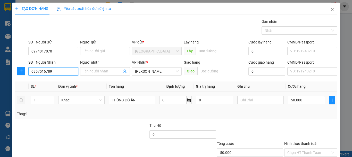
type input "0357516789"
click at [135, 99] on input "THÙNG ĐỒ ĂN" at bounding box center [132, 100] width 46 height 8
drag, startPoint x: 135, startPoint y: 99, endPoint x: 95, endPoint y: 101, distance: 40.5
click at [95, 101] on tr "1 Khác THÙNG ĐỒ ĂN 0 kg 0 50.000" at bounding box center [176, 99] width 322 height 17
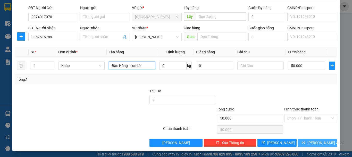
type input "Bao Hồng - cục kê"
click at [311, 140] on span "[PERSON_NAME] và In" at bounding box center [326, 143] width 36 height 6
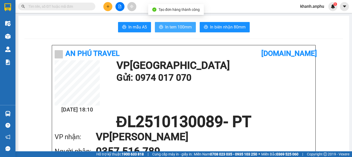
click at [183, 26] on span "In tem 100mm" at bounding box center [178, 27] width 27 height 6
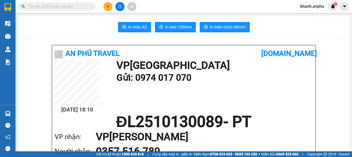
click at [109, 5] on icon "plus" at bounding box center [108, 7] width 4 height 4
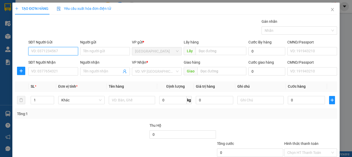
click at [48, 49] on input "SĐT Người Gửi" at bounding box center [53, 51] width 50 height 8
click at [42, 52] on input "0938831830" at bounding box center [53, 51] width 50 height 8
type input "0938831830"
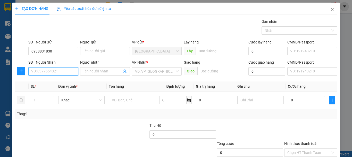
click at [50, 72] on input "SĐT Người Nhận" at bounding box center [53, 71] width 50 height 8
paste input "0938831830"
type input "0938831830"
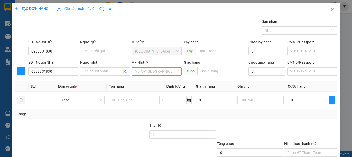
click at [148, 74] on input "search" at bounding box center [155, 71] width 40 height 8
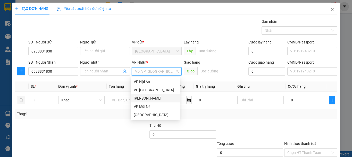
click at [146, 99] on div "[PERSON_NAME]" at bounding box center [155, 98] width 43 height 6
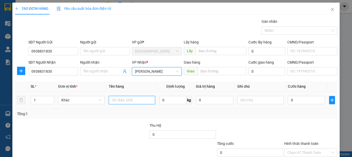
click at [145, 100] on input "text" at bounding box center [132, 100] width 46 height 8
type input "x"
type input "vali xám"
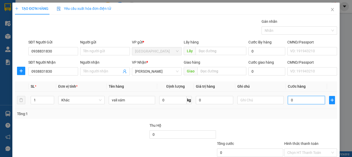
click at [301, 101] on input "0" at bounding box center [306, 100] width 37 height 8
type input "5"
type input "50"
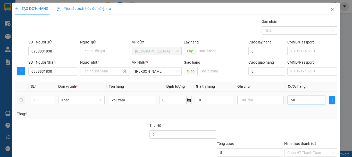
type input "50"
click at [288, 113] on div "Tổng: 1" at bounding box center [176, 114] width 318 height 6
type input "50.000"
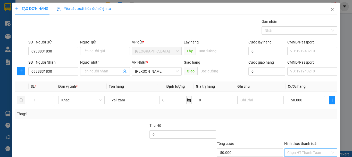
click at [298, 151] on input "Hình thức thanh toán" at bounding box center [309, 152] width 43 height 8
click at [298, 132] on div "Tại văn phòng" at bounding box center [308, 134] width 46 height 6
type input "0"
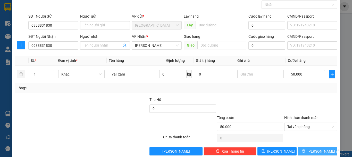
click at [311, 148] on span "[PERSON_NAME] và In" at bounding box center [326, 151] width 36 height 6
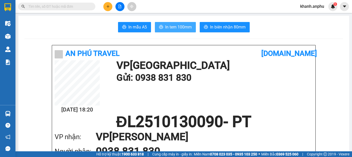
click at [177, 27] on span "In tem 100mm" at bounding box center [178, 27] width 27 height 6
click at [27, 4] on span at bounding box center [56, 7] width 77 height 8
click at [29, 5] on input "text" at bounding box center [58, 7] width 61 height 6
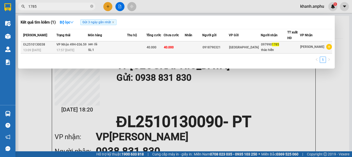
type input "1785"
click at [127, 51] on div "SL: 1" at bounding box center [107, 50] width 39 height 6
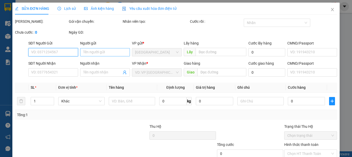
type input "0918790321"
type input "0979901785"
type input "thảo hiền"
type input "40.000"
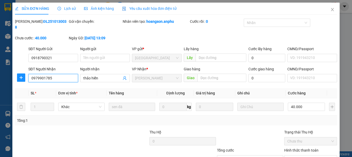
click at [46, 74] on input "0979901785" at bounding box center [53, 78] width 50 height 8
click at [116, 129] on div at bounding box center [115, 138] width 67 height 18
click at [22, 89] on th at bounding box center [22, 93] width 14 height 10
click at [64, 149] on div at bounding box center [61, 156] width 94 height 18
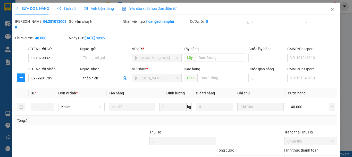
drag, startPoint x: 66, startPoint y: 131, endPoint x: 79, endPoint y: 26, distance: 105.8
click at [66, 131] on div at bounding box center [47, 138] width 67 height 18
click at [332, 7] on span "Close" at bounding box center [332, 10] width 14 height 14
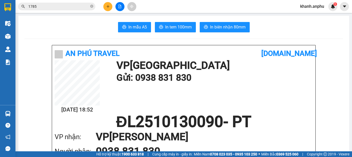
click at [30, 9] on input "1785" at bounding box center [58, 7] width 61 height 6
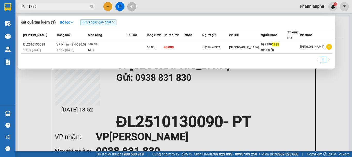
click at [30, 9] on input "1785" at bounding box center [58, 7] width 61 height 6
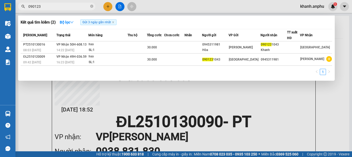
type input "090123"
